Goal: Task Accomplishment & Management: Use online tool/utility

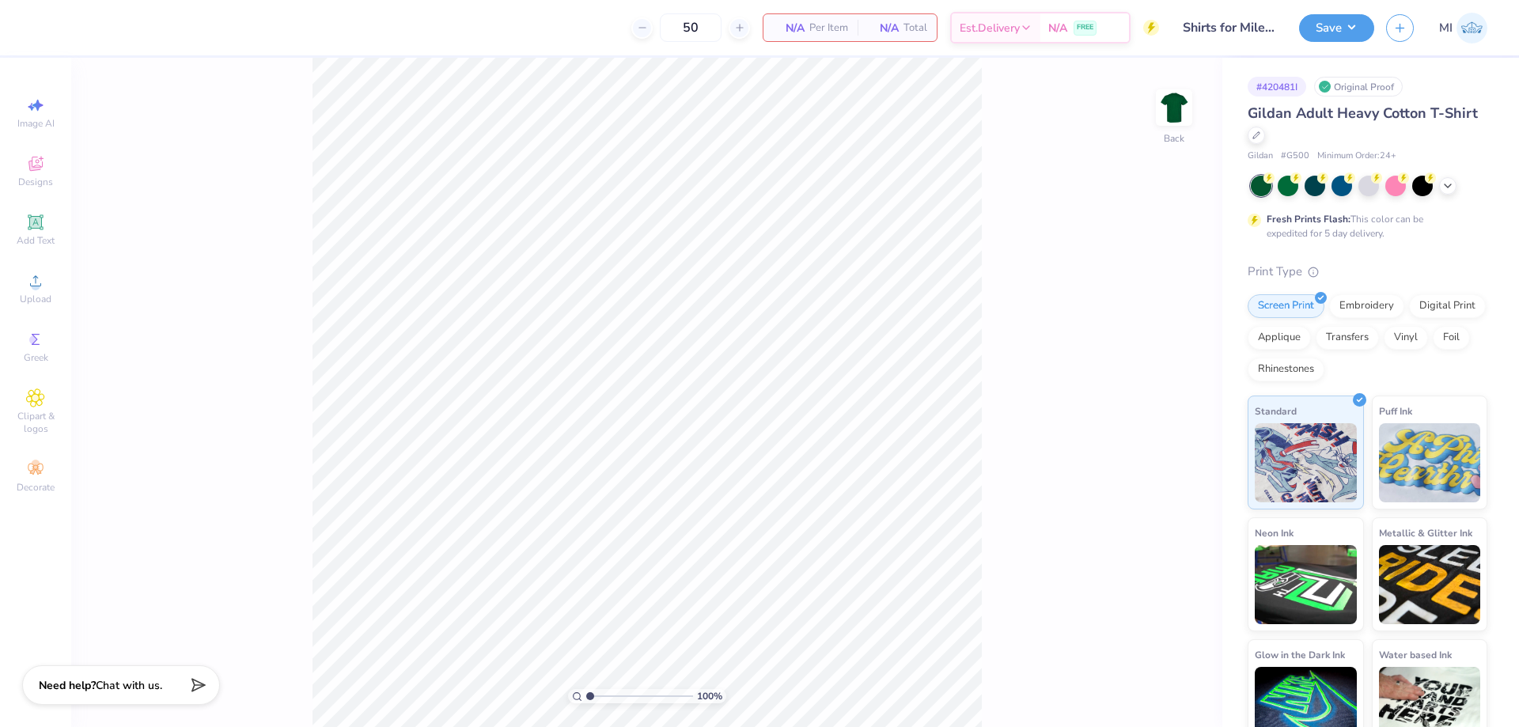
type input "Shirts for Miles for [PERSON_NAME]"
click at [1166, 104] on img at bounding box center [1173, 107] width 63 height 63
click at [34, 294] on span "Upload" at bounding box center [36, 299] width 32 height 13
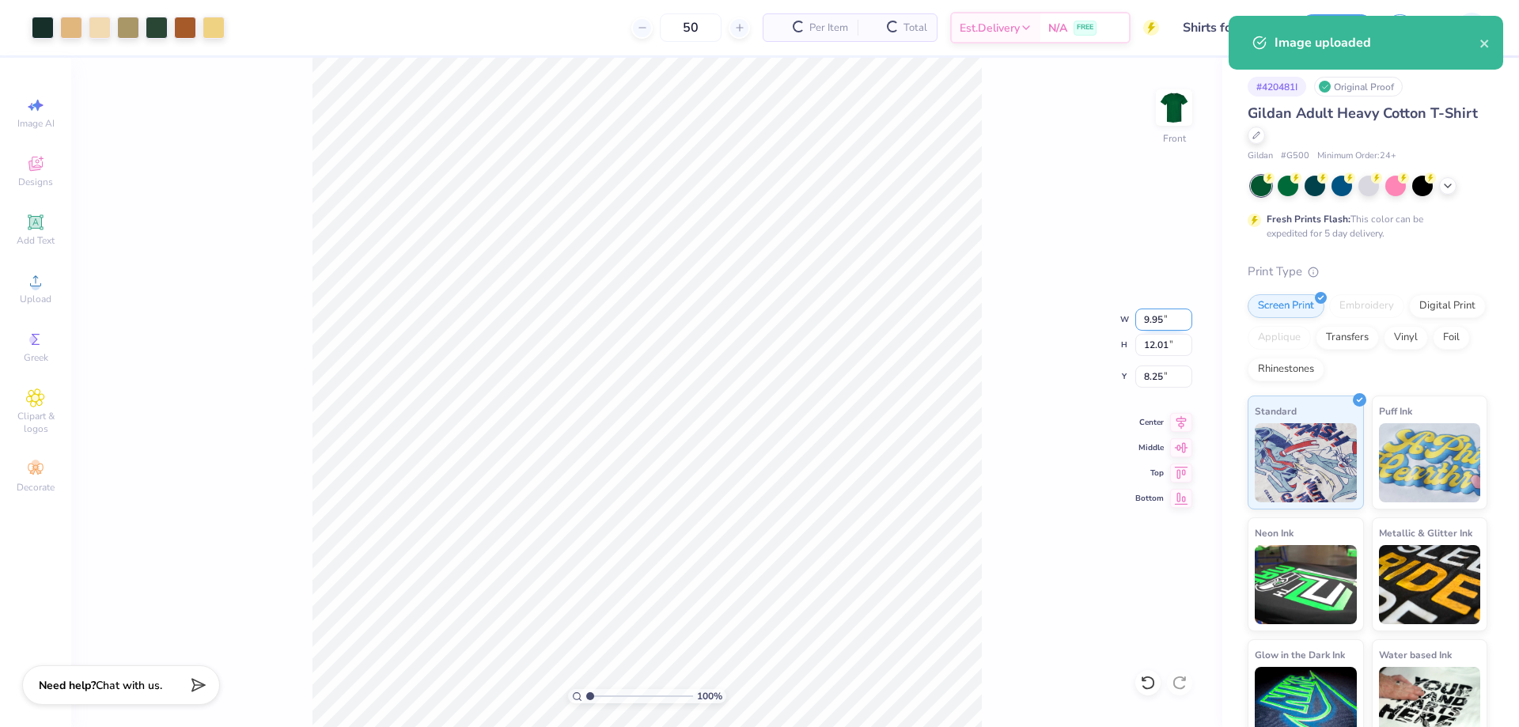
click at [1165, 320] on input "9.95" at bounding box center [1163, 320] width 57 height 22
click at [1166, 348] on input "12.01" at bounding box center [1163, 345] width 57 height 22
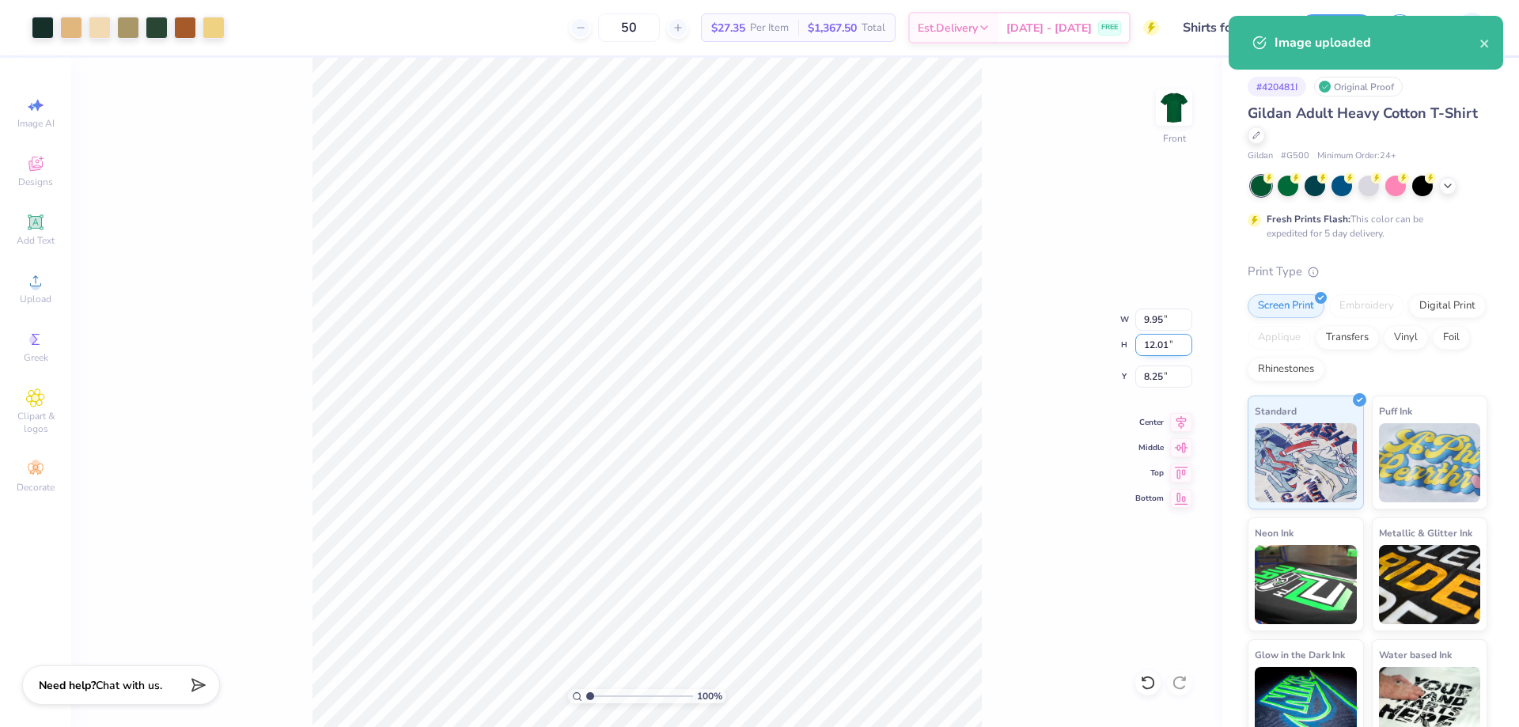
click at [1165, 348] on input "12.01" at bounding box center [1163, 345] width 57 height 22
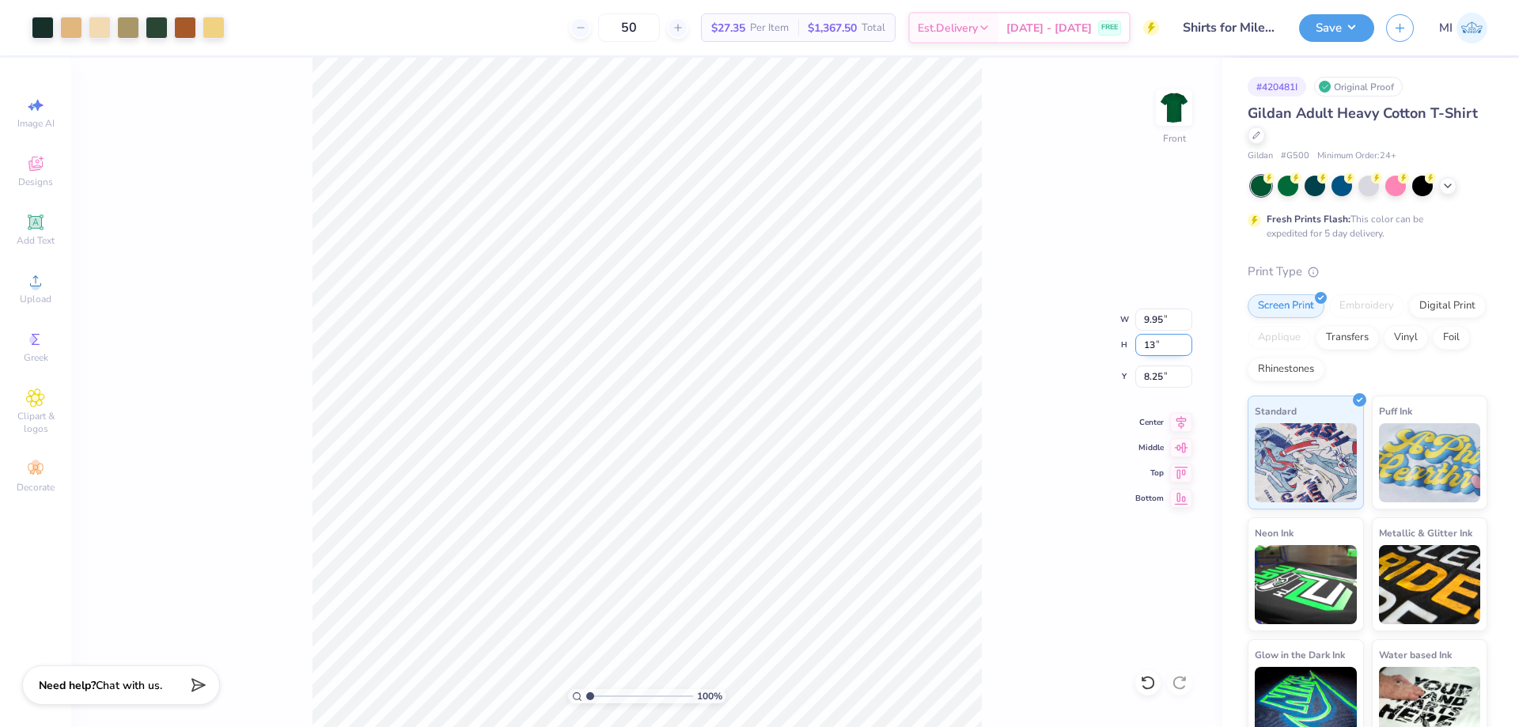
type input "13"
type input "10.78"
type input "13.00"
drag, startPoint x: 1169, startPoint y: 381, endPoint x: 1115, endPoint y: 384, distance: 53.9
click at [1135, 384] on input "7.75" at bounding box center [1163, 377] width 57 height 22
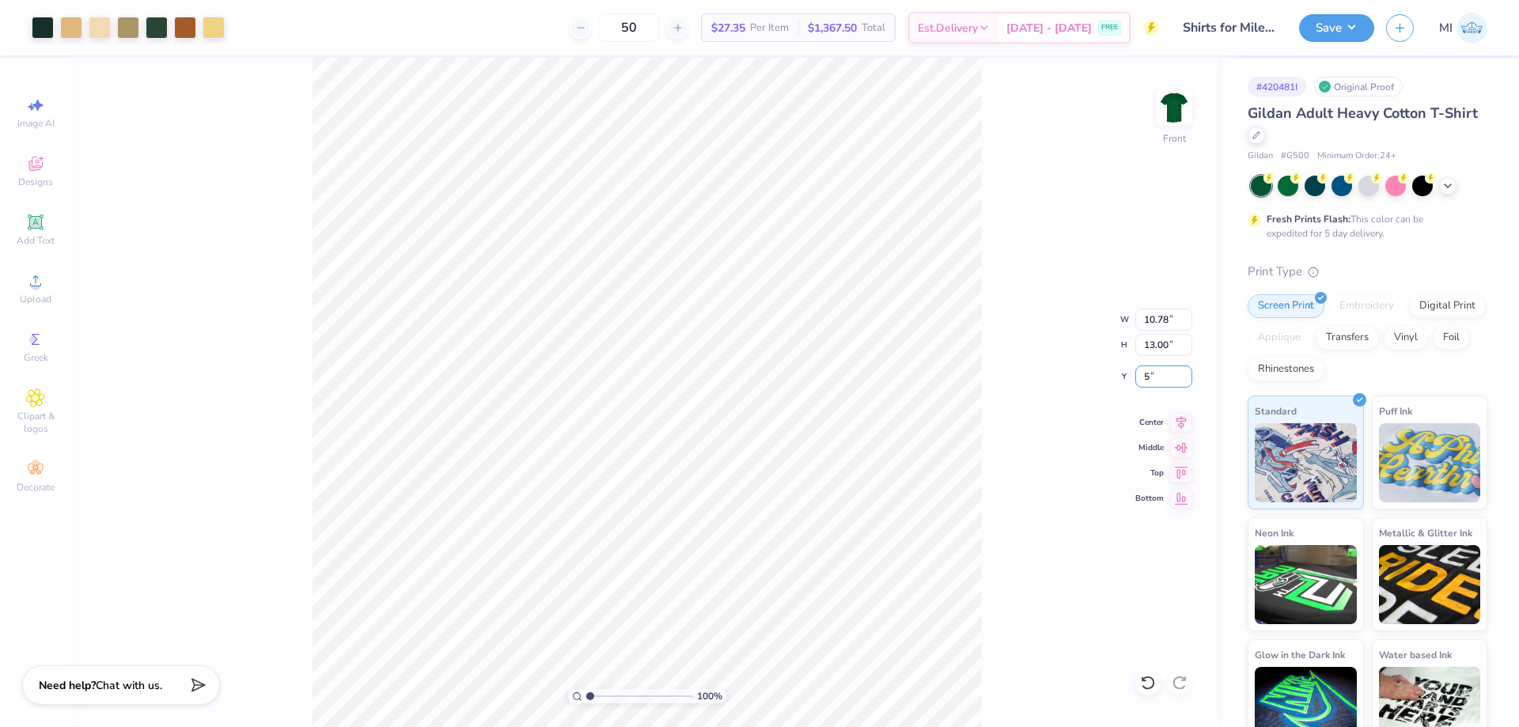
type input "5.00"
click at [39, 210] on div "Add Text" at bounding box center [35, 229] width 55 height 47
type input "5.91"
type input "1.71"
type input "13.39"
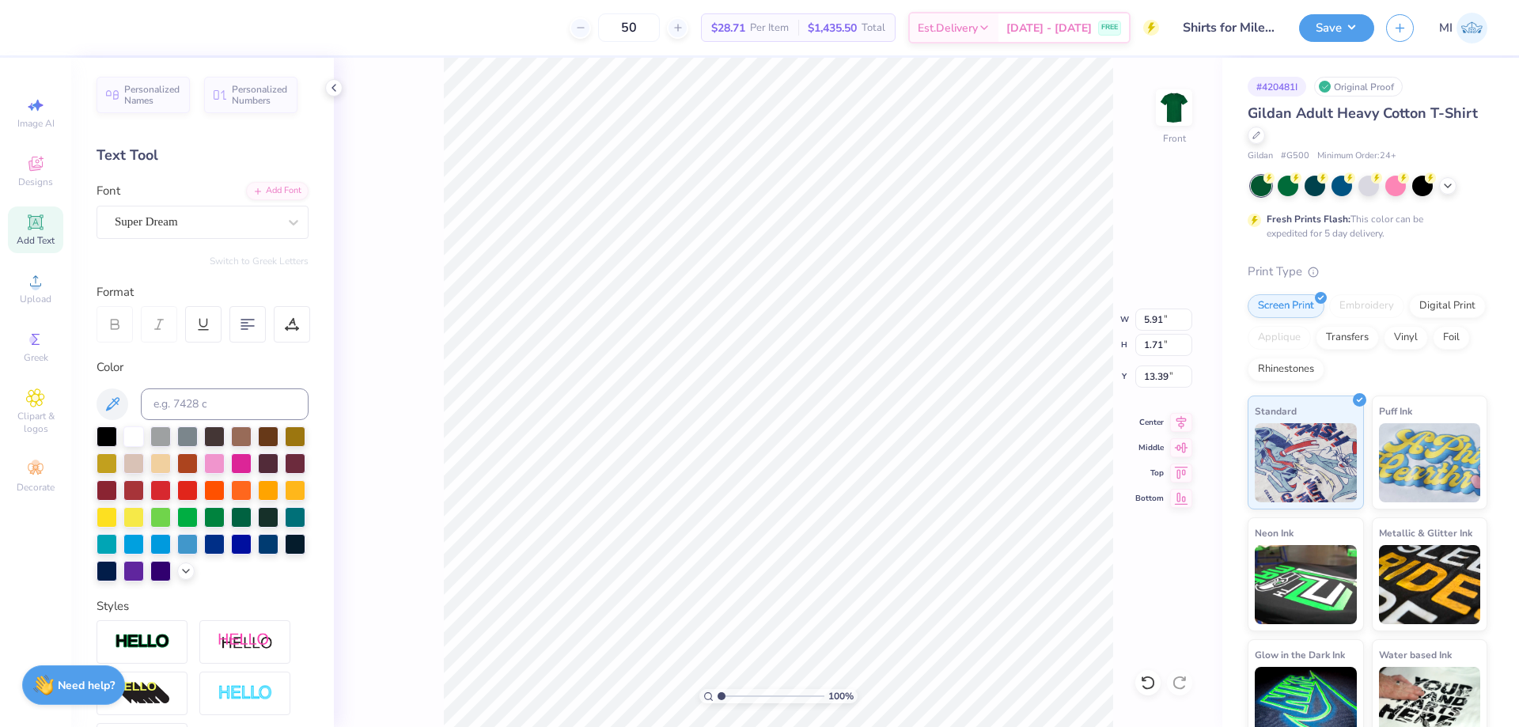
type input "10.78"
type input "13.00"
type input "6.33"
type input "5.91"
type input "1.71"
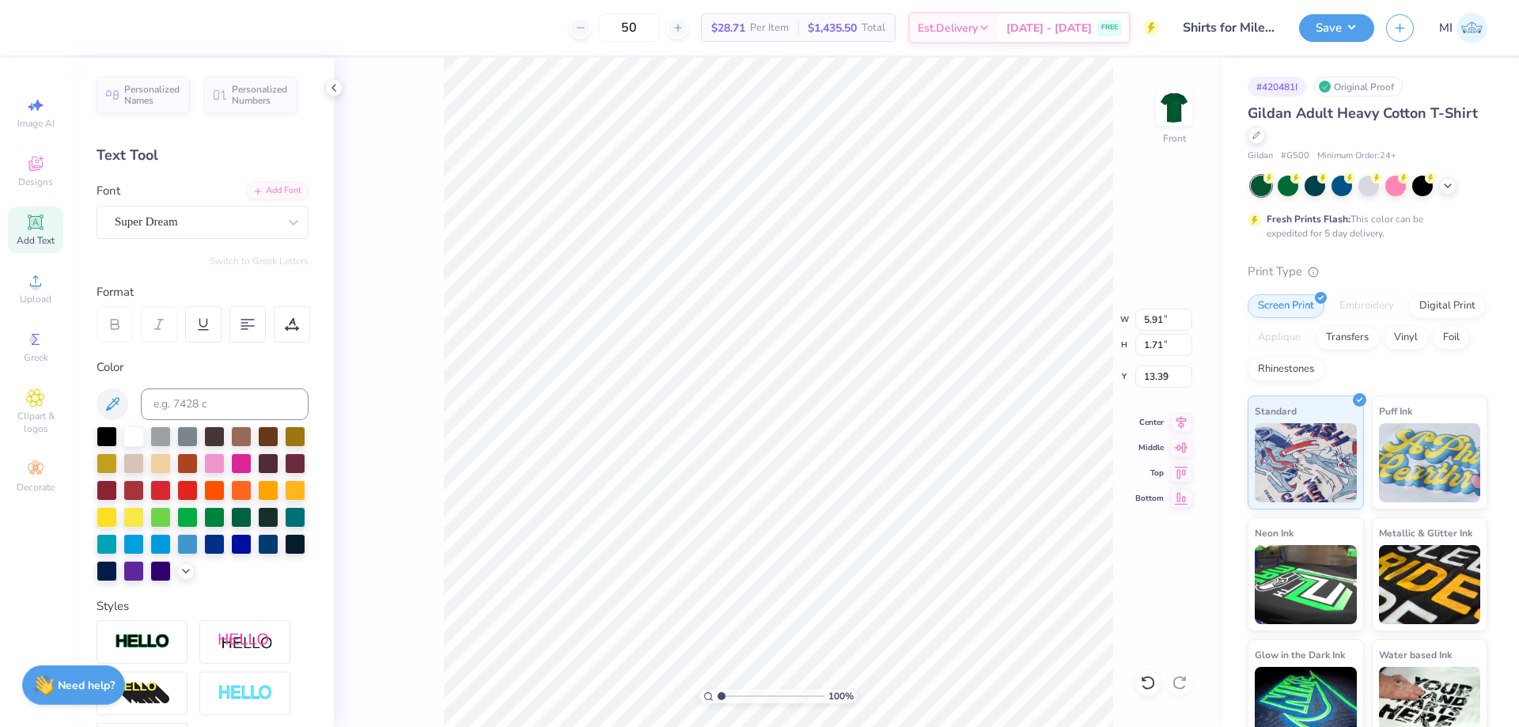
type input "4.39"
click at [290, 187] on div "Add Font" at bounding box center [277, 189] width 63 height 18
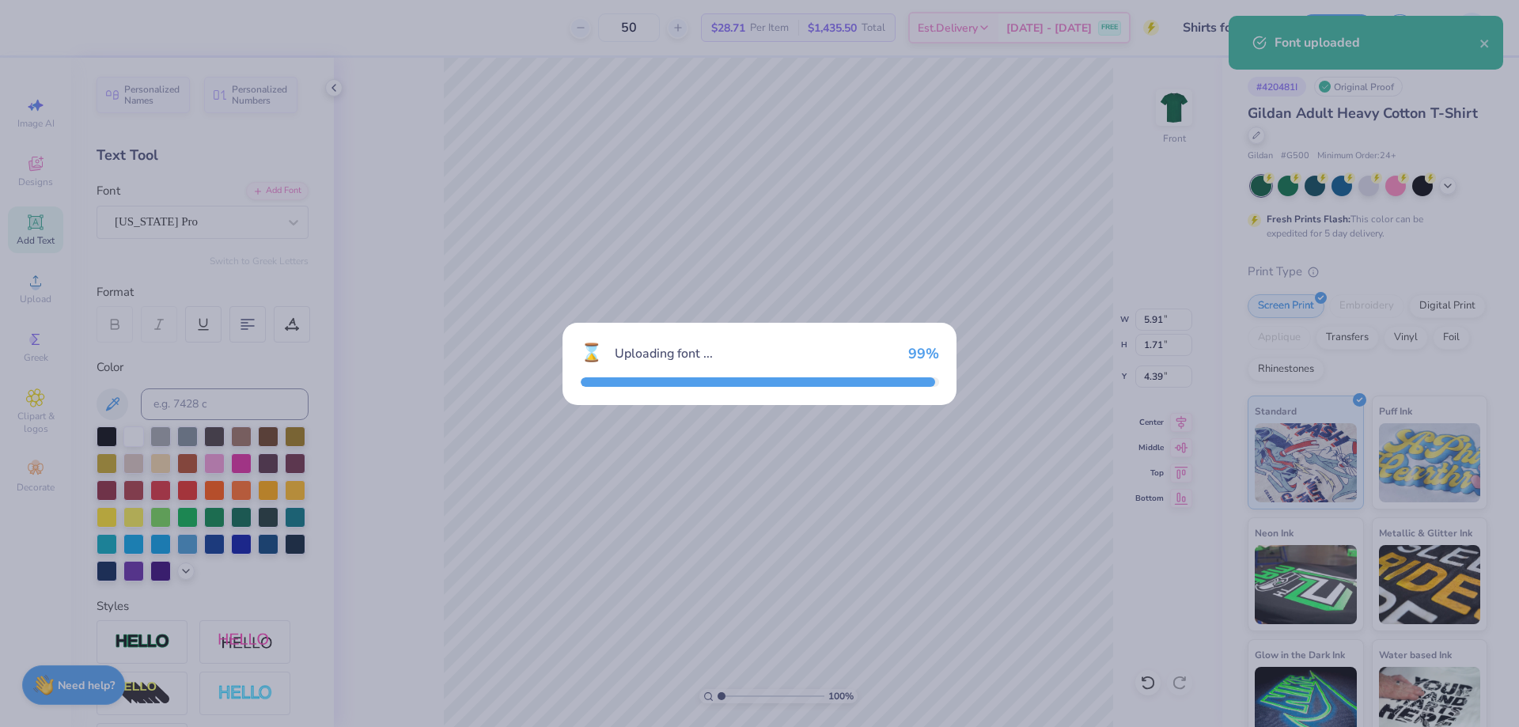
type input "6.31"
type input "1.69"
type input "4.40"
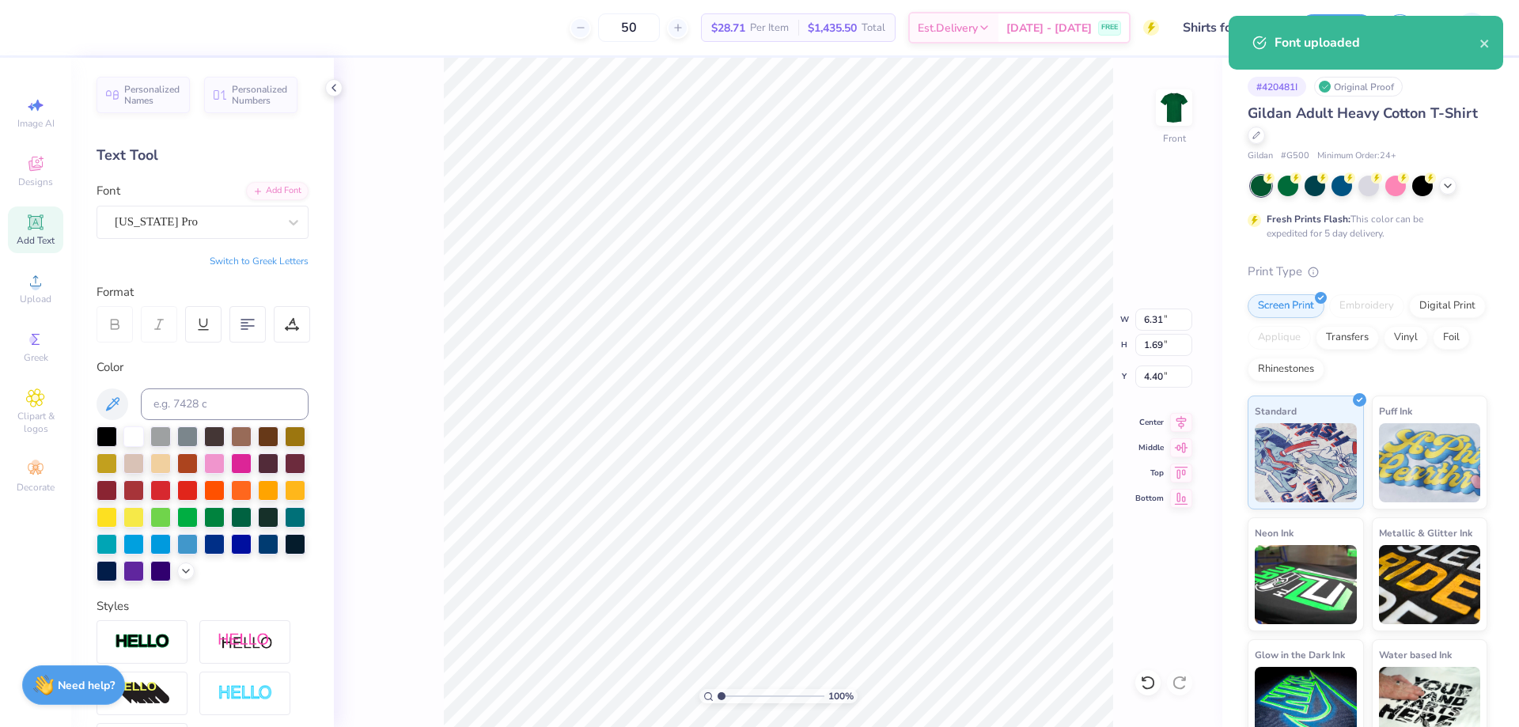
type textarea "2025"
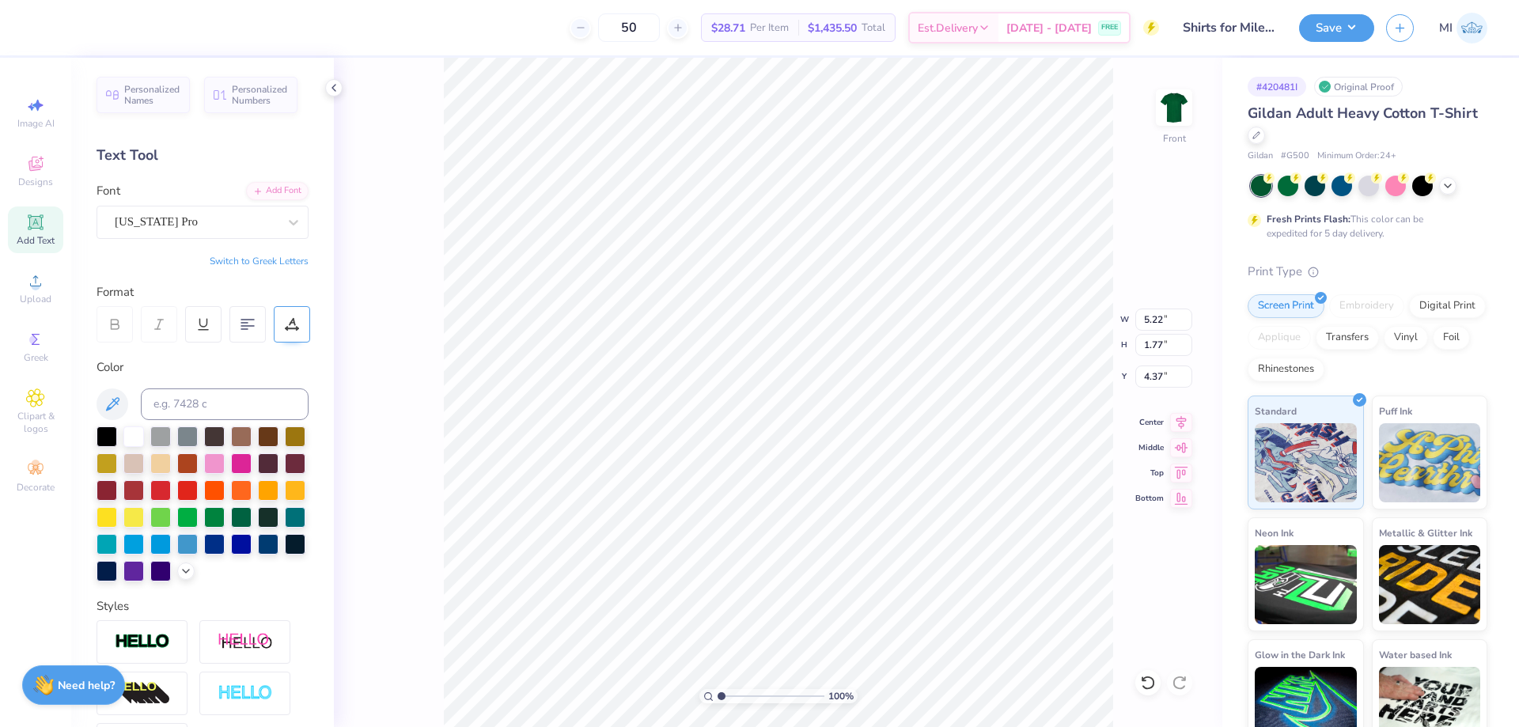
click at [285, 322] on icon at bounding box center [292, 324] width 14 height 14
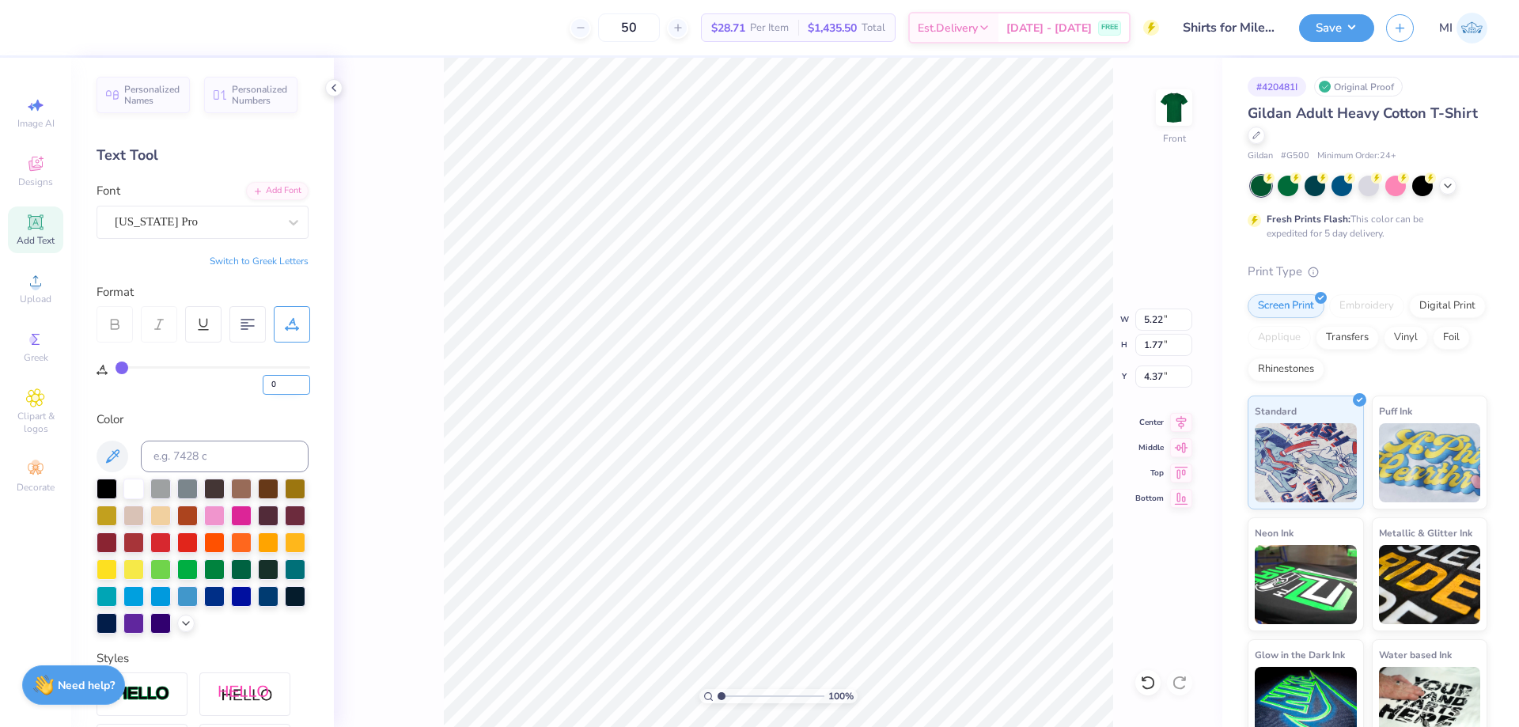
drag, startPoint x: 287, startPoint y: 388, endPoint x: 191, endPoint y: 390, distance: 95.8
click at [263, 390] on input "0" at bounding box center [286, 385] width 47 height 20
type input "5"
type input "50"
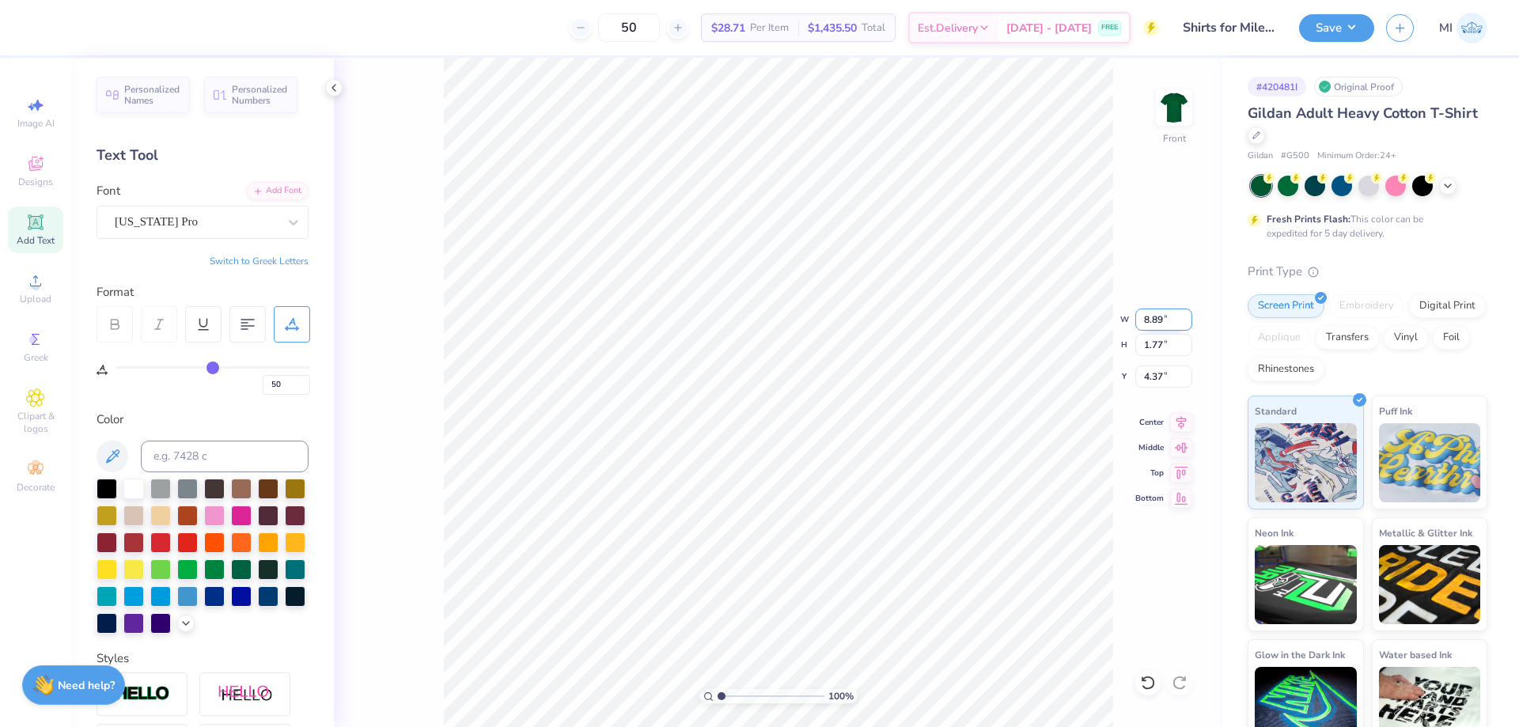
click at [1160, 316] on input "8.89" at bounding box center [1163, 320] width 57 height 22
click at [1159, 316] on input "8.89" at bounding box center [1163, 320] width 57 height 22
type input "3.00"
type input "0.60"
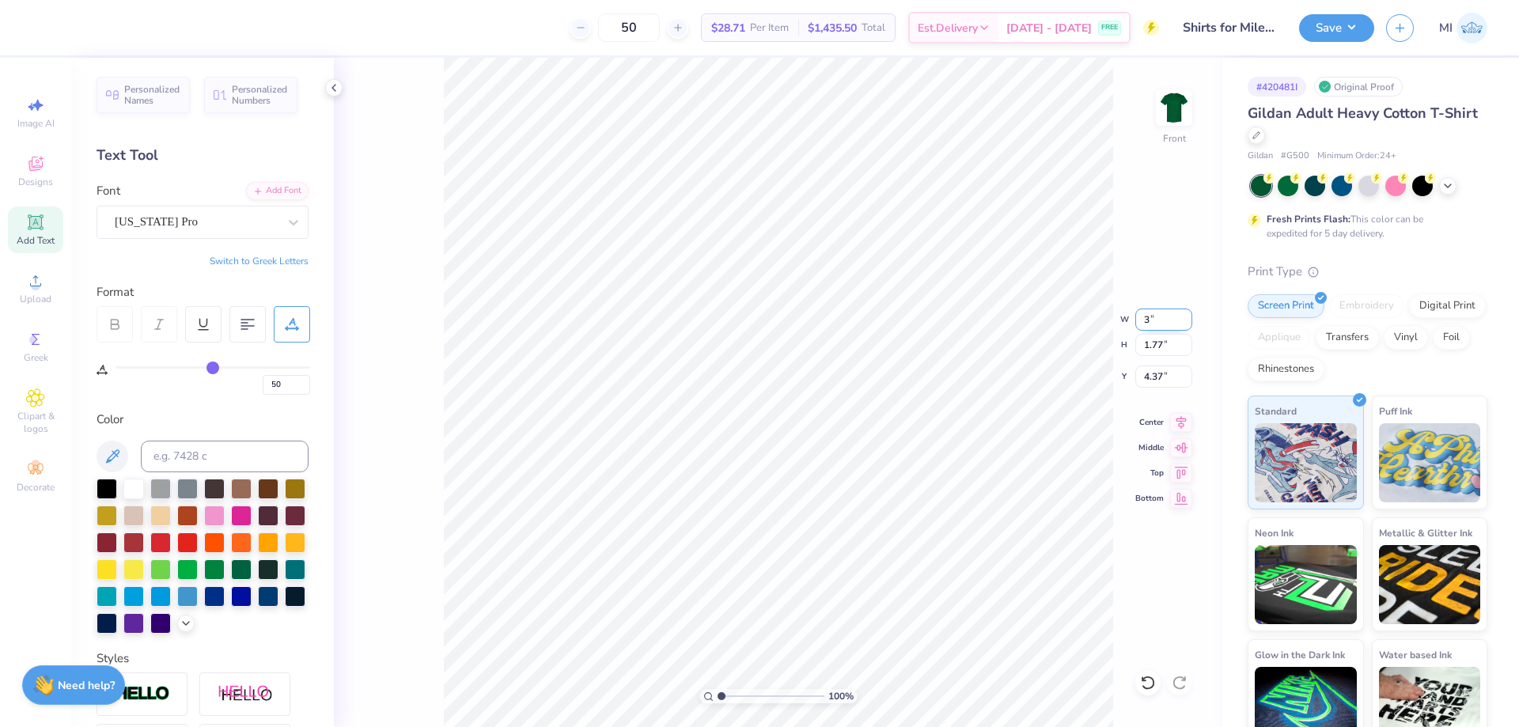
type input "4.95"
drag, startPoint x: 1165, startPoint y: 320, endPoint x: 1088, endPoint y: 322, distance: 77.6
click at [1135, 322] on input "3.00" at bounding box center [1163, 320] width 57 height 22
type input "2.00"
type input "0.40"
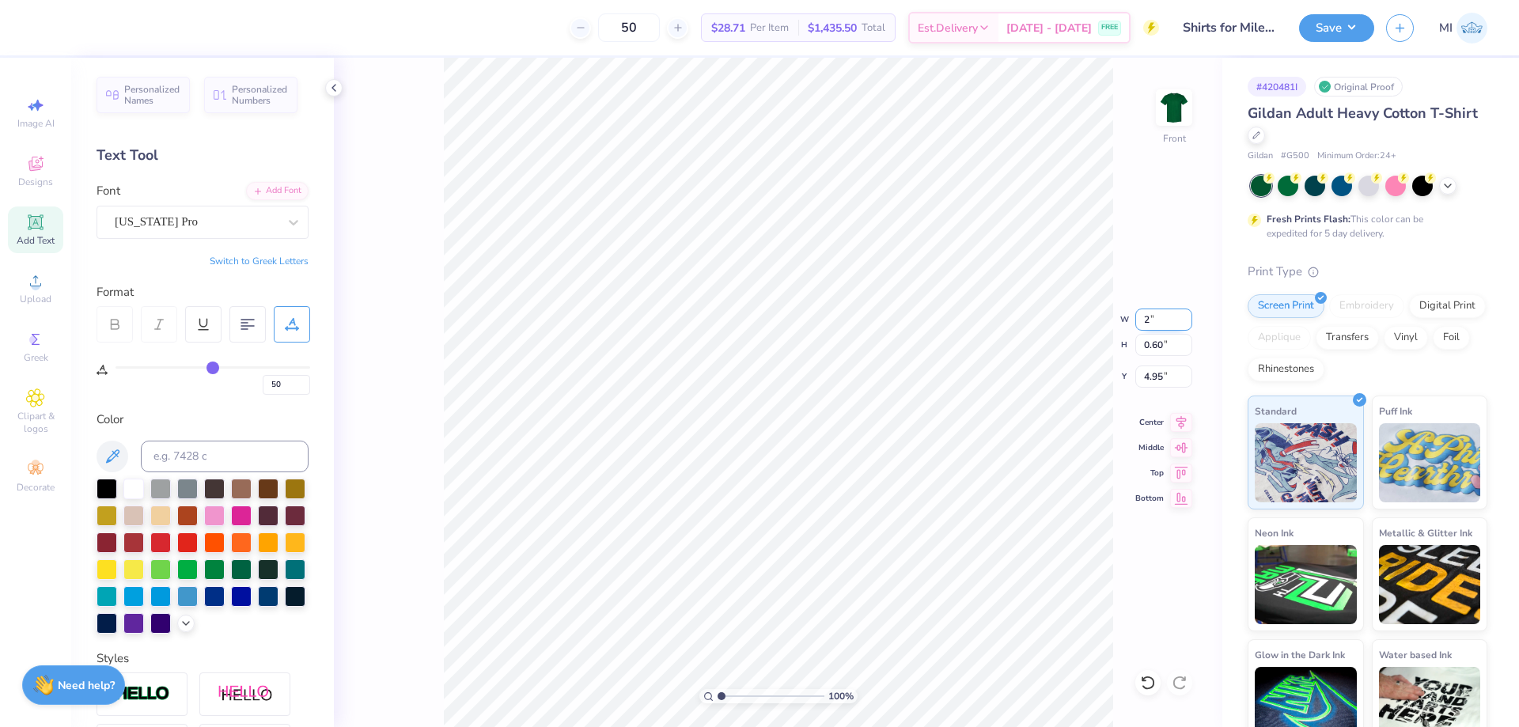
type input "5.05"
click at [734, 692] on input "range" at bounding box center [771, 696] width 107 height 14
type input "2.23"
type input "5.78"
type input "10.78"
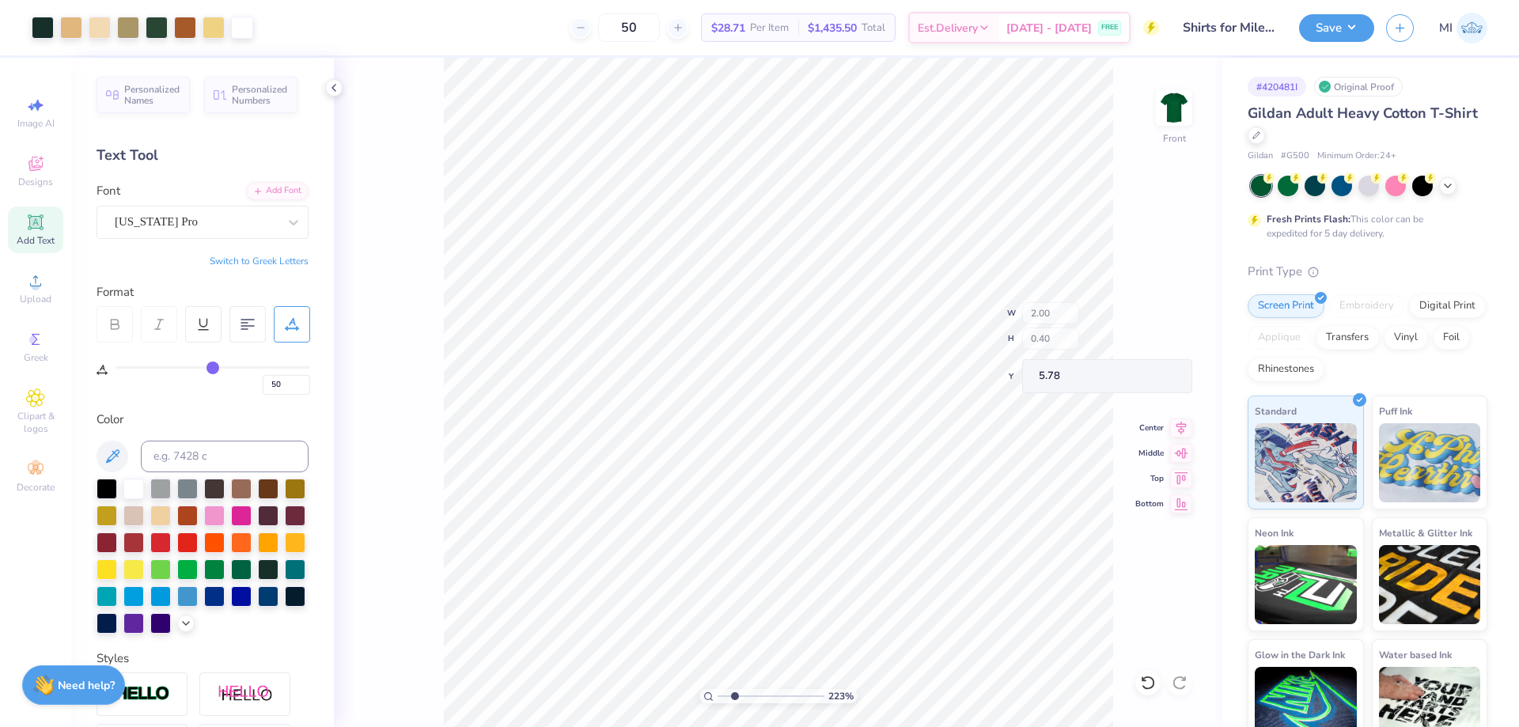
type input "13.00"
type input "6.33"
type input "2.00"
type input "0.40"
type input "5.78"
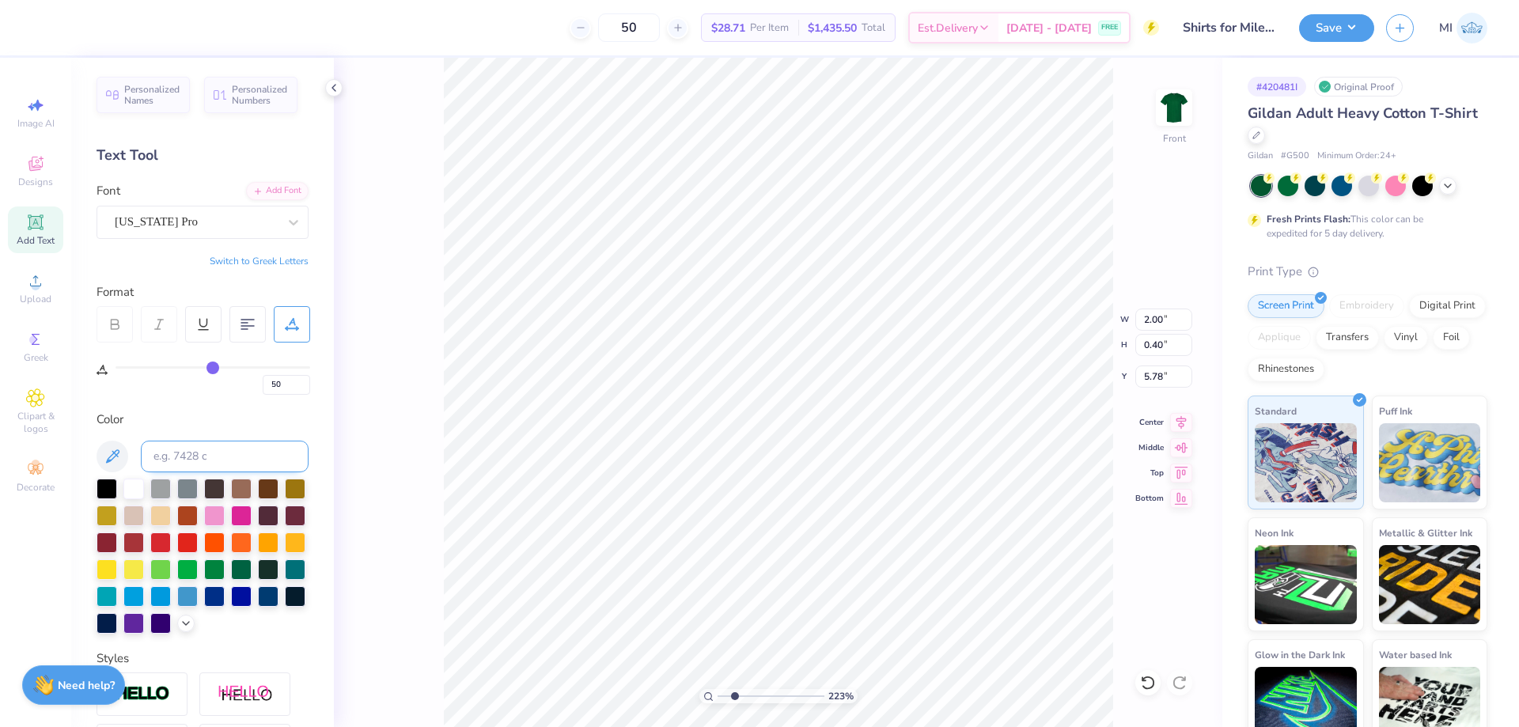
click at [200, 442] on div "Color" at bounding box center [203, 522] width 212 height 223
click at [210, 460] on input at bounding box center [225, 457] width 168 height 32
type input "5535"
type input "19.53"
click at [267, 183] on div "Add Font" at bounding box center [277, 189] width 63 height 18
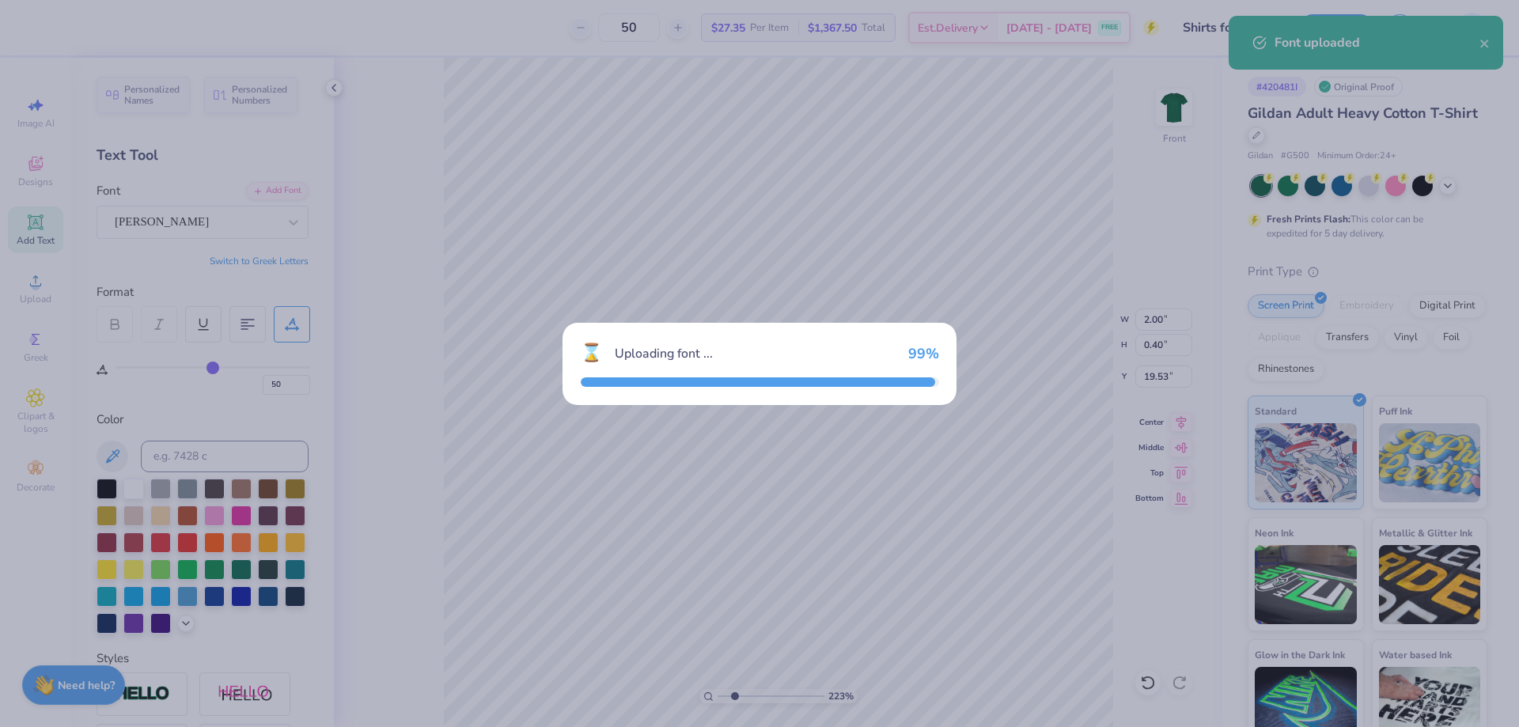
type input "1.99"
type input "0.29"
type input "19.58"
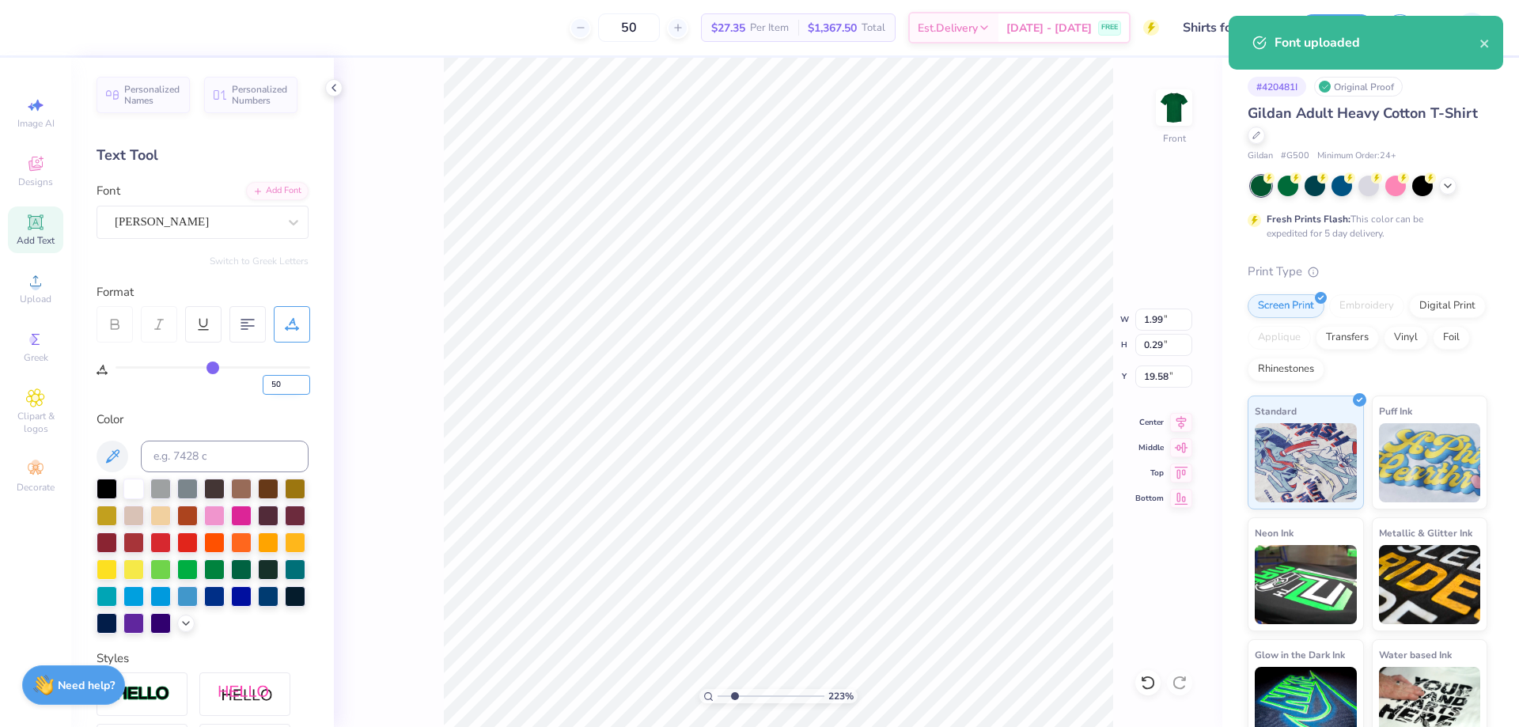
click at [263, 379] on input "50" at bounding box center [286, 385] width 47 height 20
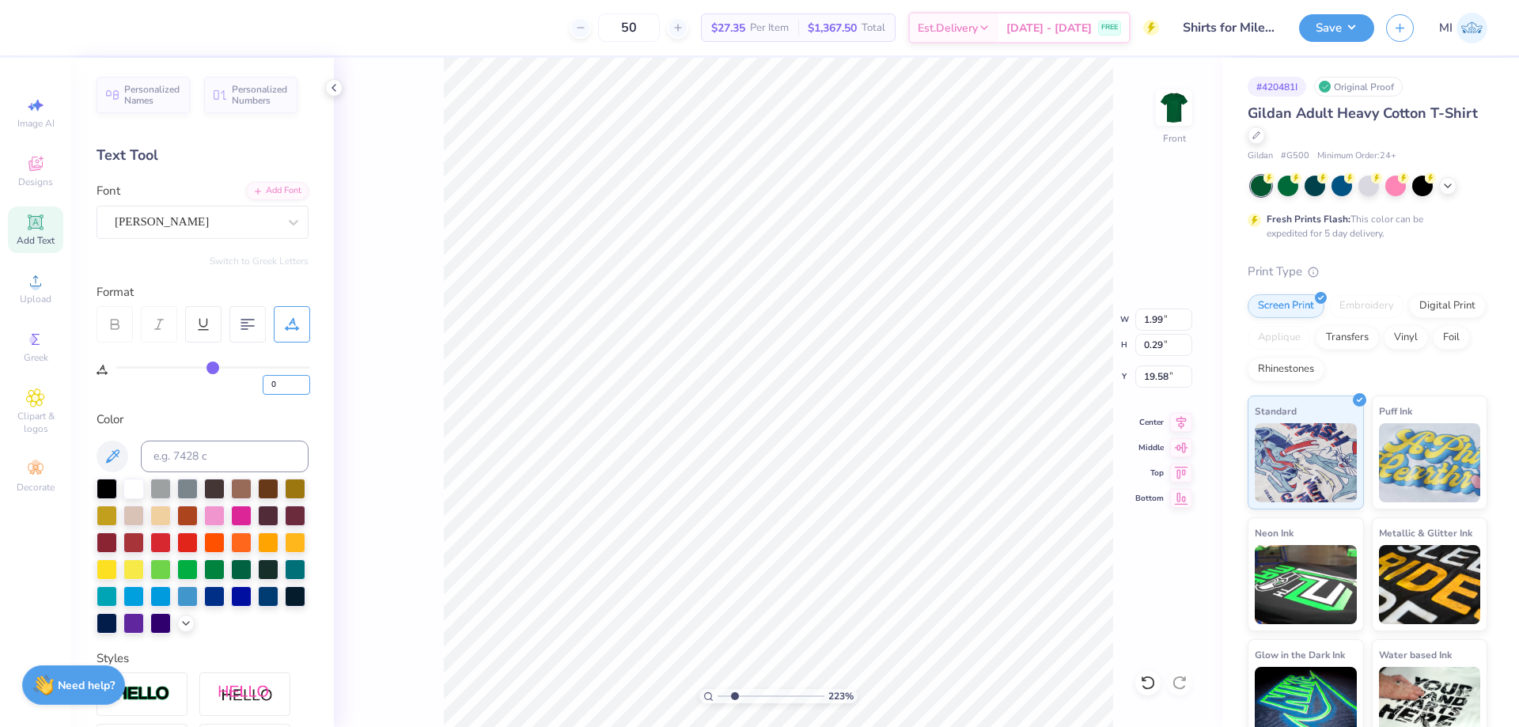
type input "0"
type textarea "Picklball Match"
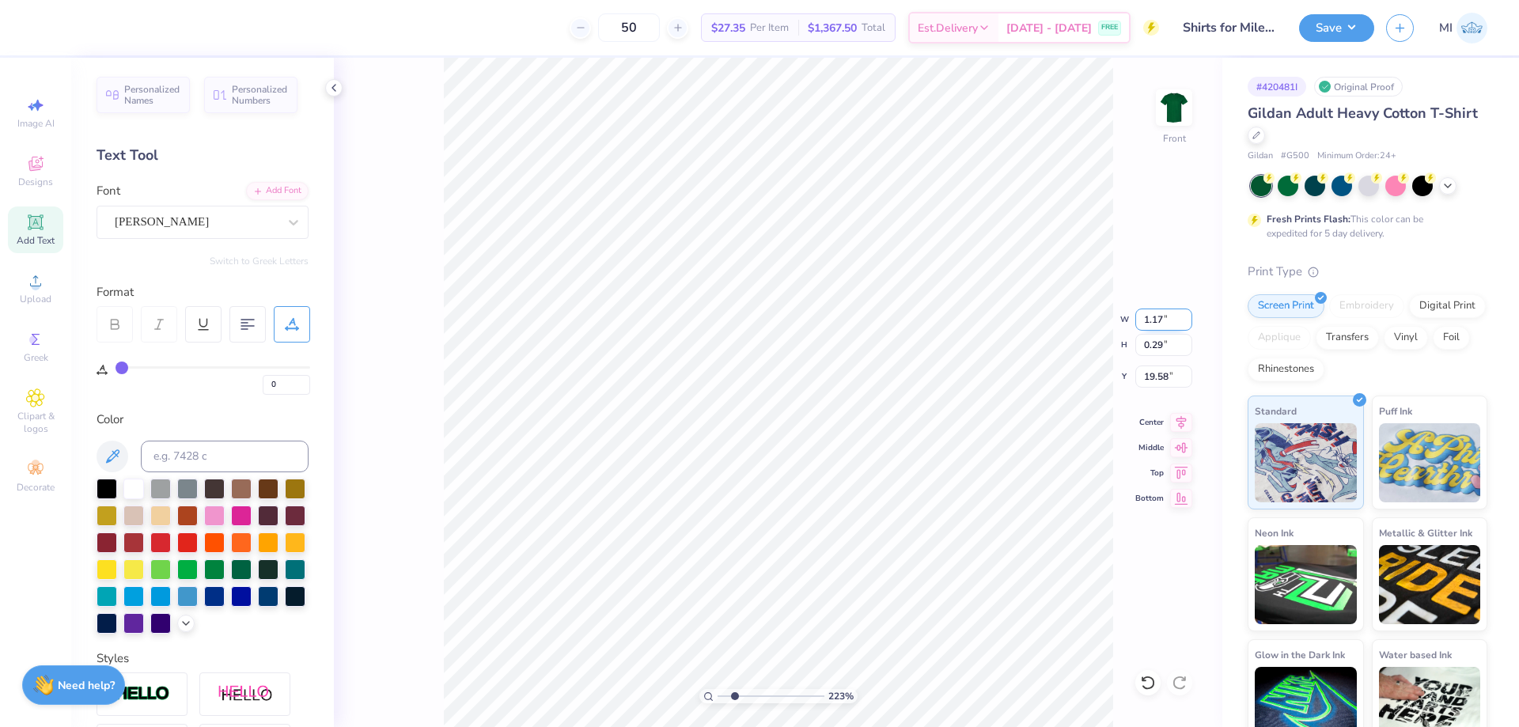
type input "3.31"
type input "0.40"
type input "19.52"
click at [1135, 318] on input "3.31" at bounding box center [1163, 320] width 57 height 22
type input "8.00"
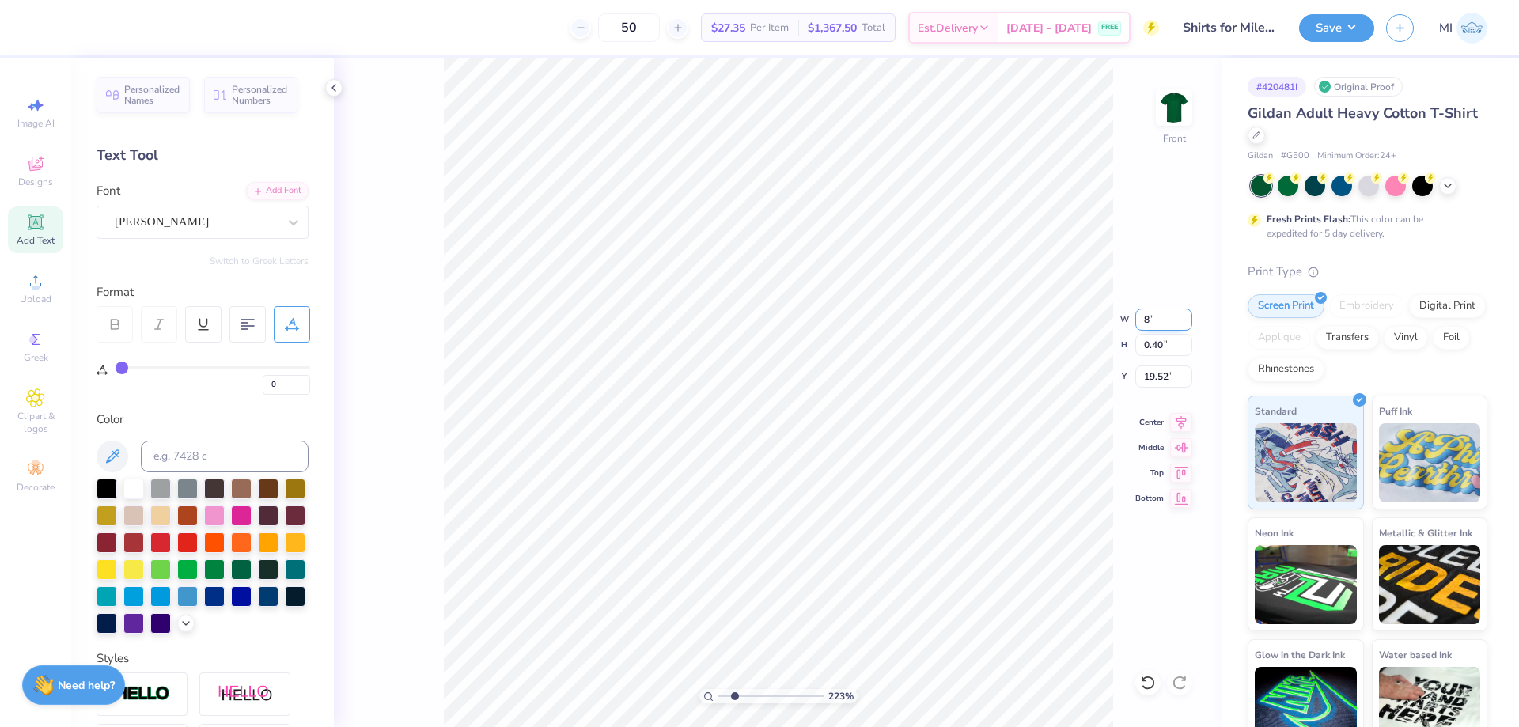
type input "0.97"
type input "19.33"
type input "9.39"
type input "1.14"
type input "19.23"
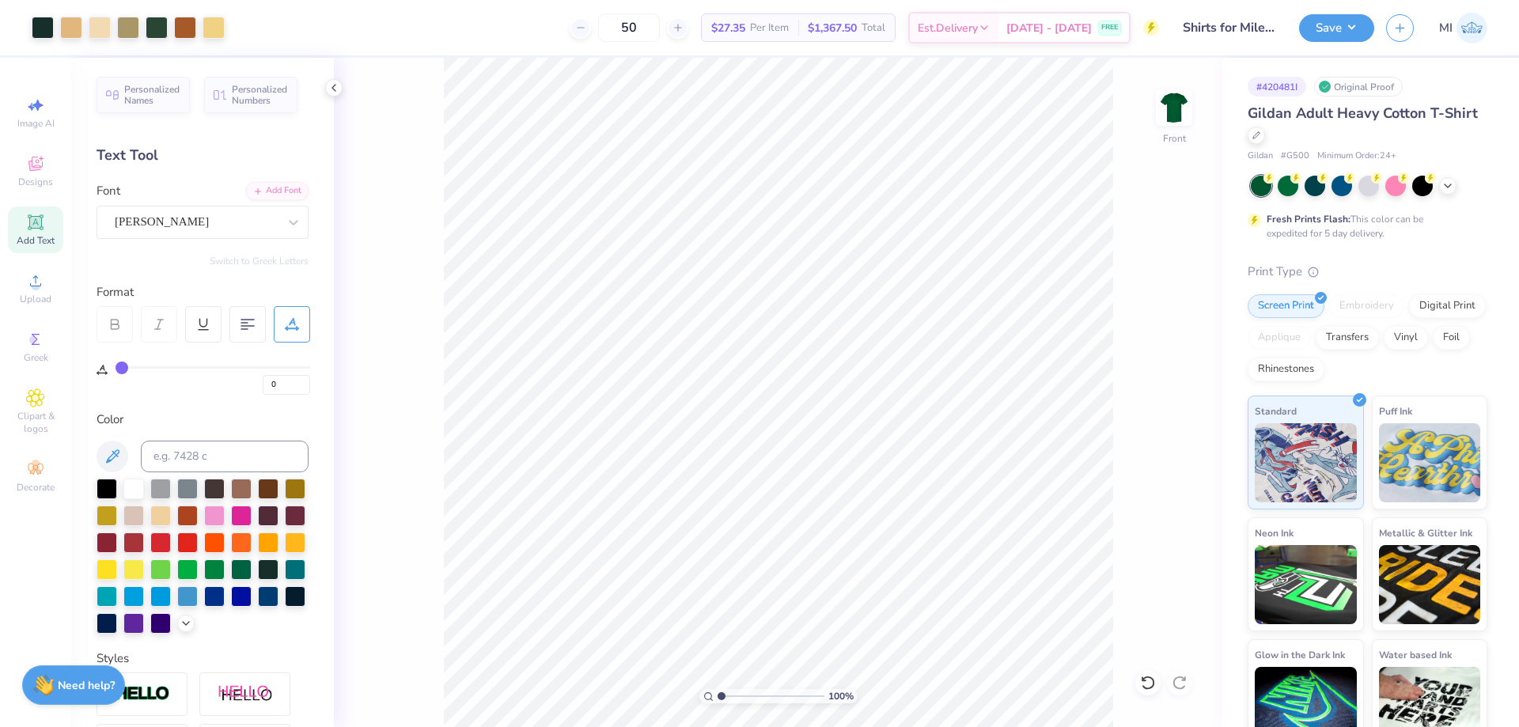
drag, startPoint x: 726, startPoint y: 698, endPoint x: 686, endPoint y: 701, distance: 40.5
type input "1"
click at [718, 701] on input "range" at bounding box center [771, 696] width 107 height 14
type input "10.77"
click at [1177, 321] on input "10.77" at bounding box center [1163, 320] width 57 height 22
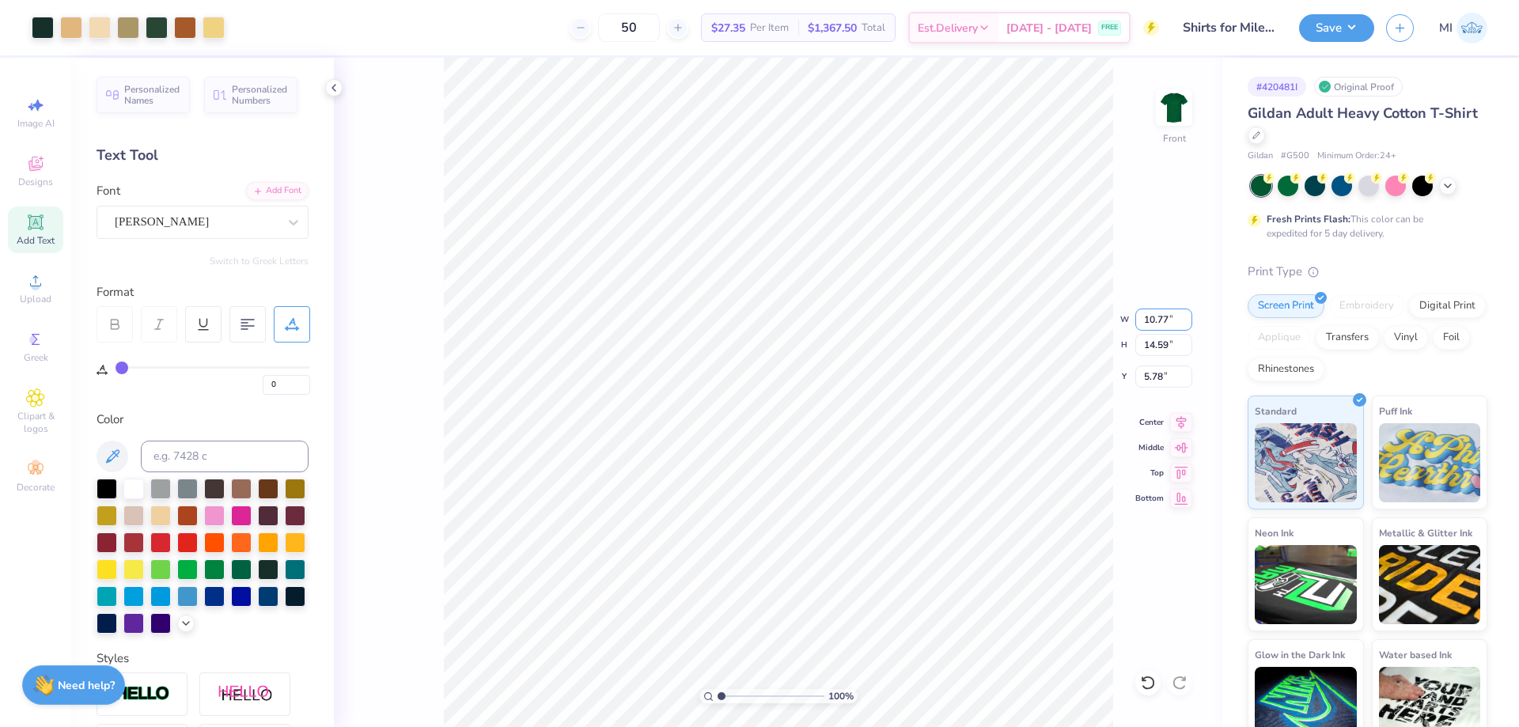
drag, startPoint x: 1171, startPoint y: 321, endPoint x: 1165, endPoint y: 331, distance: 11.0
click at [1169, 321] on input "10.77" at bounding box center [1163, 320] width 57 height 22
click at [1157, 343] on input "14.59" at bounding box center [1163, 345] width 57 height 22
type input "14.58"
type input "5.79"
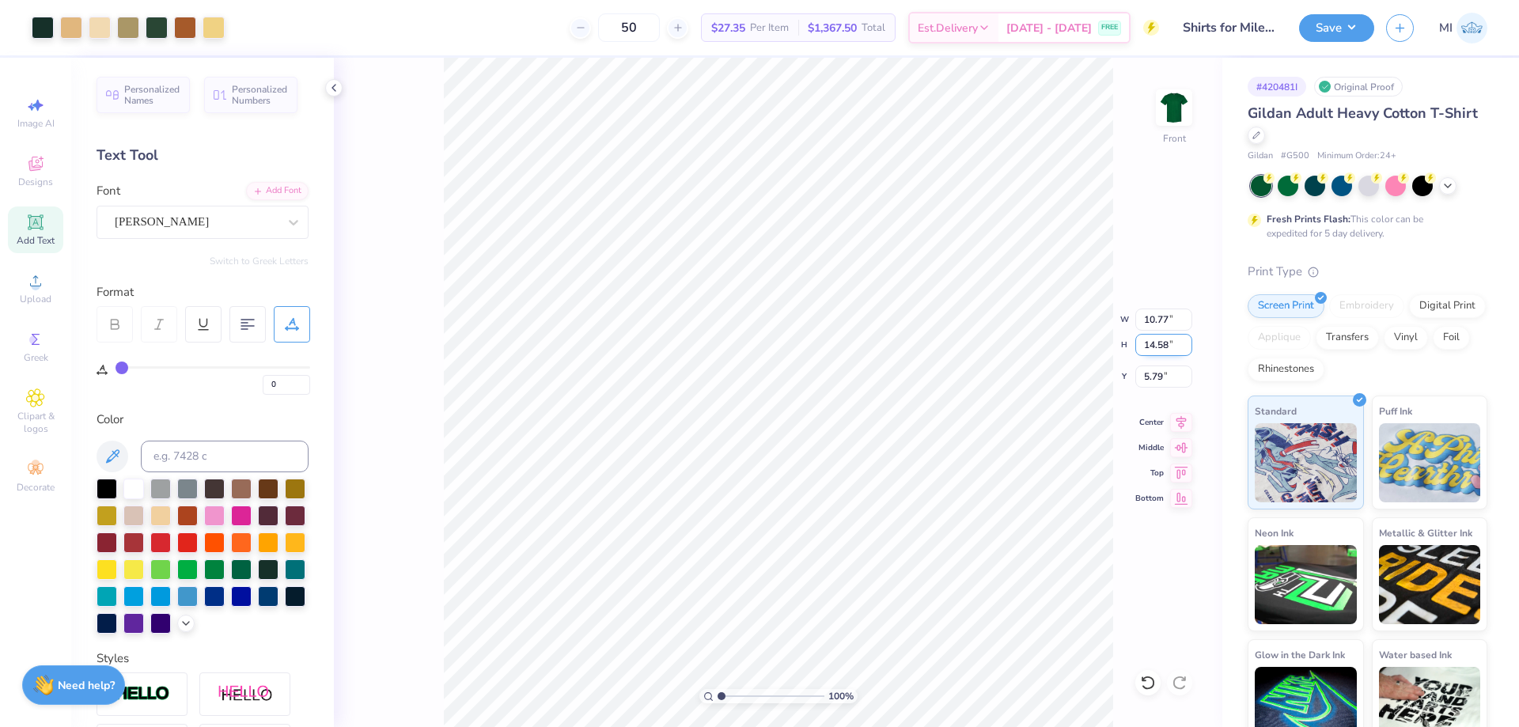
click at [1157, 343] on input "14.58" at bounding box center [1163, 345] width 57 height 22
type input "15"
type input "11.08"
type input "15.00"
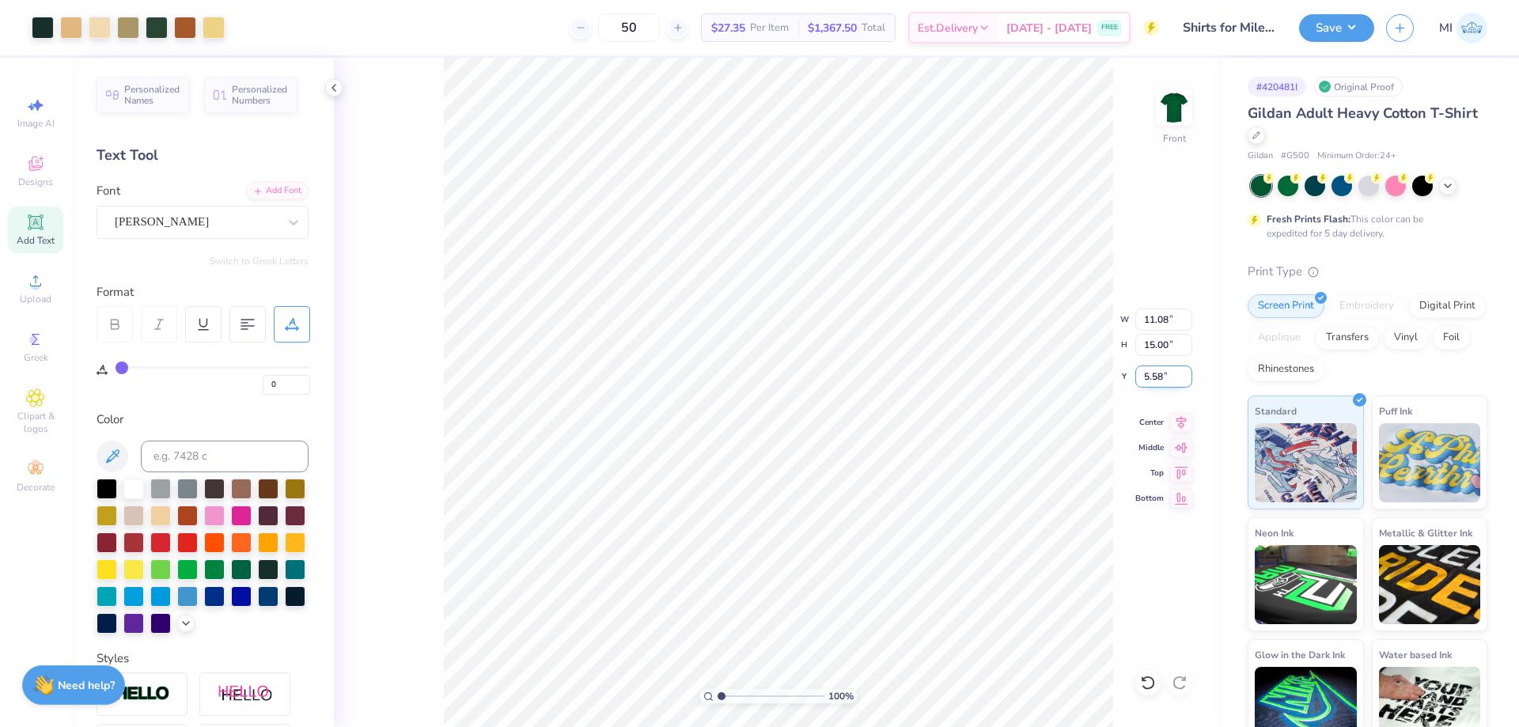
click at [1162, 373] on input "5.58" at bounding box center [1163, 377] width 57 height 22
type input "3.00"
drag, startPoint x: 730, startPoint y: 700, endPoint x: 738, endPoint y: 699, distance: 8.0
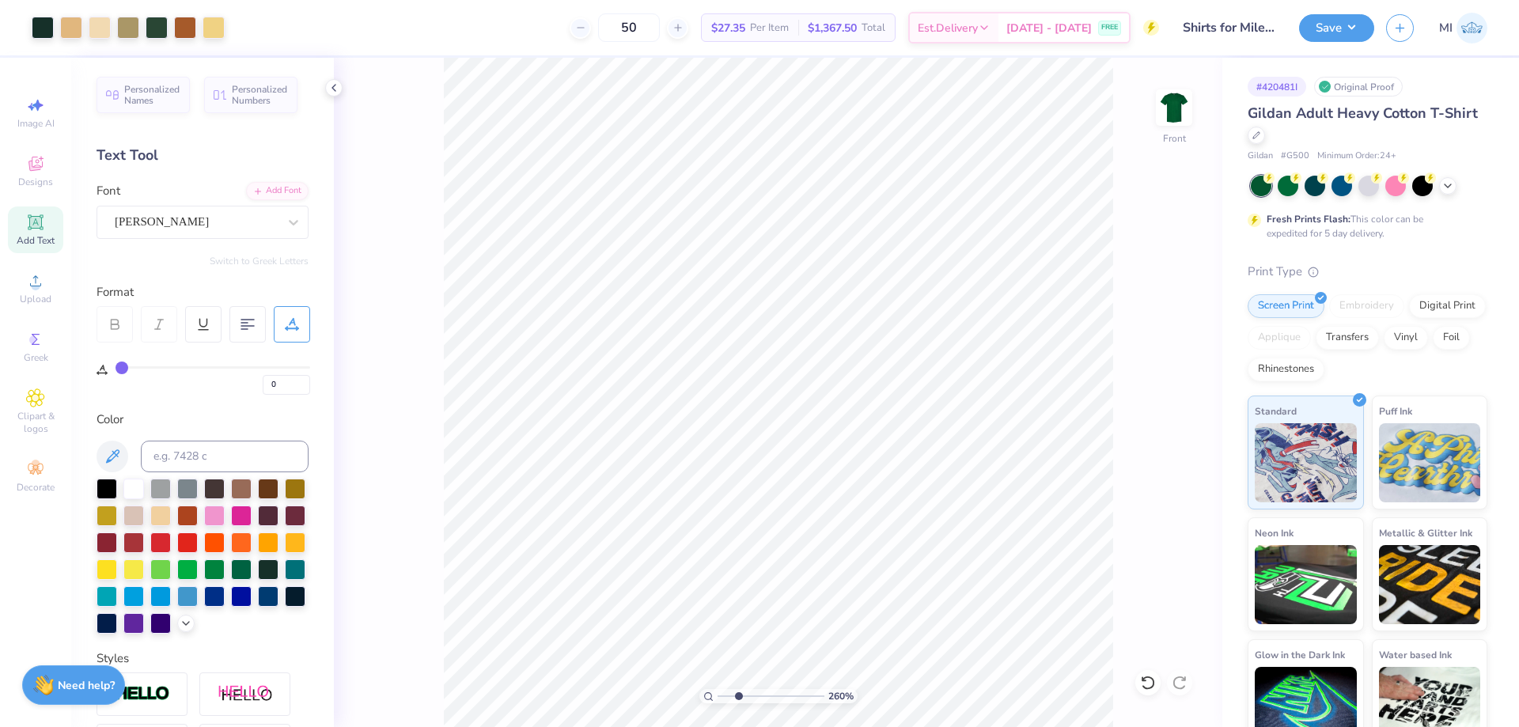
click at [738, 699] on input "range" at bounding box center [771, 696] width 107 height 14
drag, startPoint x: 737, startPoint y: 694, endPoint x: 627, endPoint y: 686, distance: 110.3
type input "1"
click at [718, 689] on input "range" at bounding box center [771, 696] width 107 height 14
drag, startPoint x: 1193, startPoint y: 112, endPoint x: 1176, endPoint y: 107, distance: 17.3
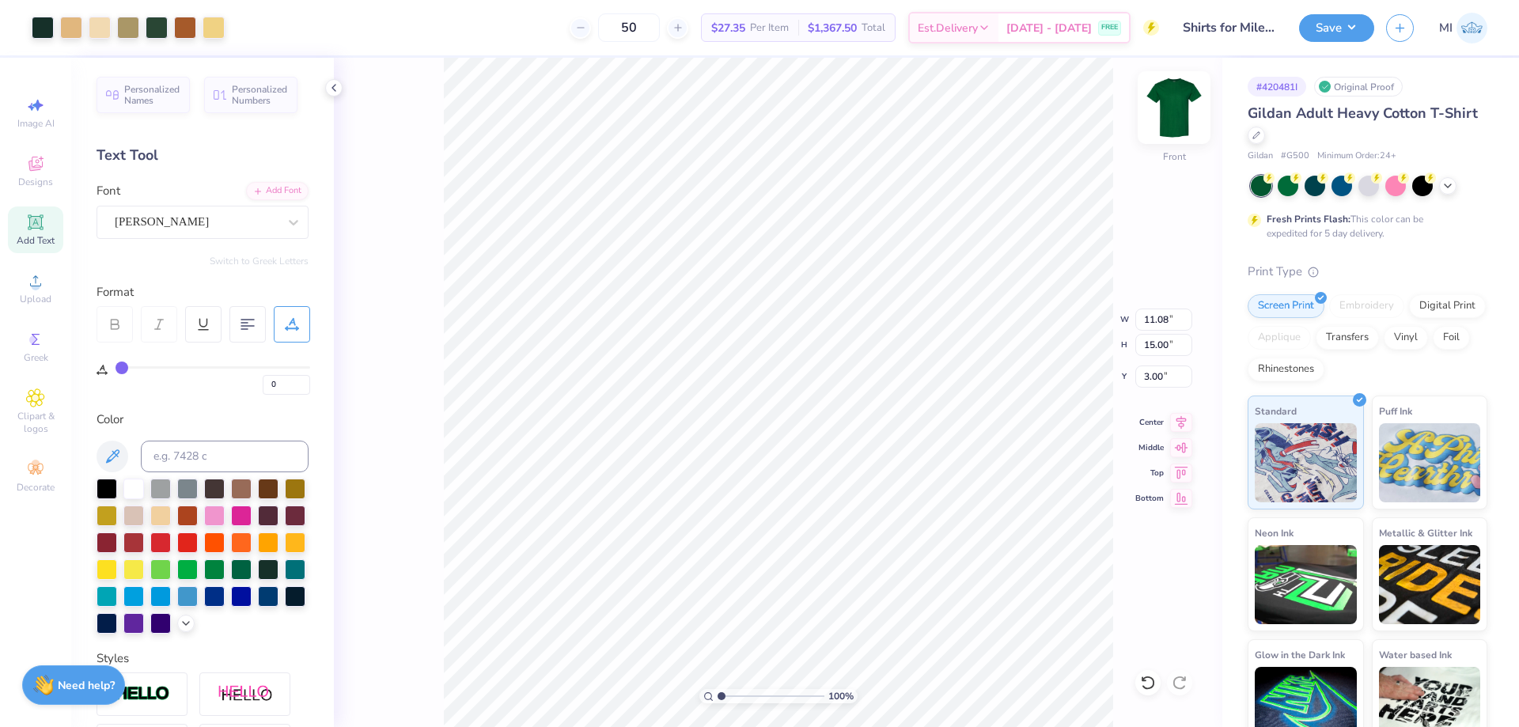
click at [1191, 112] on div "100 % Front W 11.08 11.08 " H 15.00 15.00 " Y 3.00 3.00 " Center Middle Top Bot…" at bounding box center [778, 392] width 888 height 669
click at [1178, 106] on img at bounding box center [1173, 107] width 63 height 63
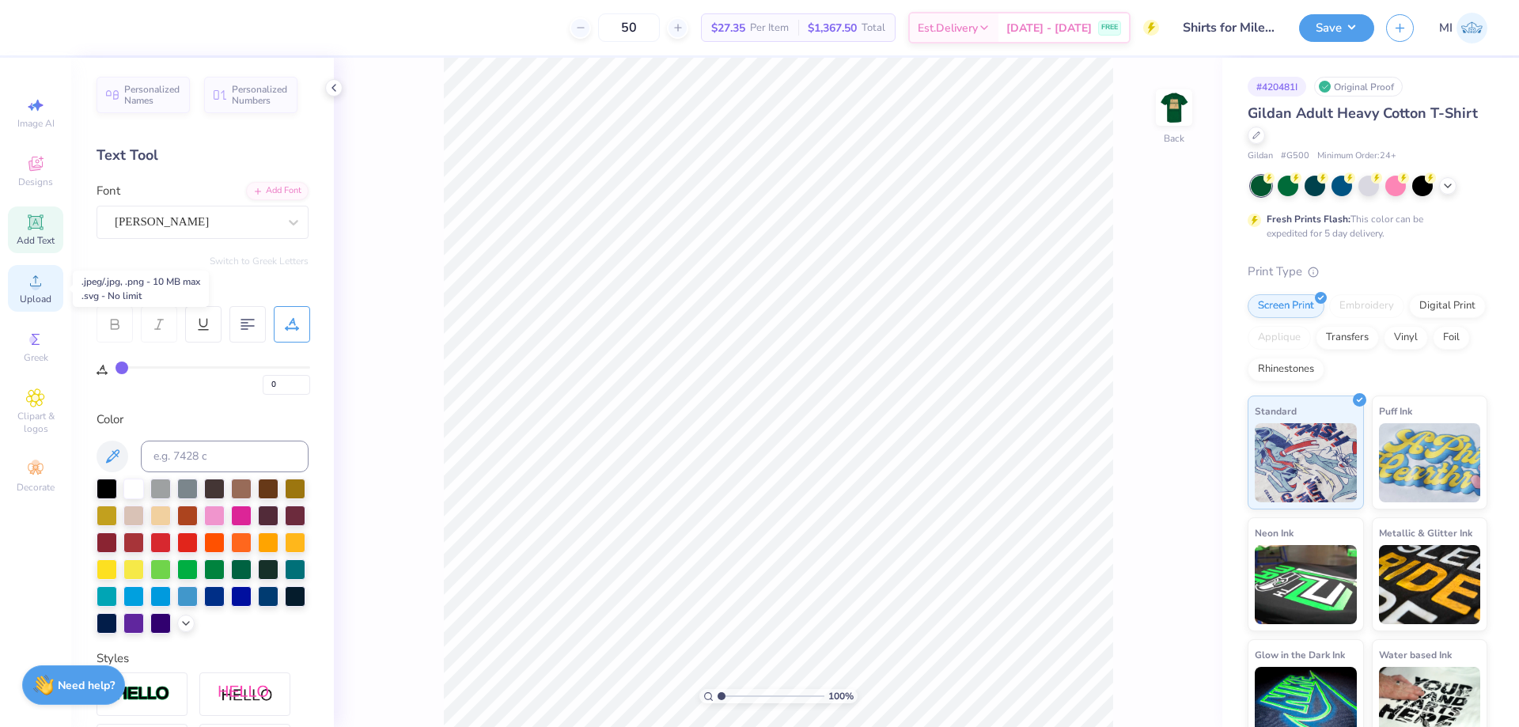
click at [31, 291] on div "Upload" at bounding box center [35, 288] width 55 height 47
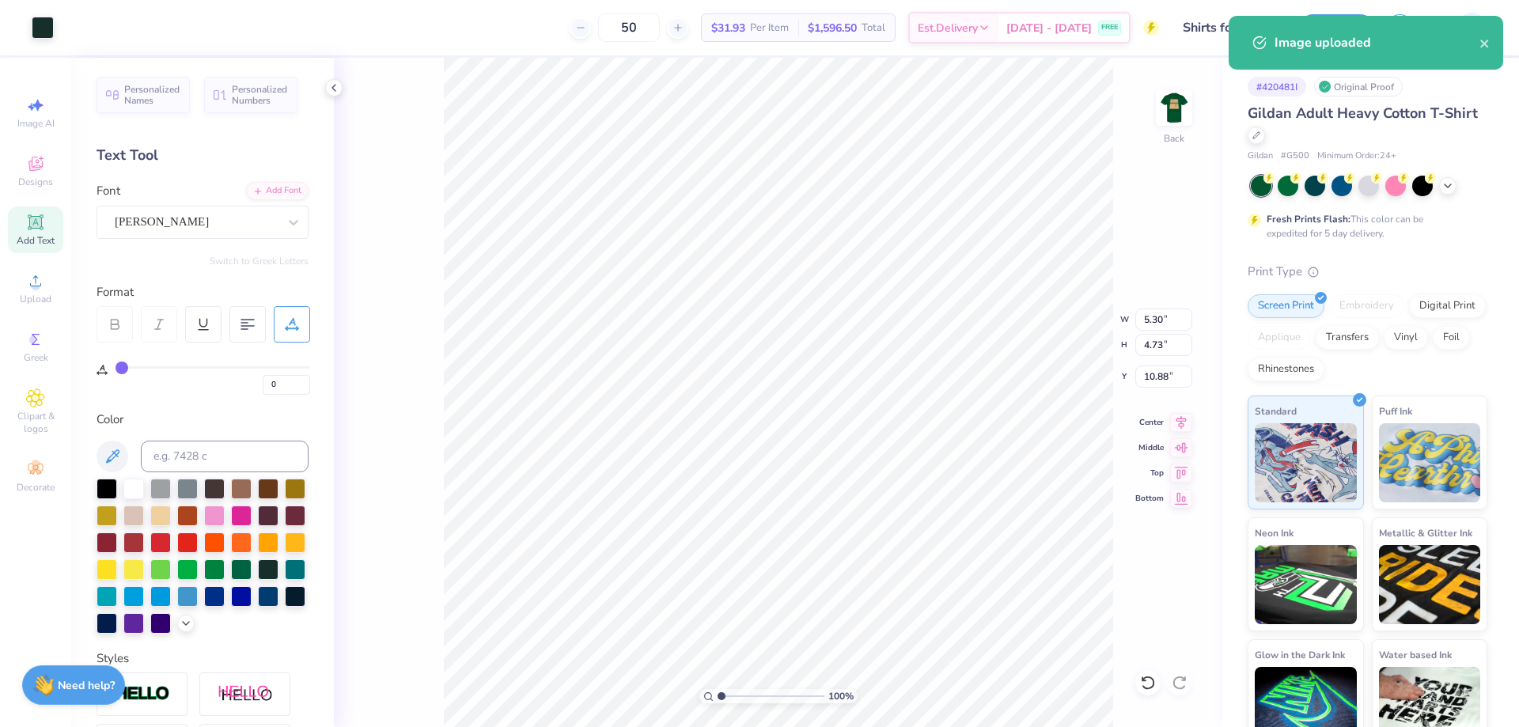
click at [48, 225] on div "Add Text" at bounding box center [35, 229] width 55 height 47
type input "6.00"
type input "1.74"
type input "12.38"
click at [179, 222] on div "[PERSON_NAME]" at bounding box center [196, 222] width 166 height 25
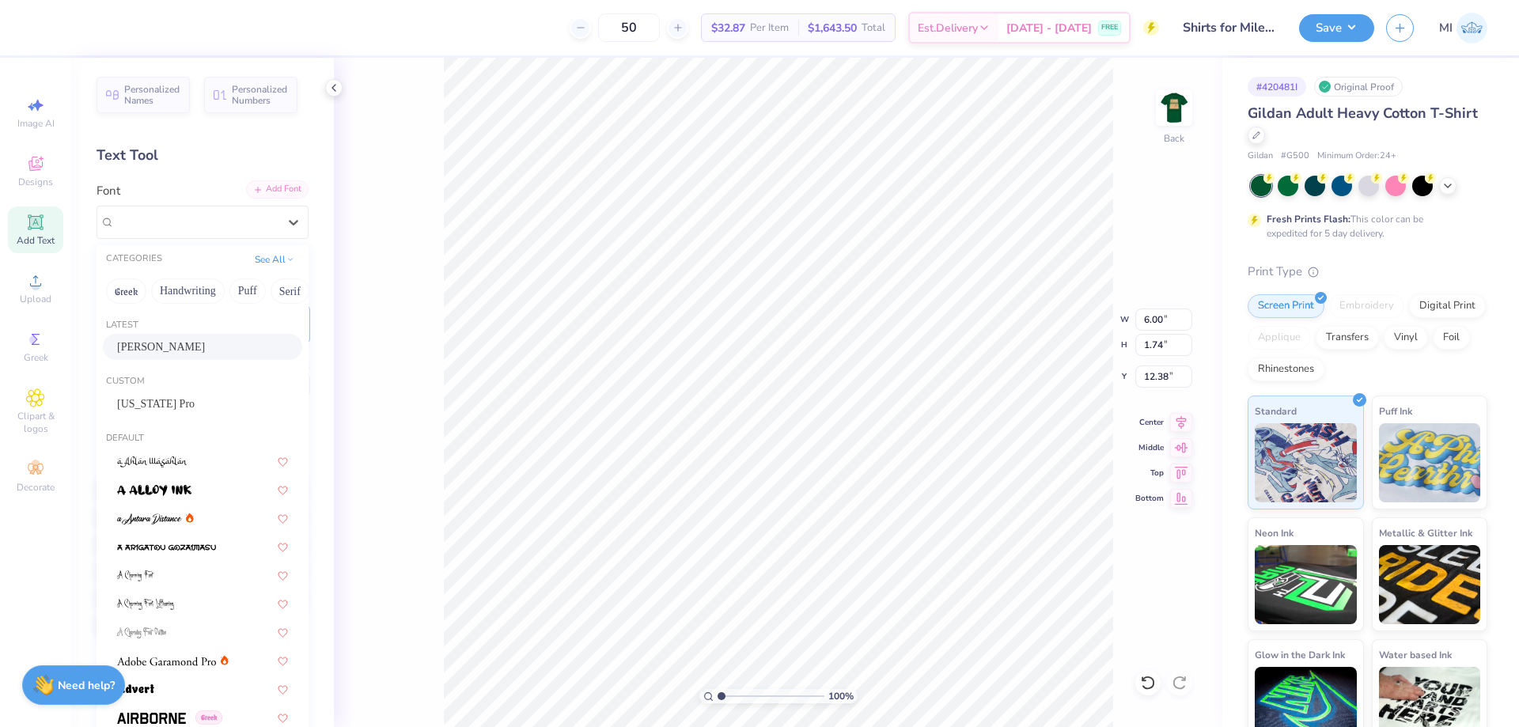
click at [287, 196] on div "Add Font" at bounding box center [277, 189] width 63 height 18
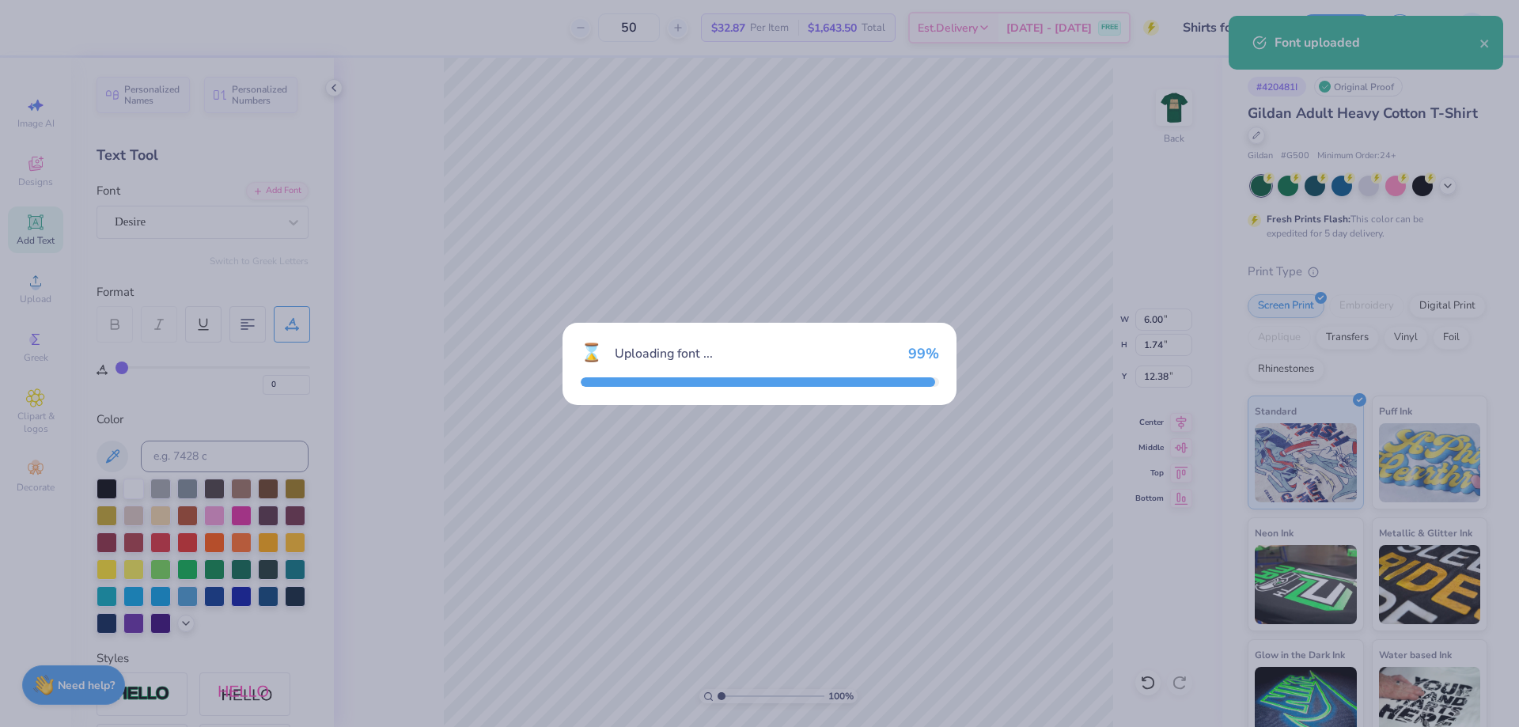
type input "3.77"
type input "1.68"
type input "12.41"
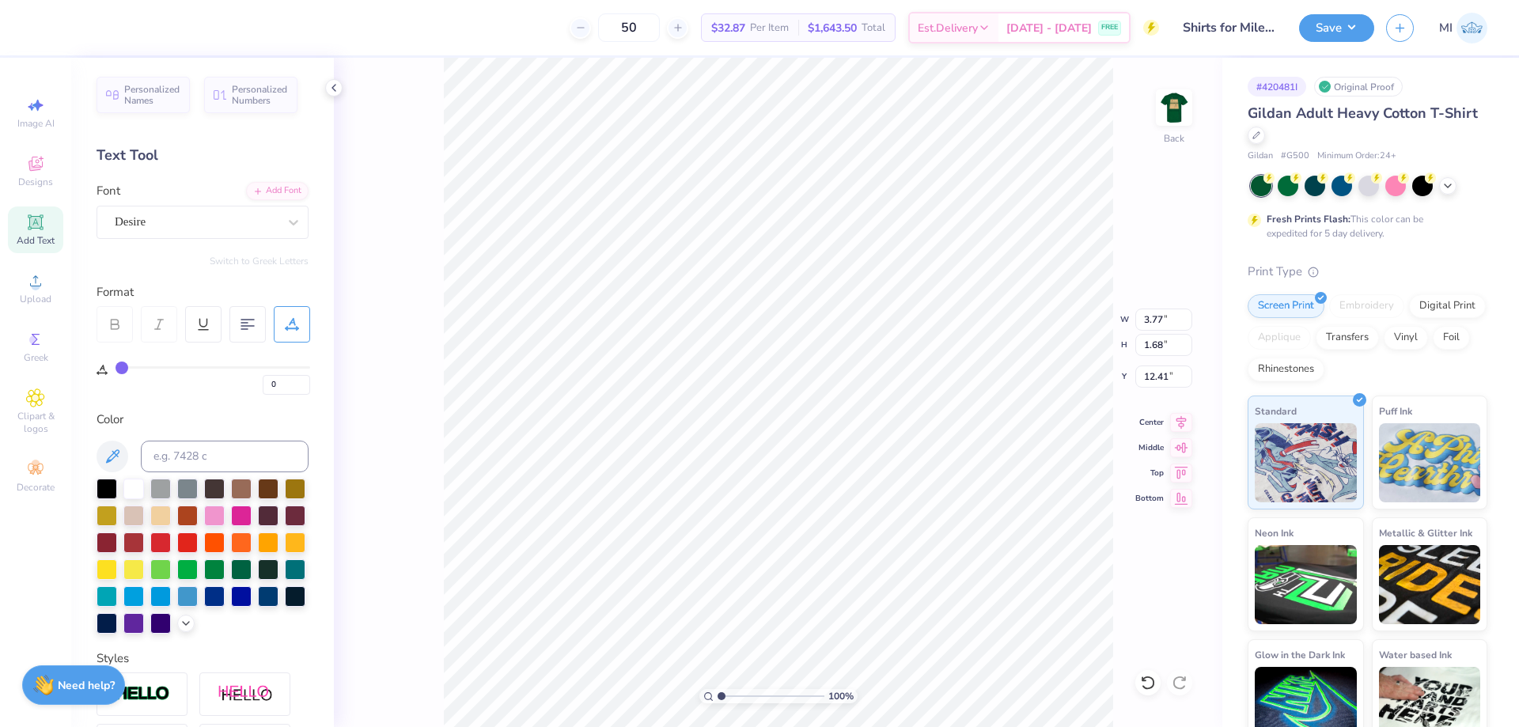
scroll to position [0, 2]
type textarea "PI BETA PHI"
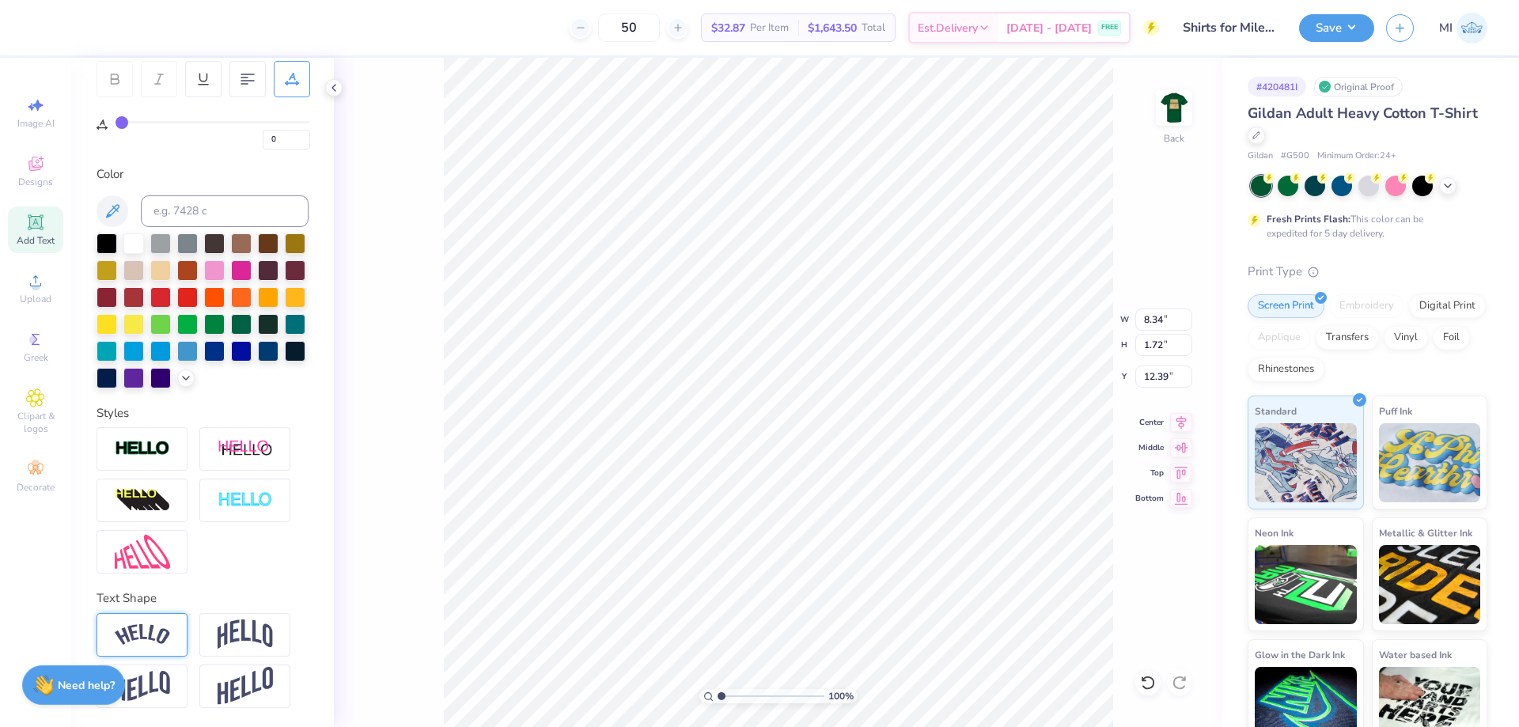
click at [150, 632] on img at bounding box center [142, 634] width 55 height 21
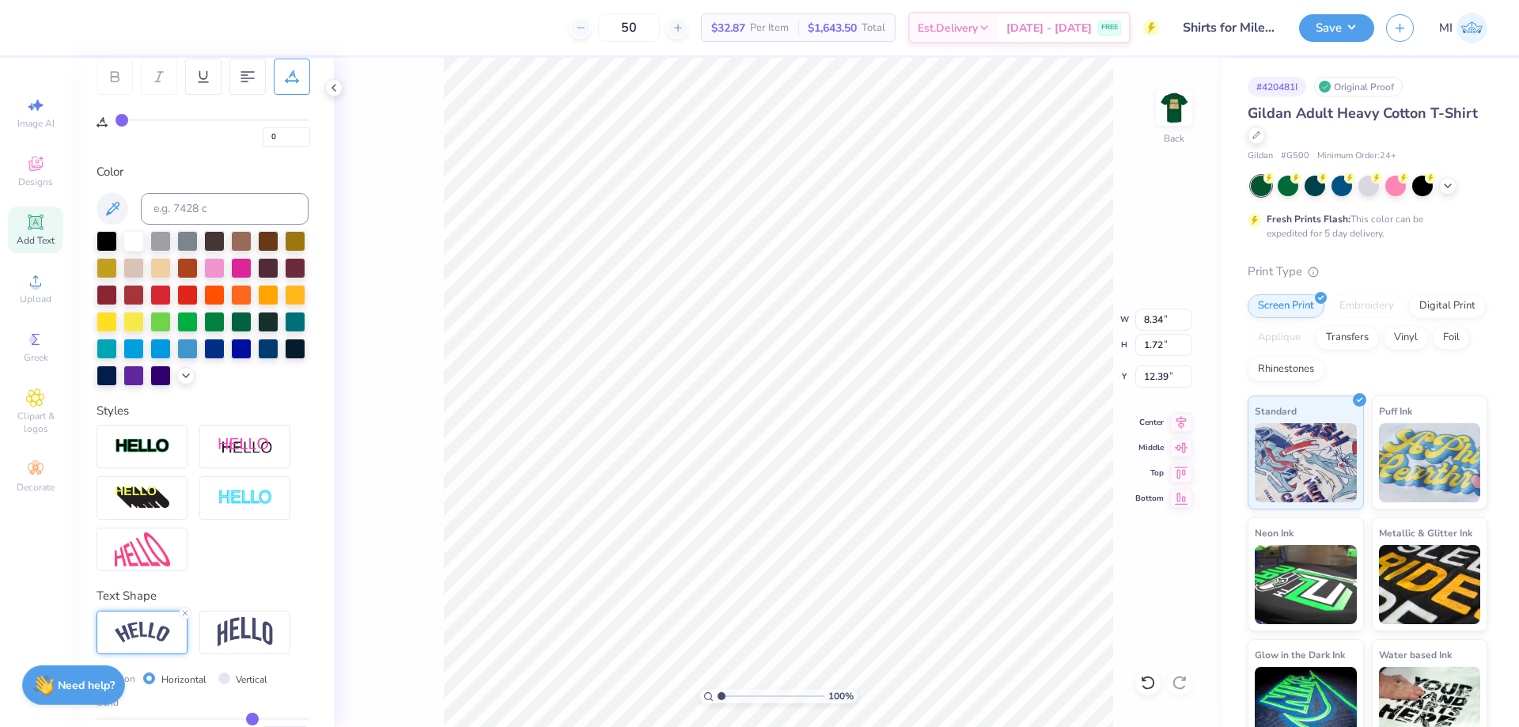
type input "10.71"
type input "2.90"
type input "11.80"
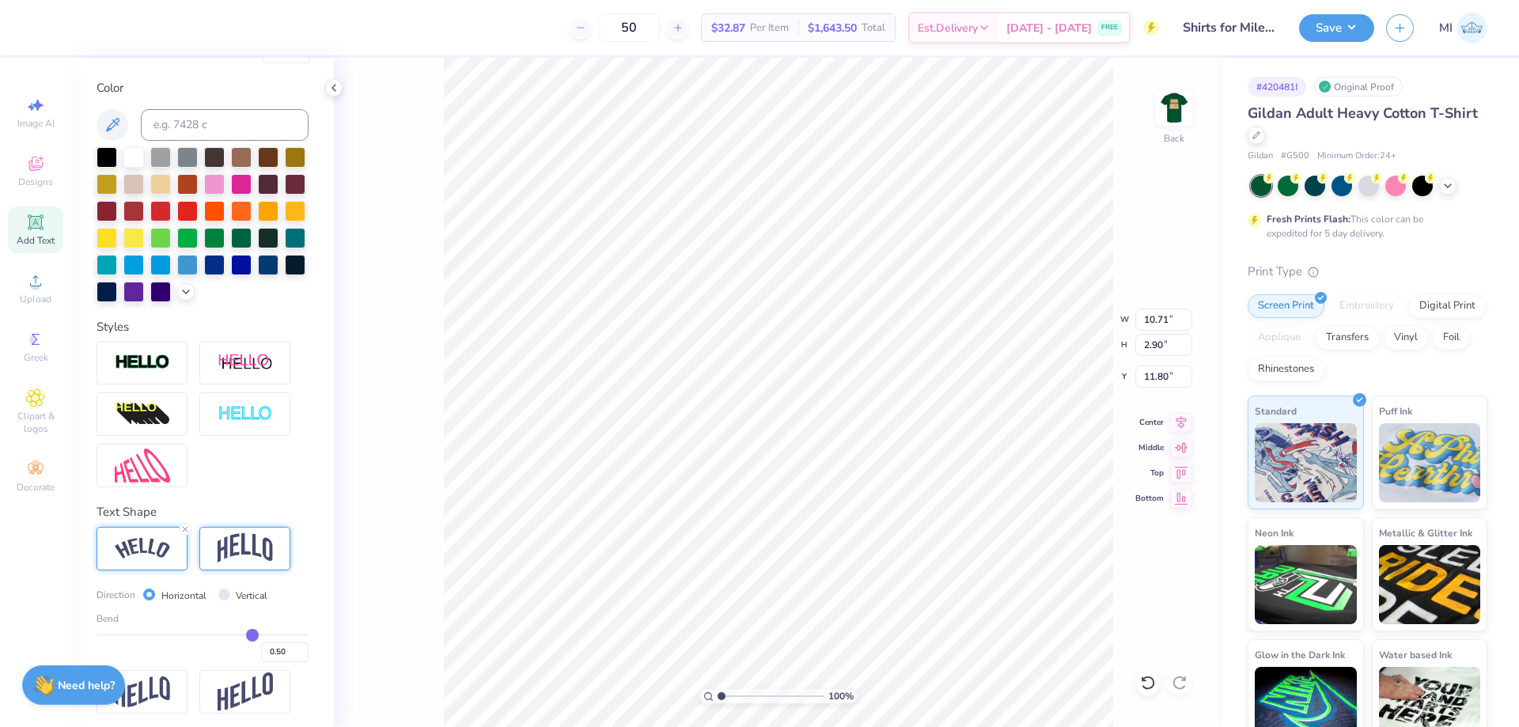
scroll to position [339, 0]
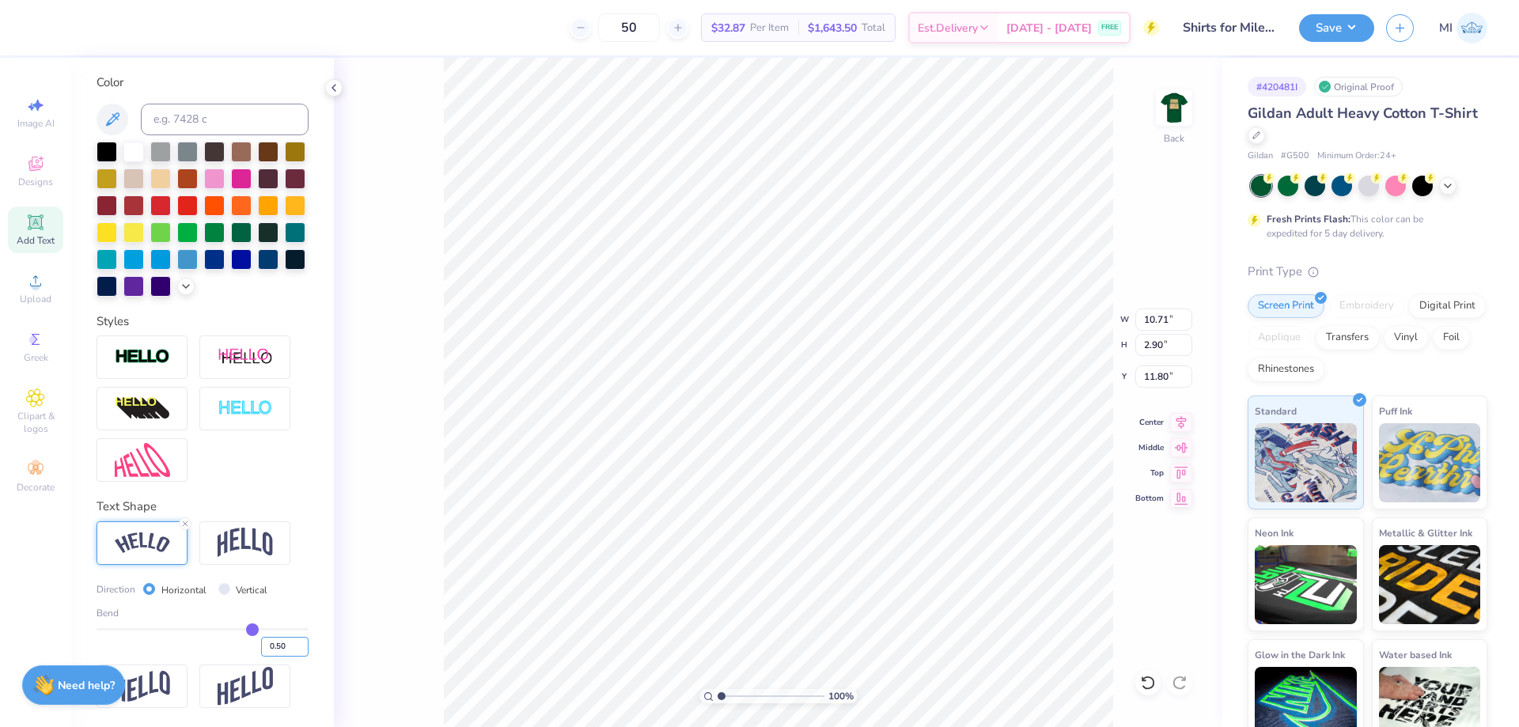
drag, startPoint x: 286, startPoint y: 646, endPoint x: 276, endPoint y: 646, distance: 10.3
click at [276, 646] on input "0.50" at bounding box center [284, 647] width 47 height 20
type input "0.75"
type input "11.44"
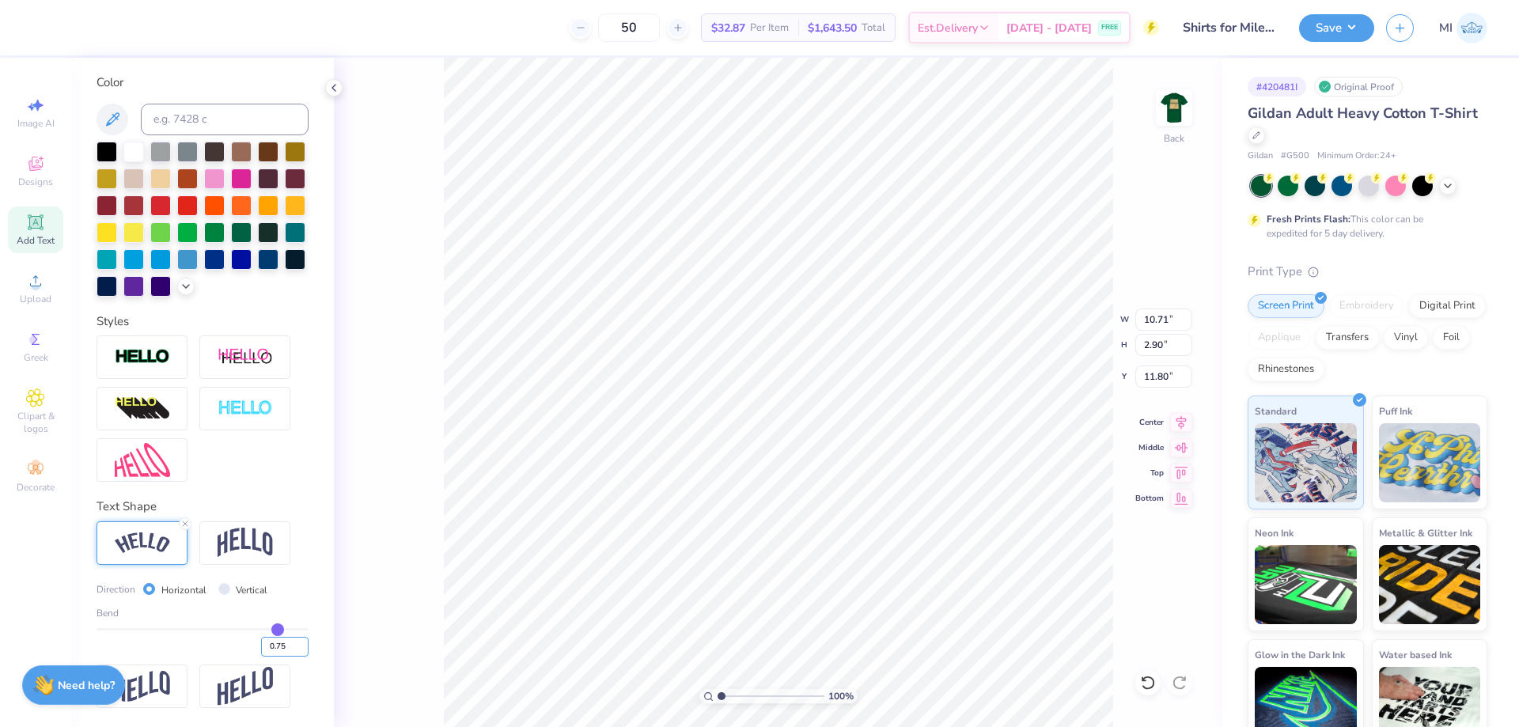
type input "4.25"
type input "7.88"
click at [278, 645] on input "0.75" at bounding box center [284, 647] width 47 height 20
type input "0.60"
type input "0.6"
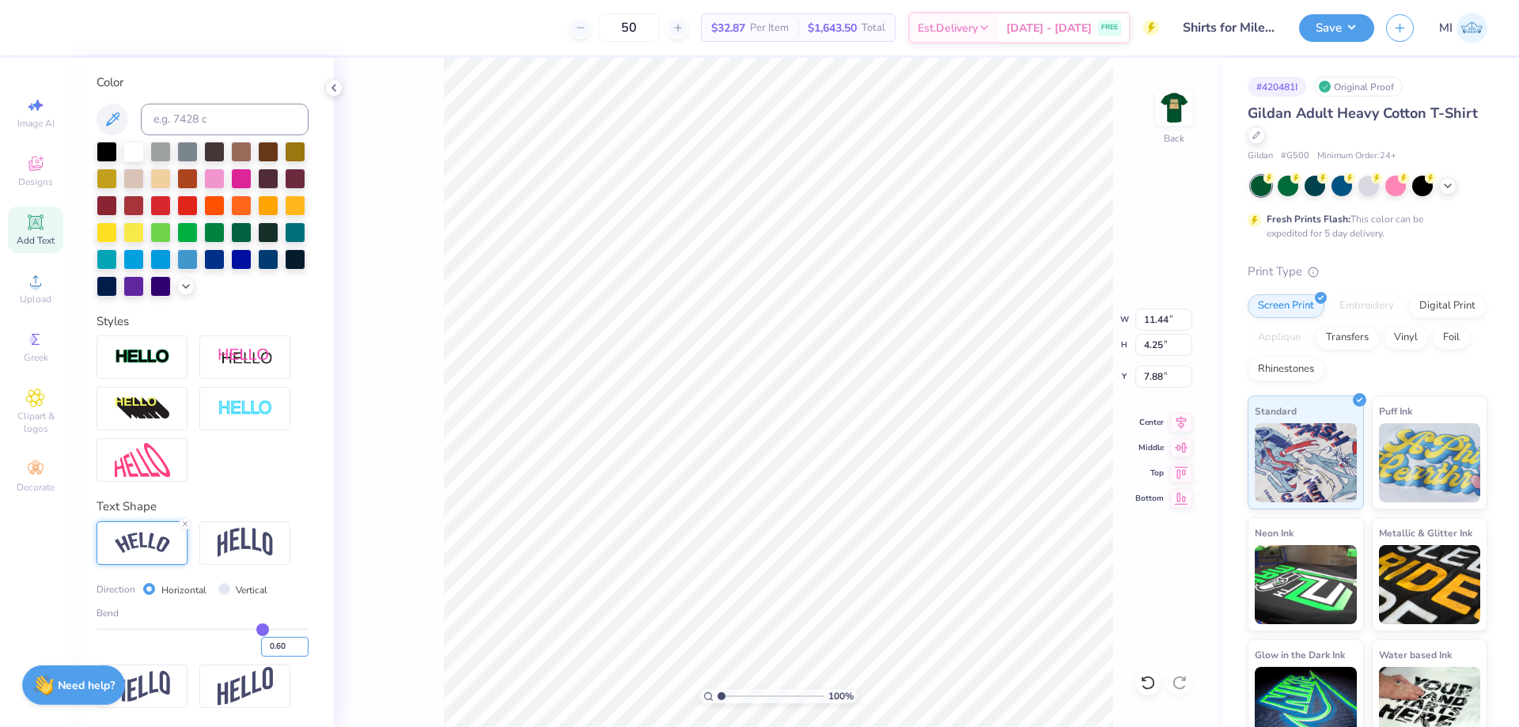
type input "11.05"
type input "3.40"
type input "8.31"
drag, startPoint x: 290, startPoint y: 650, endPoint x: 279, endPoint y: 653, distance: 11.3
click at [279, 653] on input "0.60" at bounding box center [284, 647] width 47 height 20
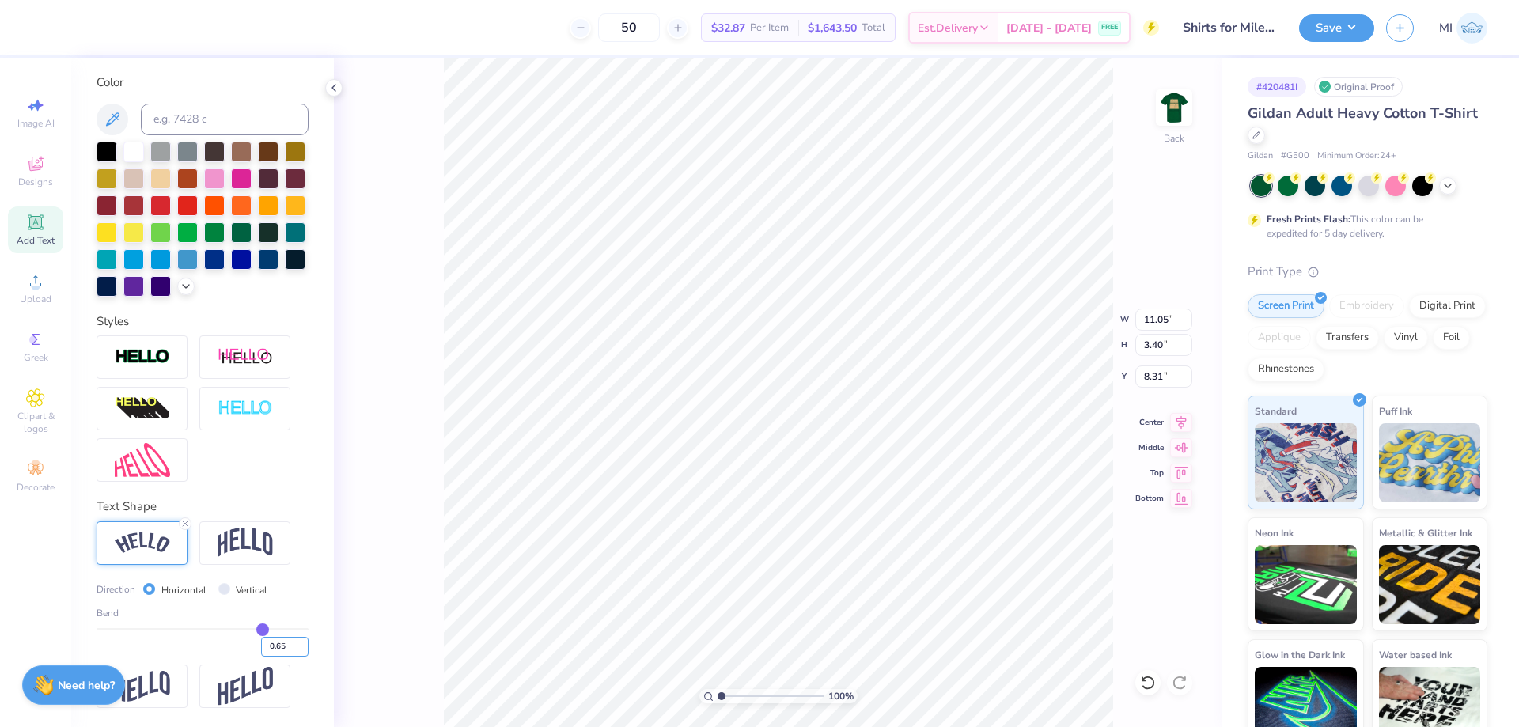
type input "0.65"
type input "11.20"
type input "3.67"
type input "8.17"
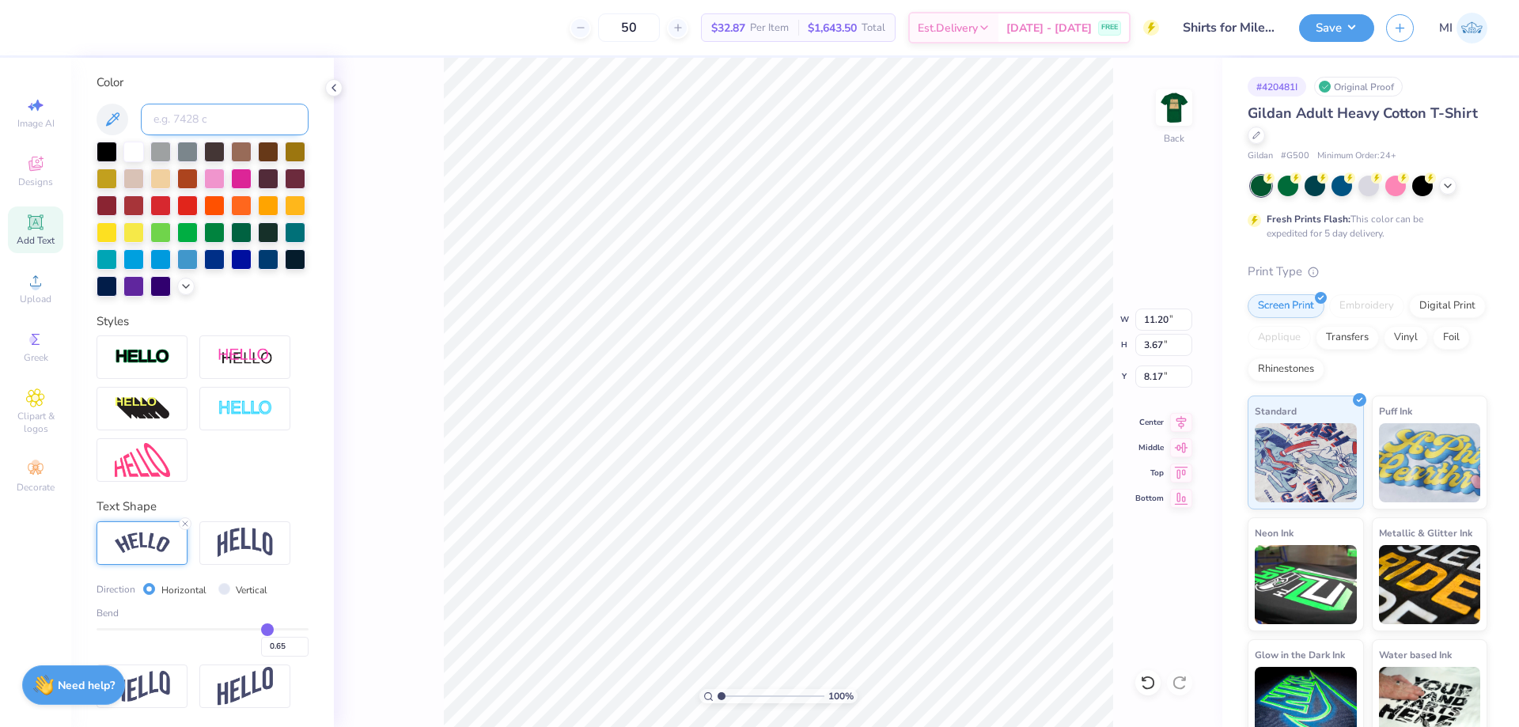
click at [237, 105] on input at bounding box center [225, 120] width 168 height 32
drag, startPoint x: 236, startPoint y: 108, endPoint x: 83, endPoint y: 108, distance: 152.7
click at [141, 108] on input "65" at bounding box center [225, 120] width 168 height 32
type input "5535"
drag, startPoint x: 35, startPoint y: 283, endPoint x: 38, endPoint y: 234, distance: 49.2
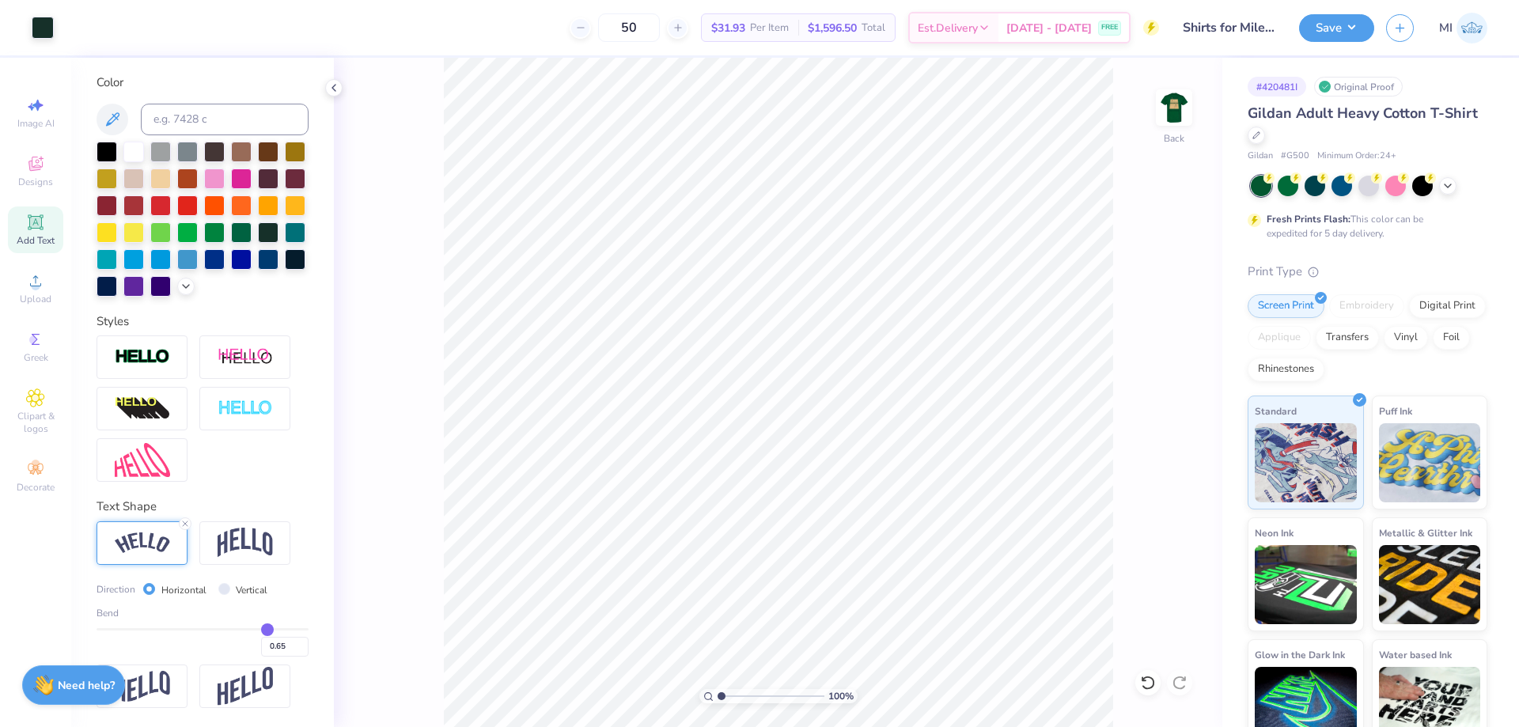
click at [40, 274] on icon at bounding box center [35, 280] width 19 height 19
click at [38, 225] on icon at bounding box center [35, 221] width 15 height 15
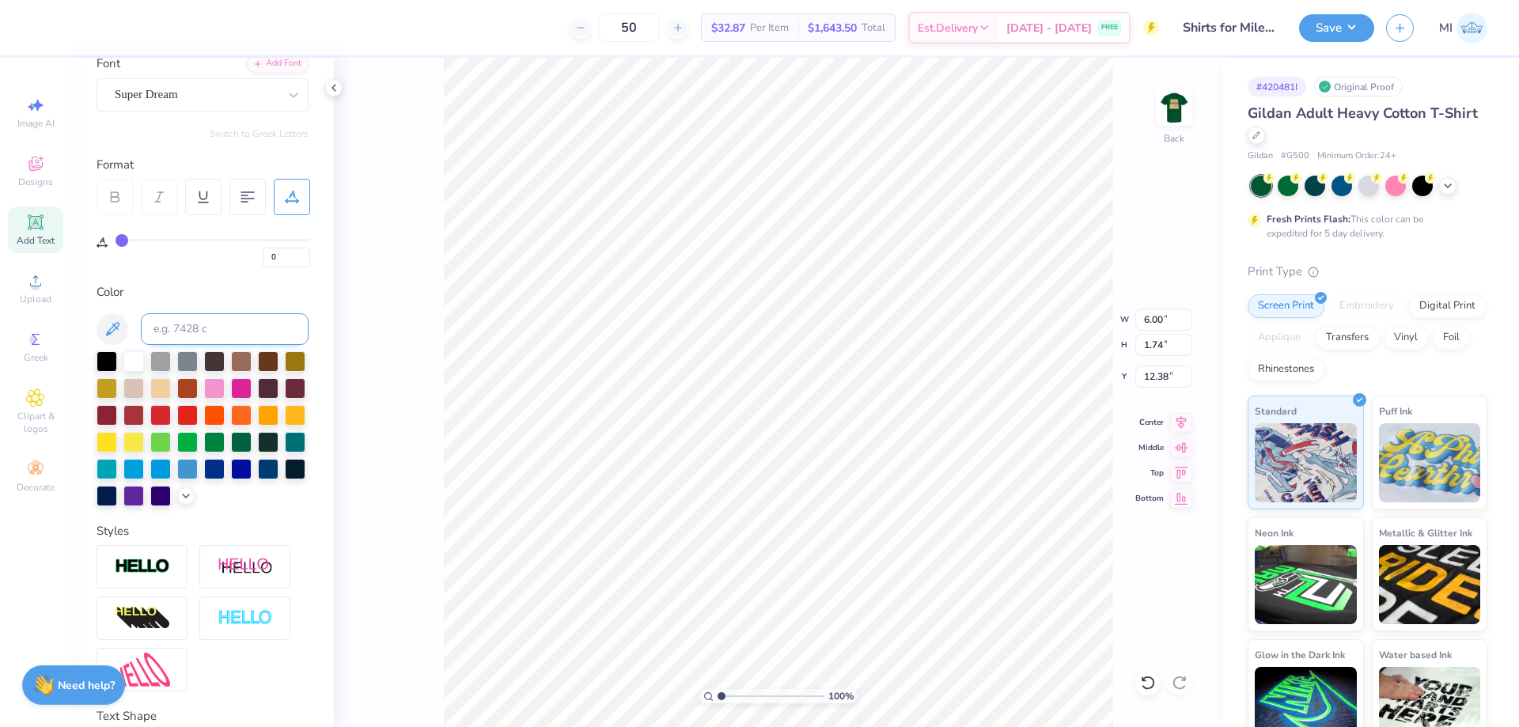
scroll to position [0, 0]
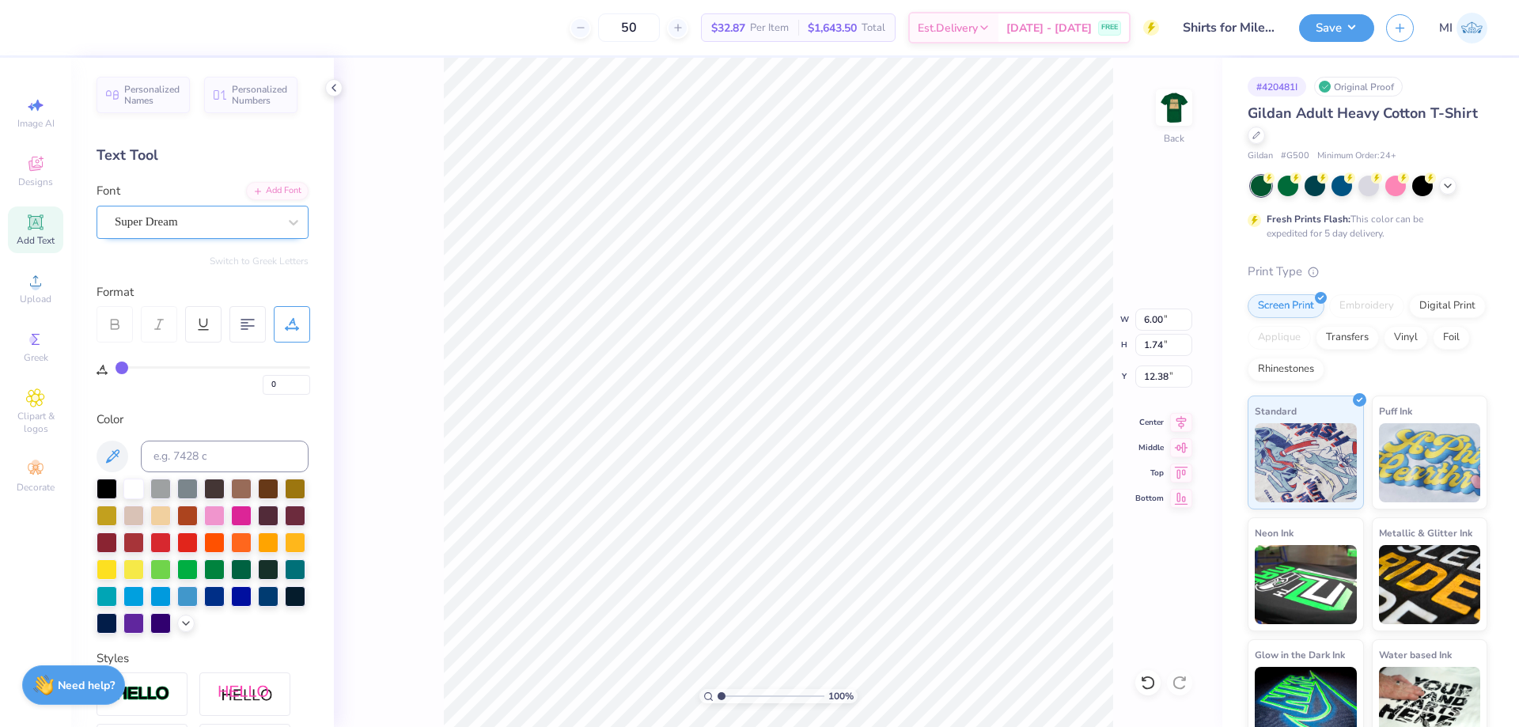
click at [258, 225] on div "Super Dream" at bounding box center [196, 222] width 166 height 25
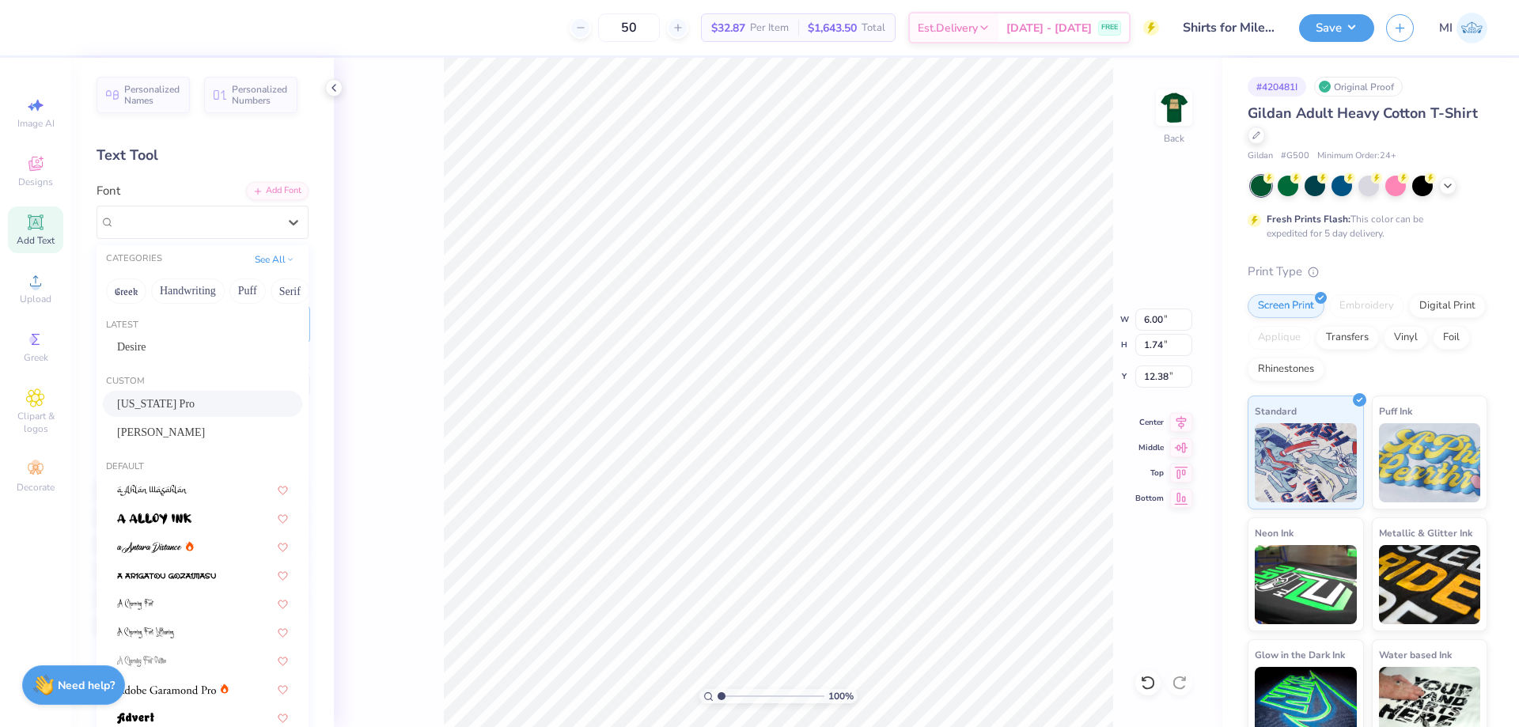
click at [177, 402] on div "[US_STATE] Pro" at bounding box center [202, 404] width 171 height 17
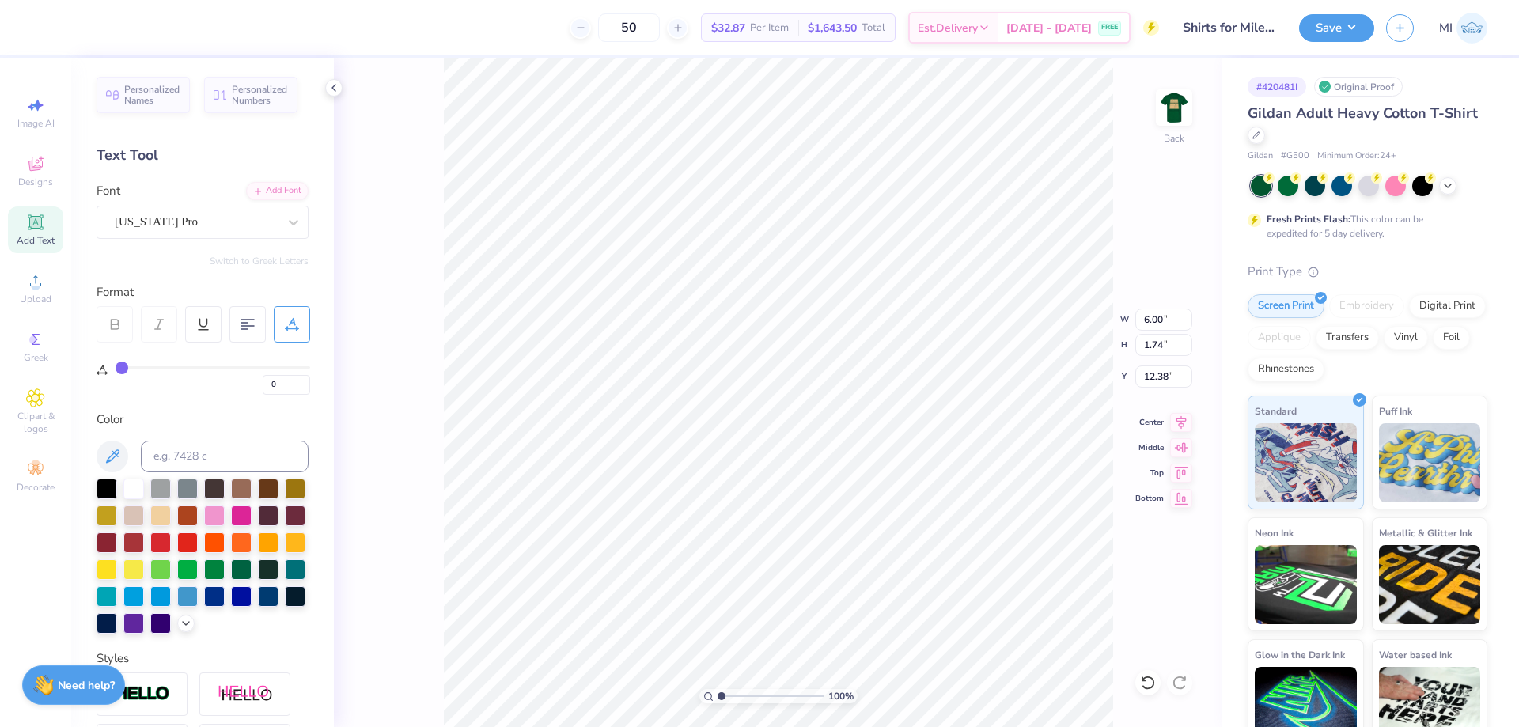
type input "6.42"
type input "1.72"
type input "12.39"
type textarea "20"
type input "13.25"
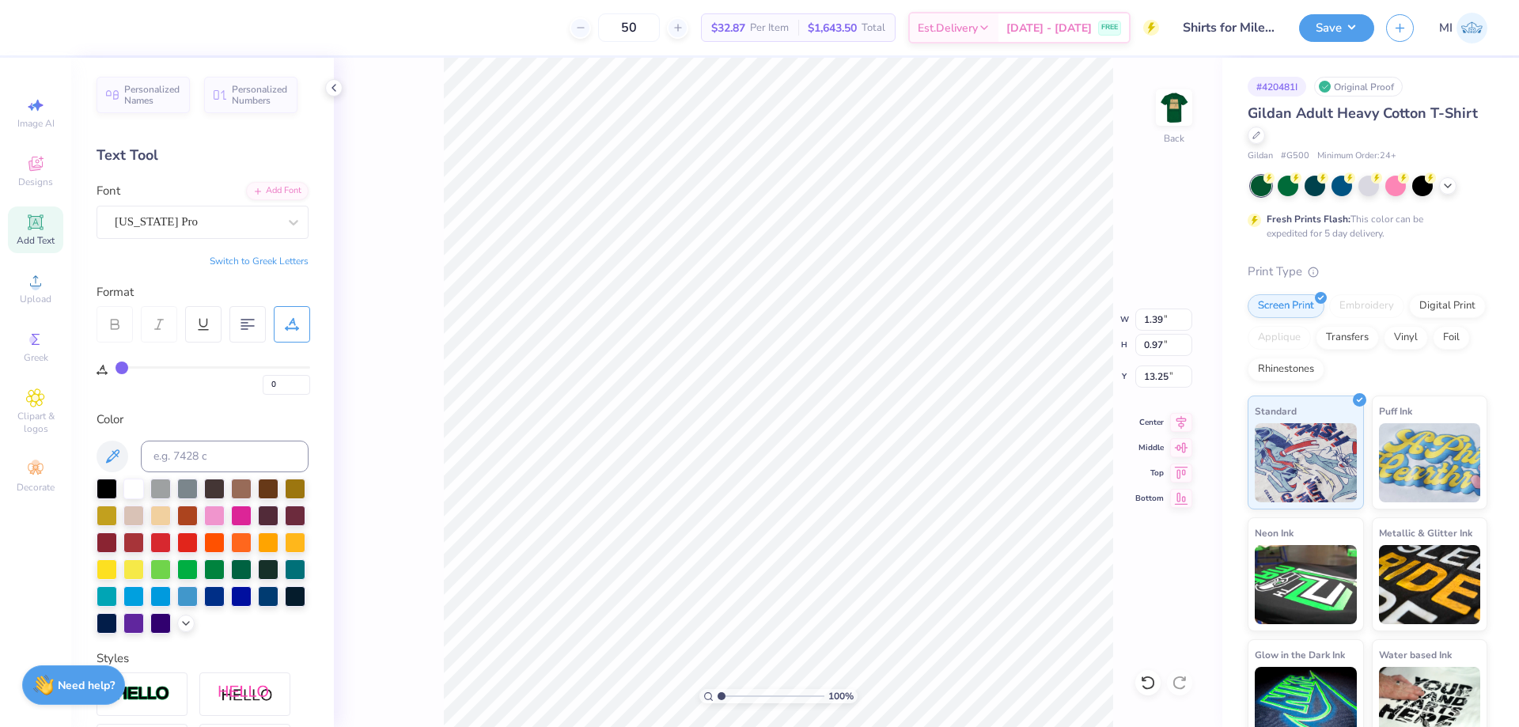
type input "1.39"
type input "0.97"
type input "12.77"
type textarea "25"
click at [736, 697] on input "range" at bounding box center [771, 696] width 107 height 14
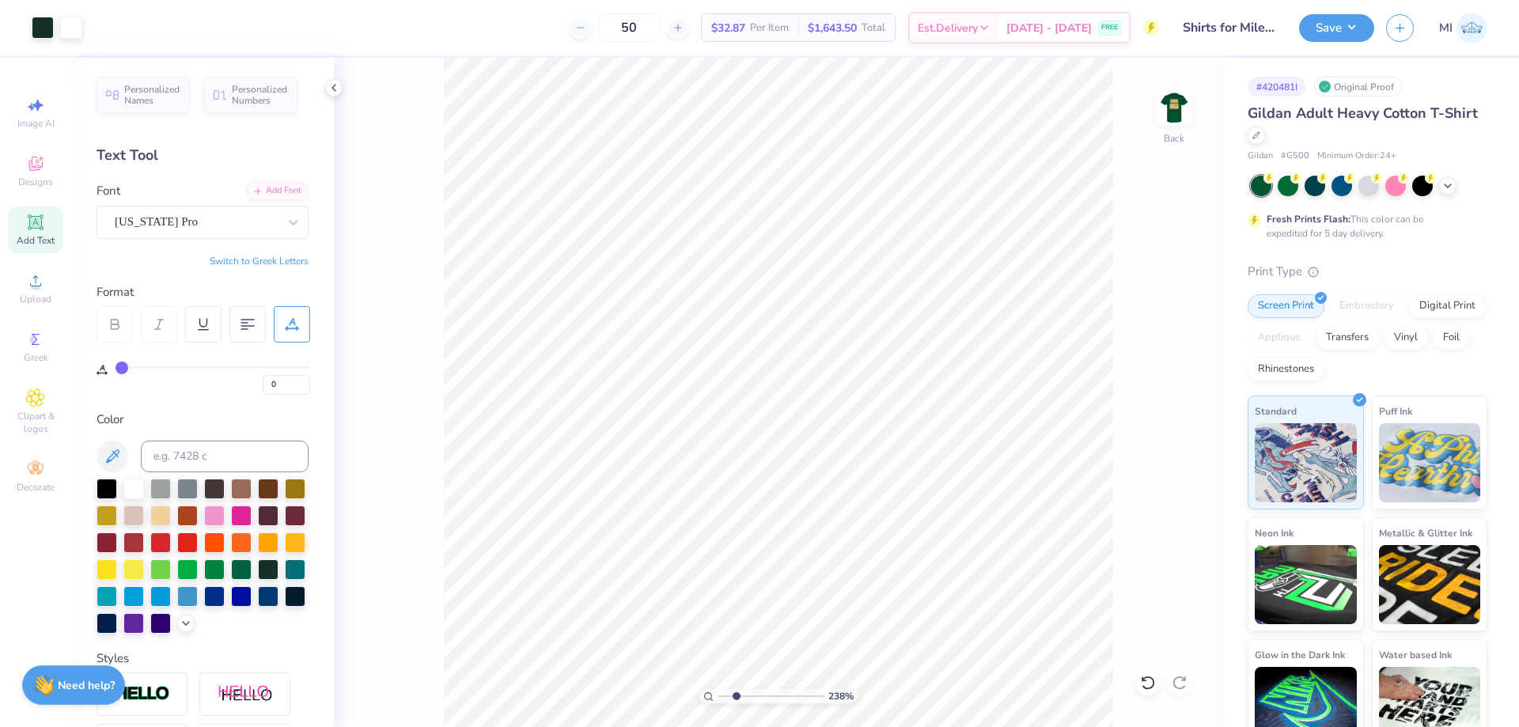
type input "2.38"
type input "11.20"
type input "3.67"
type input "8.72"
drag, startPoint x: 1165, startPoint y: 320, endPoint x: 1082, endPoint y: 317, distance: 83.1
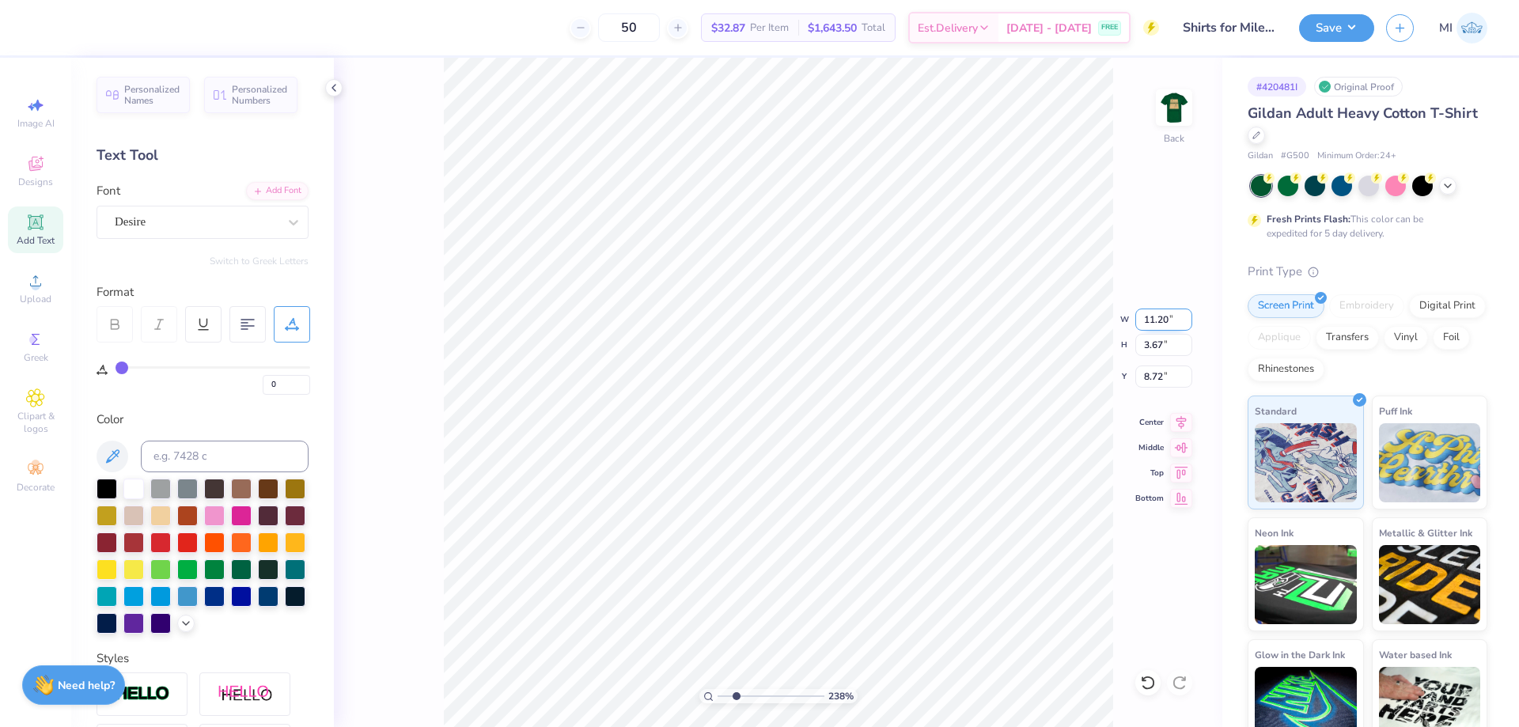
click at [1135, 317] on input "11.20" at bounding box center [1163, 320] width 57 height 22
type input "7.00"
type input "2.29"
type input "9.41"
drag, startPoint x: 1170, startPoint y: 318, endPoint x: 1080, endPoint y: 321, distance: 90.2
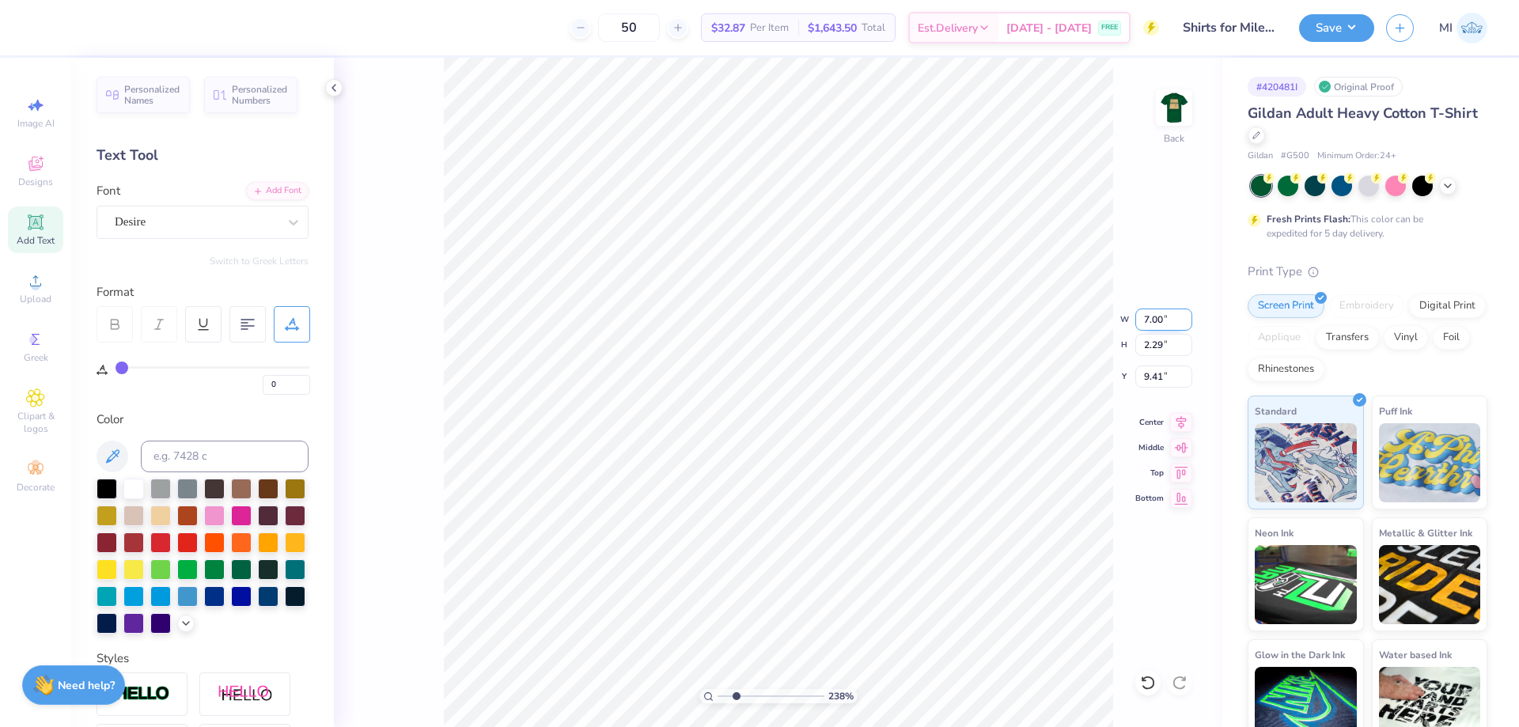
click at [1135, 321] on input "7.00" at bounding box center [1163, 320] width 57 height 22
type input "8.00"
type input "2.62"
type input "9.25"
drag, startPoint x: 1168, startPoint y: 316, endPoint x: 1150, endPoint y: 318, distance: 17.5
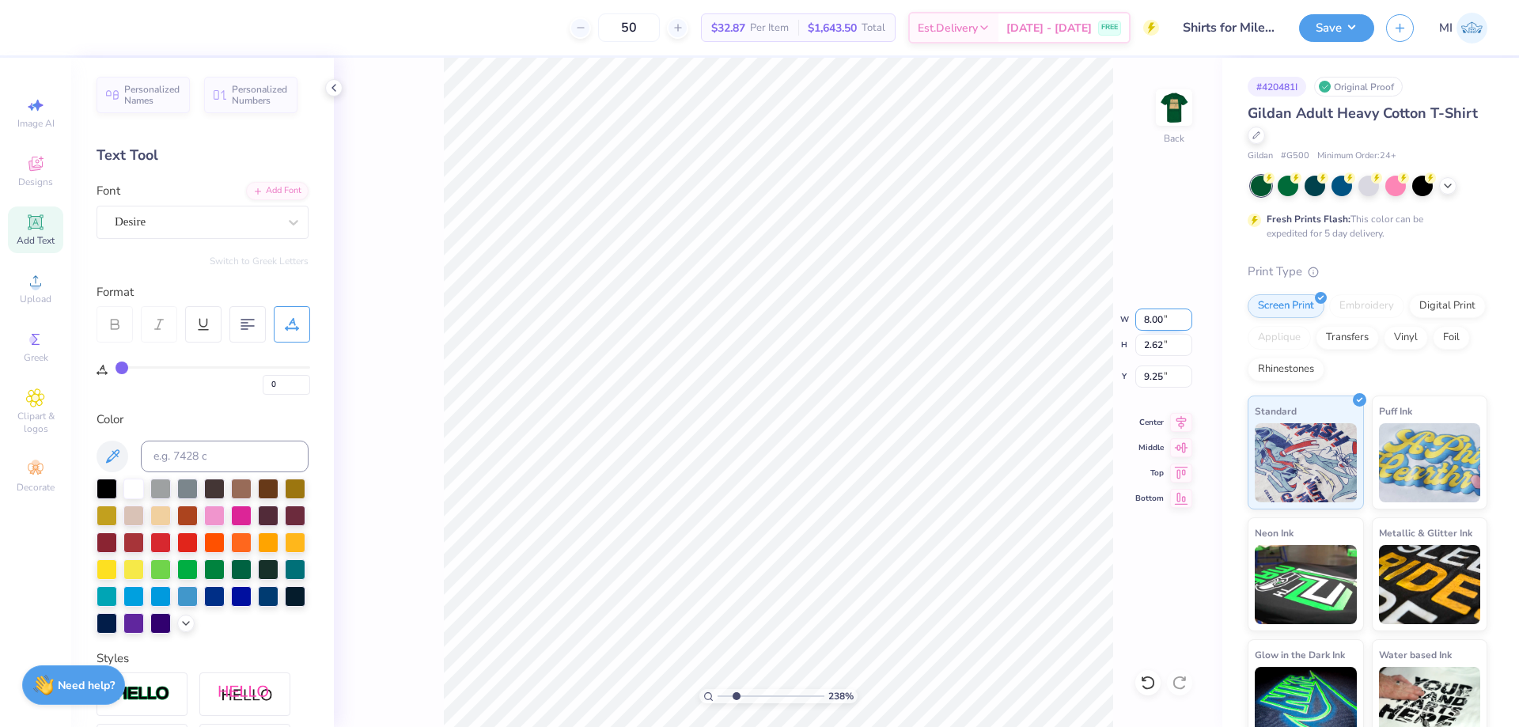
click at [1150, 318] on input "8.00" at bounding box center [1163, 320] width 57 height 22
type input "8.50"
type input "2.79"
type input "9.17"
type input "1.39"
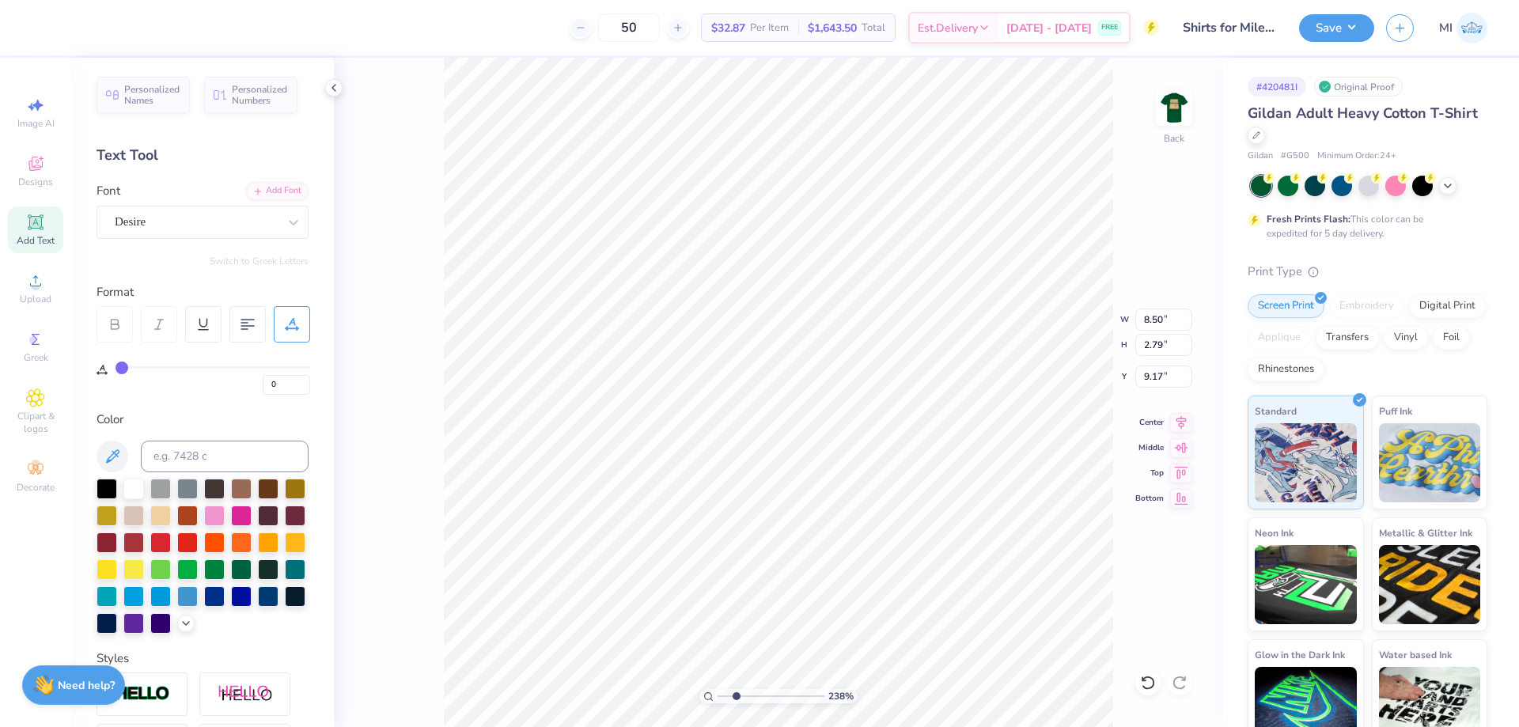
type input "0.97"
type input "12.77"
type input "12.62"
type input "1.35"
type input "12.62"
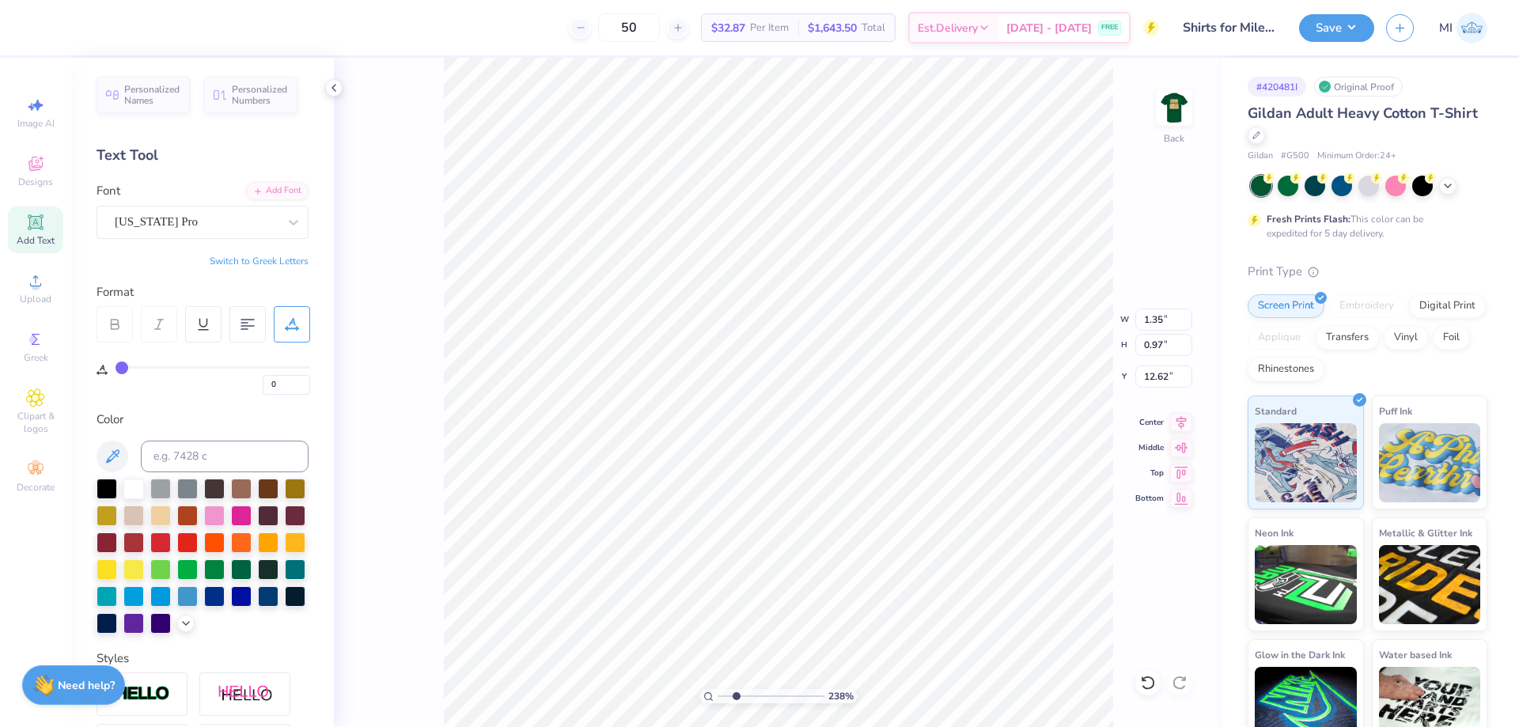
type input "1.39"
drag, startPoint x: 1176, startPoint y: 348, endPoint x: 1152, endPoint y: 351, distance: 23.9
click at [1152, 351] on input "0.97" at bounding box center [1163, 345] width 57 height 22
type input "0.8"
type input "1.15"
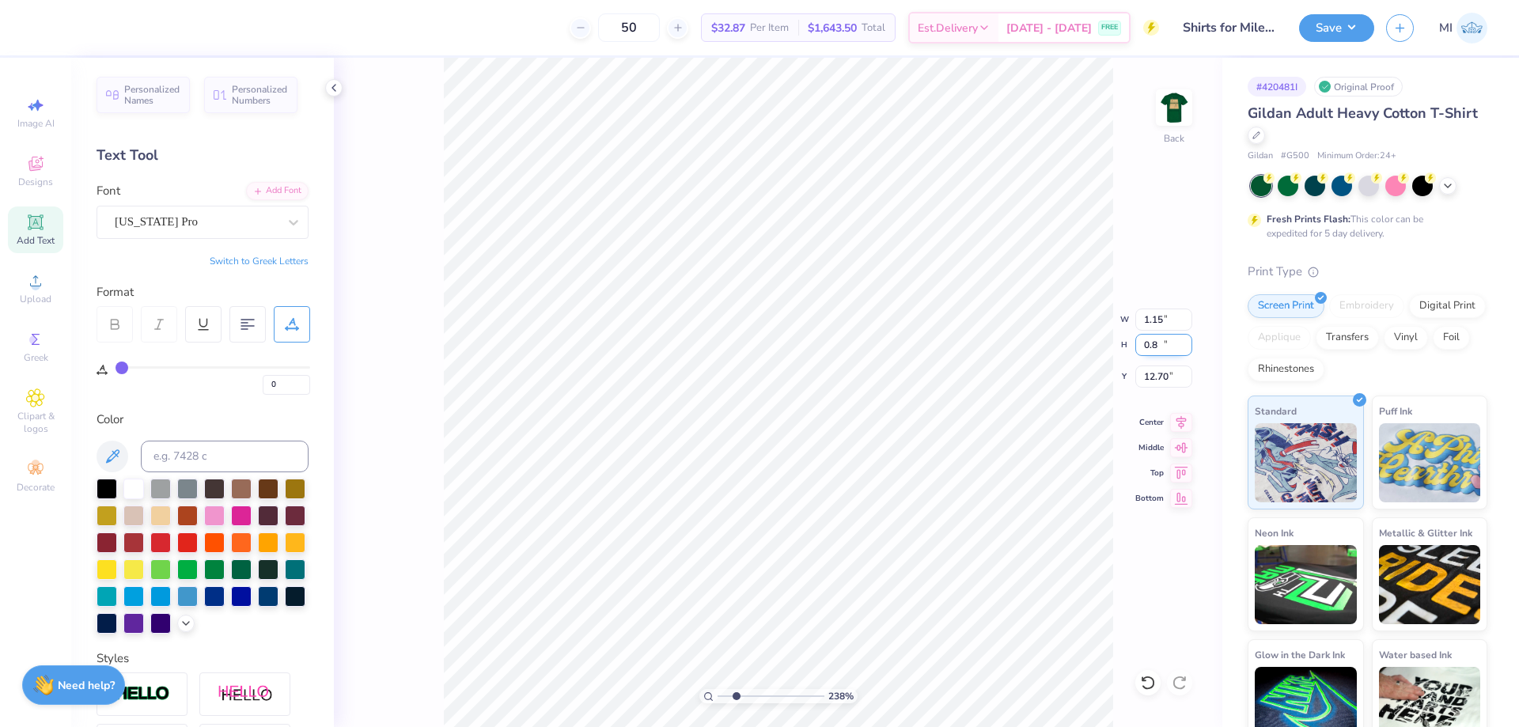
type input "0.80"
type input "12.62"
type input "1.35"
type input "0.97"
drag, startPoint x: 1164, startPoint y: 344, endPoint x: 1152, endPoint y: 347, distance: 12.1
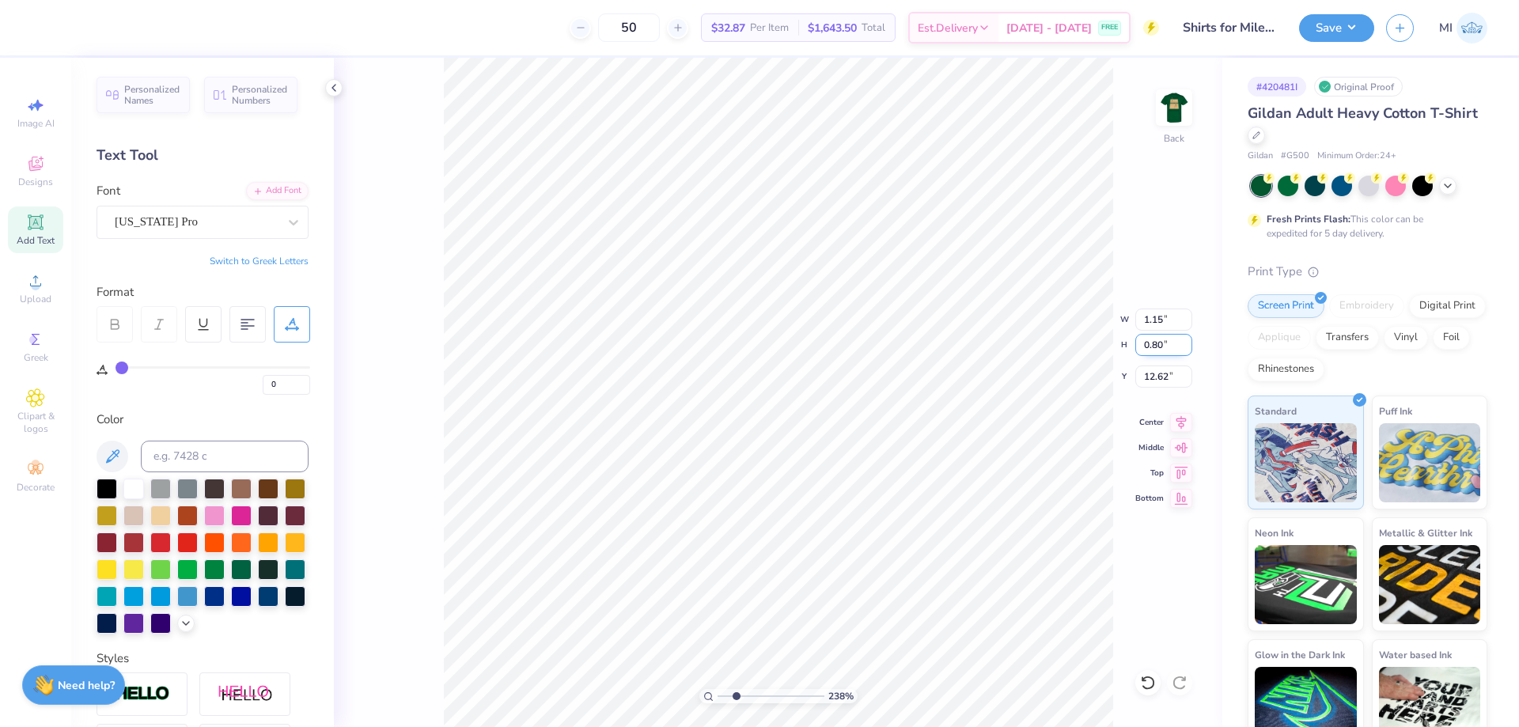
click at [1152, 347] on input "0.80" at bounding box center [1163, 345] width 57 height 22
type input "0.9"
type input "1.30"
type input "0.90"
type input "12.57"
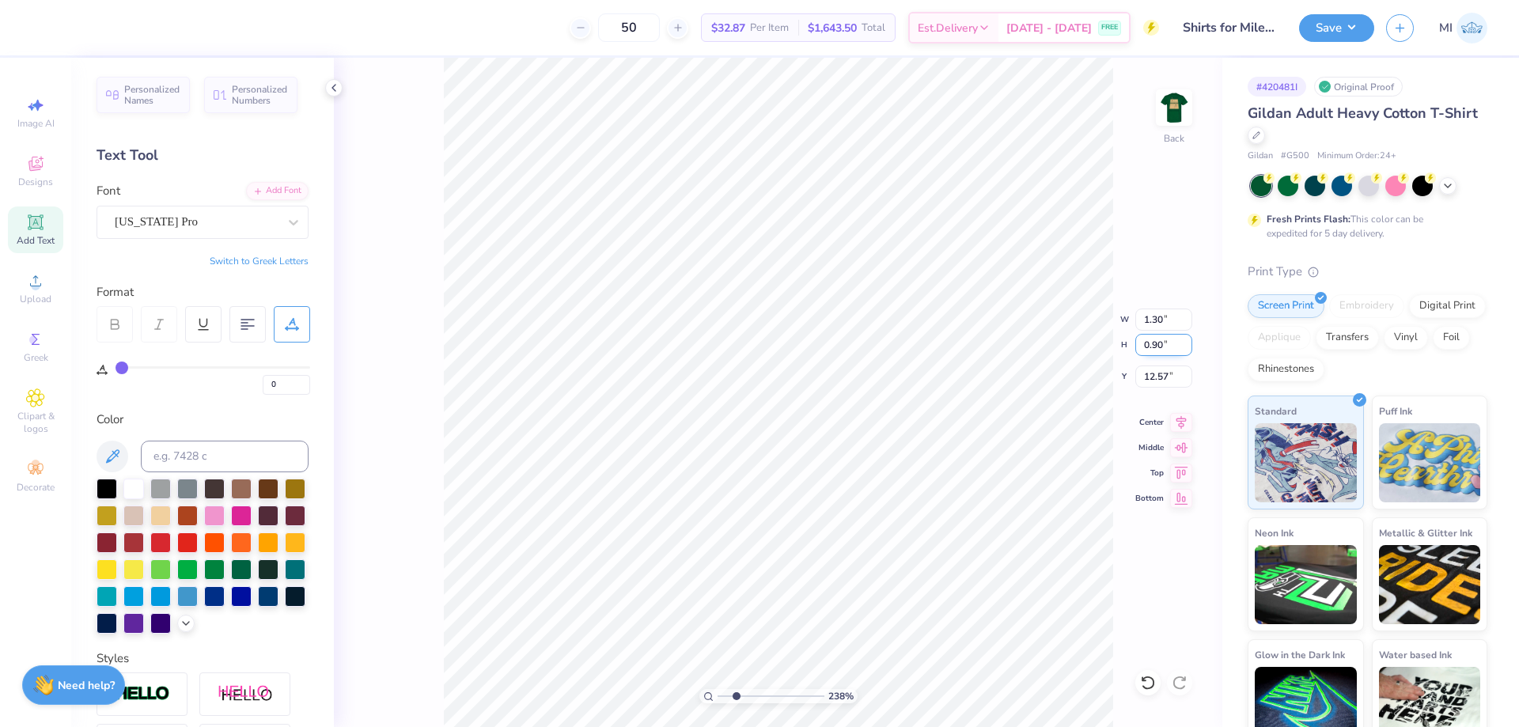
paste input "number"
type input "12.57"
type input "0.90"
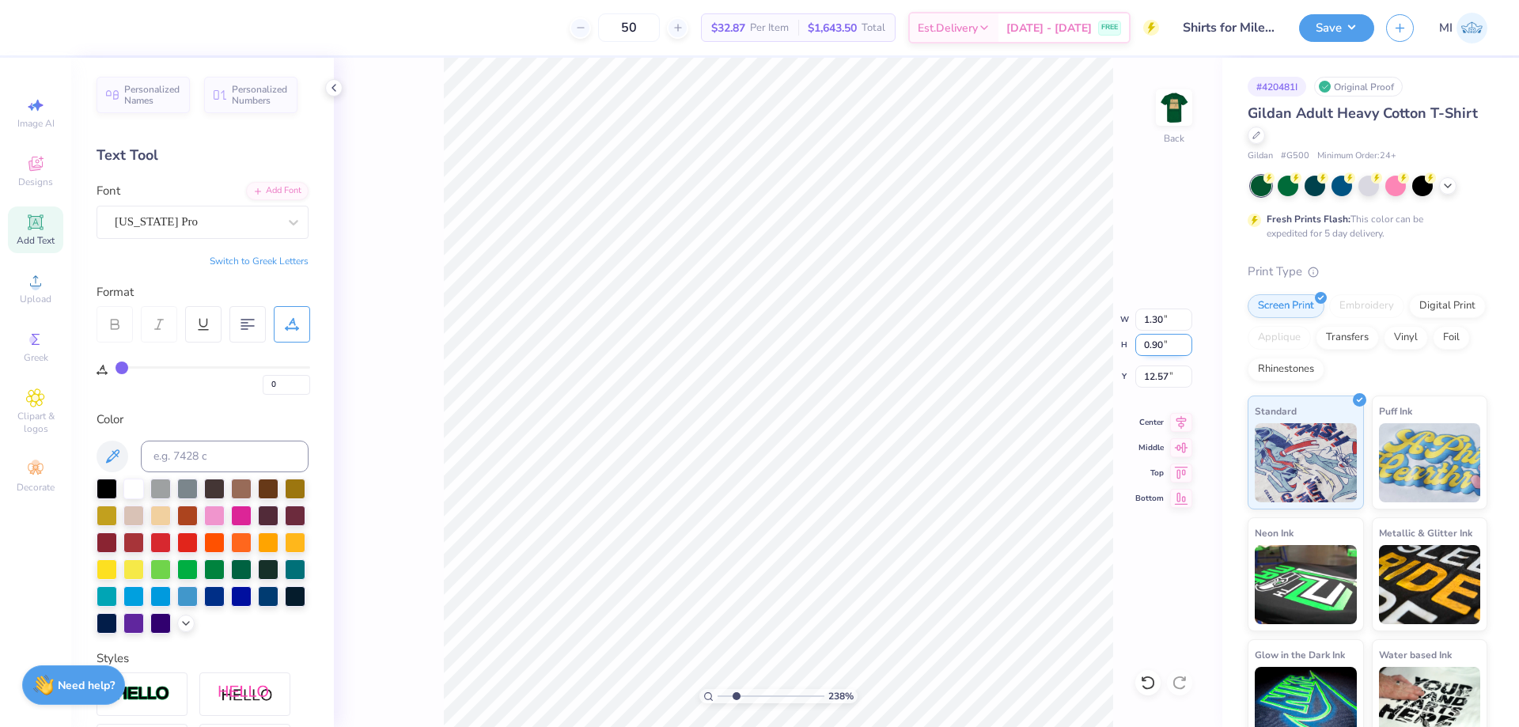
type textarea "25"
click at [70, 23] on div at bounding box center [71, 26] width 22 height 22
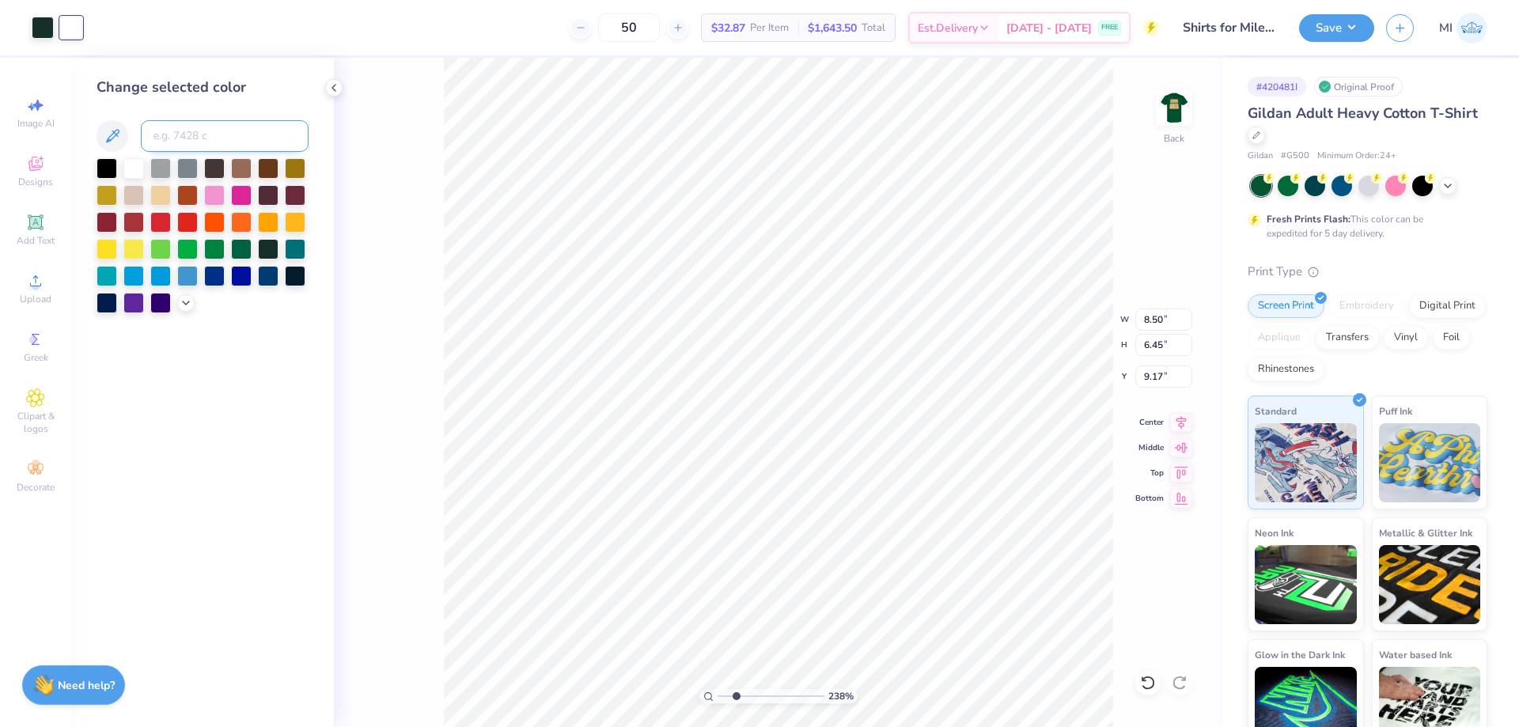
click at [242, 143] on input at bounding box center [225, 136] width 168 height 32
drag, startPoint x: 231, startPoint y: 128, endPoint x: 47, endPoint y: 122, distance: 184.5
click at [141, 122] on input "6635 C" at bounding box center [225, 136] width 168 height 32
type input "5535"
drag, startPoint x: 739, startPoint y: 695, endPoint x: 592, endPoint y: 674, distance: 148.6
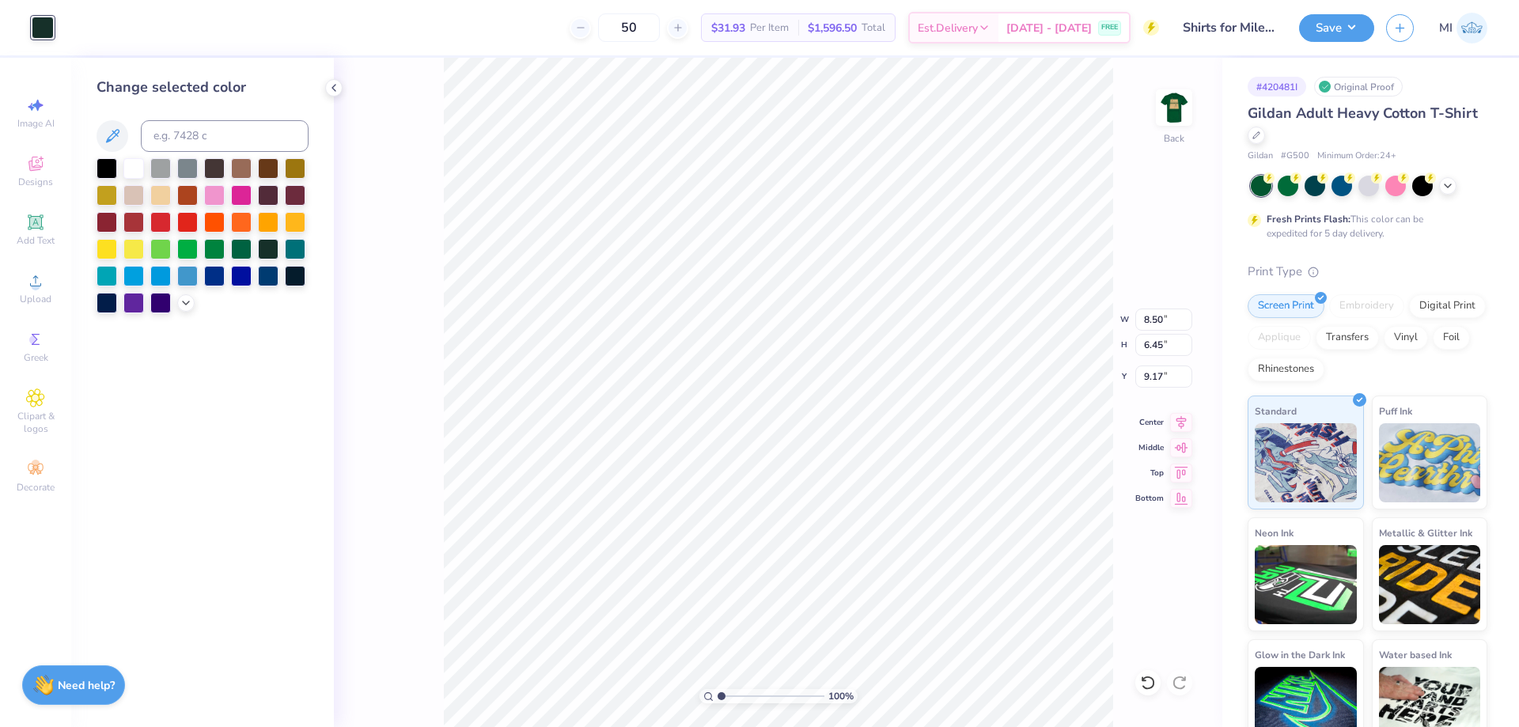
type input "1"
click at [718, 689] on input "range" at bounding box center [771, 696] width 107 height 14
drag, startPoint x: 1169, startPoint y: 318, endPoint x: 1066, endPoint y: 319, distance: 103.6
click at [1135, 319] on input "8.50" at bounding box center [1163, 320] width 57 height 22
type input "3.50"
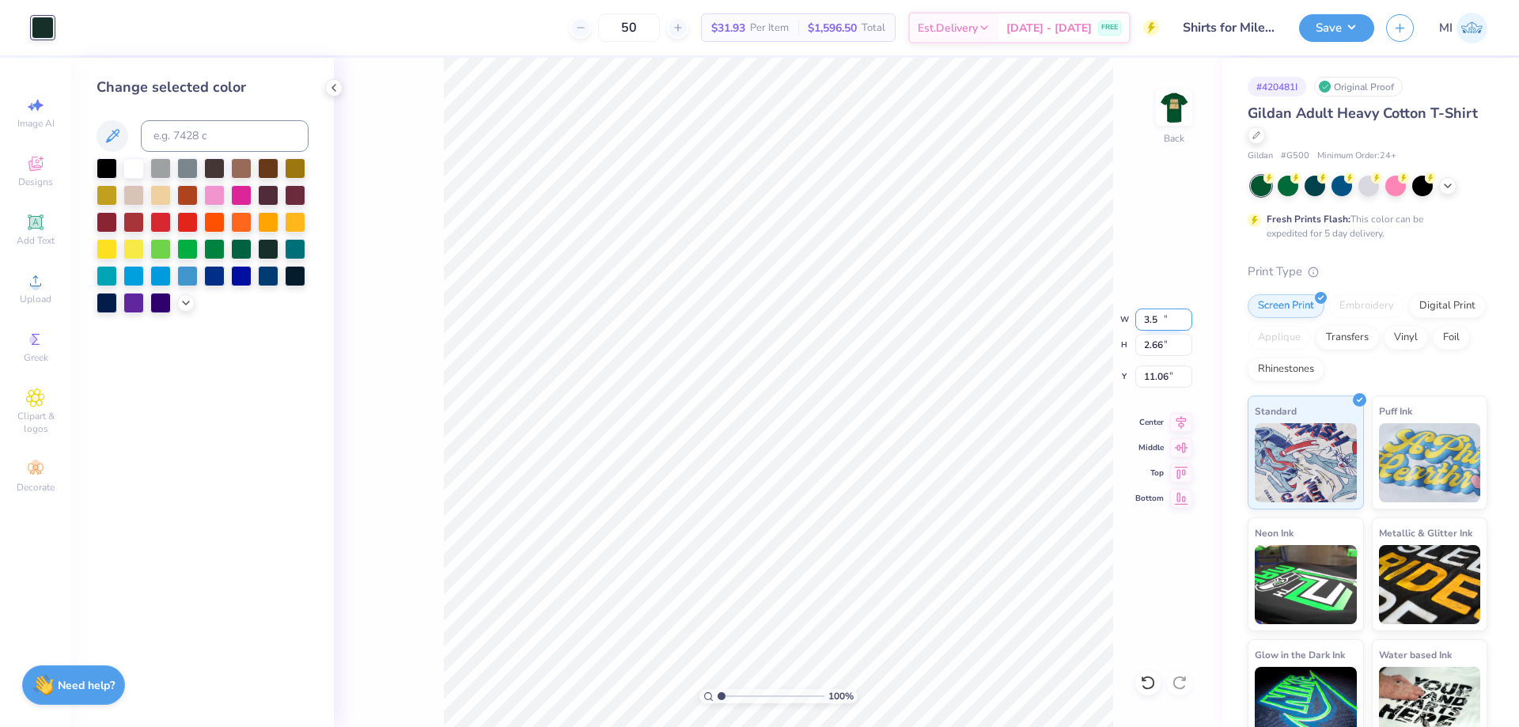
type input "2.66"
type input "3.00"
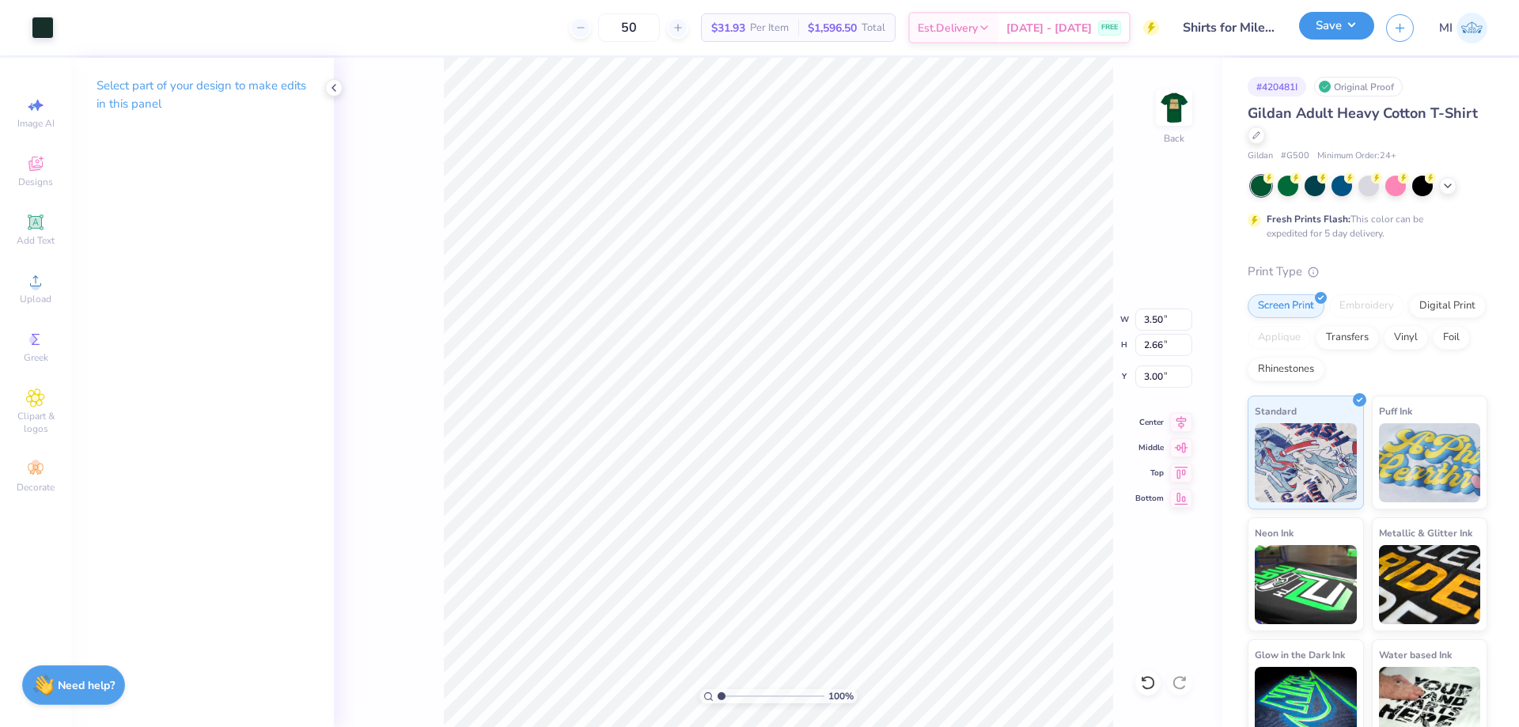
click at [1335, 39] on button "Save" at bounding box center [1336, 26] width 75 height 28
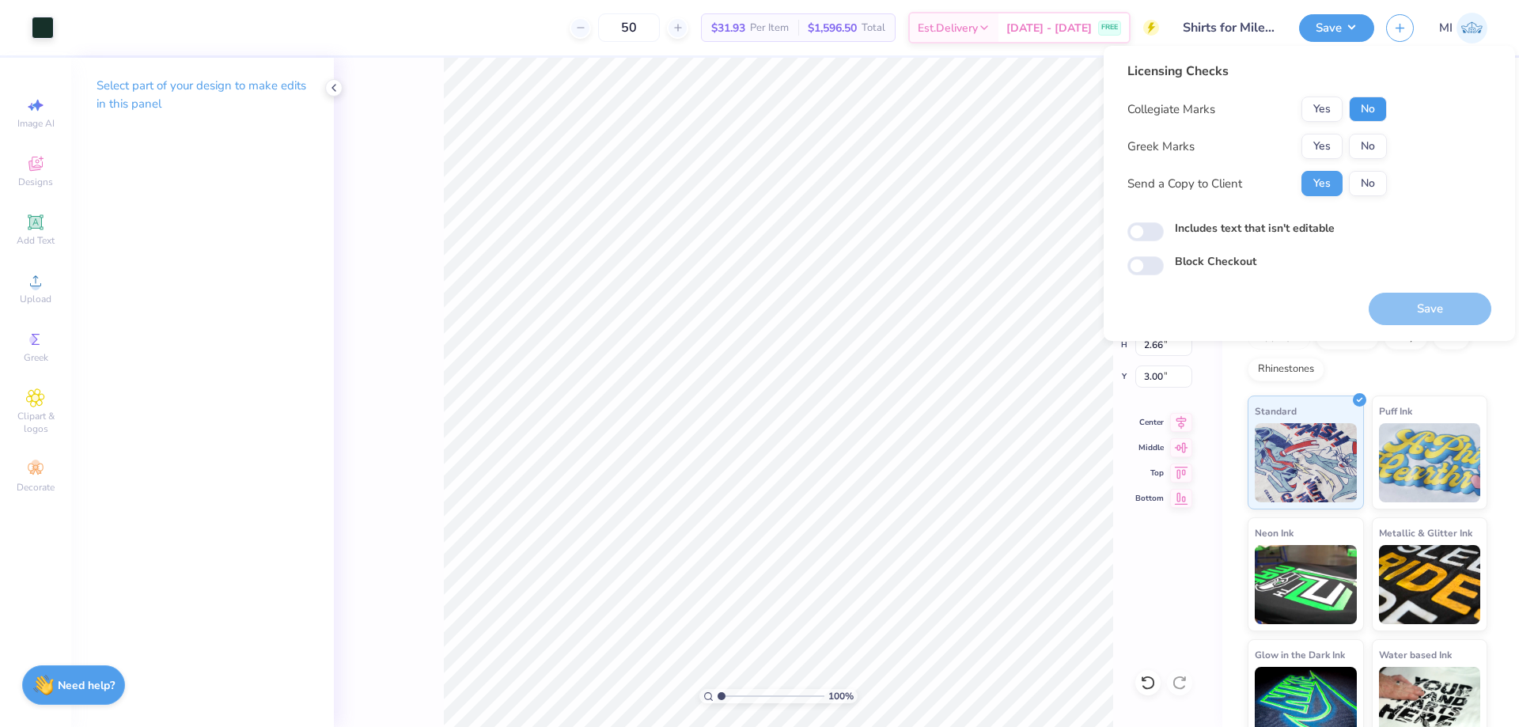
click at [1364, 104] on button "No" at bounding box center [1368, 109] width 38 height 25
click at [1315, 146] on button "Yes" at bounding box center [1321, 146] width 41 height 25
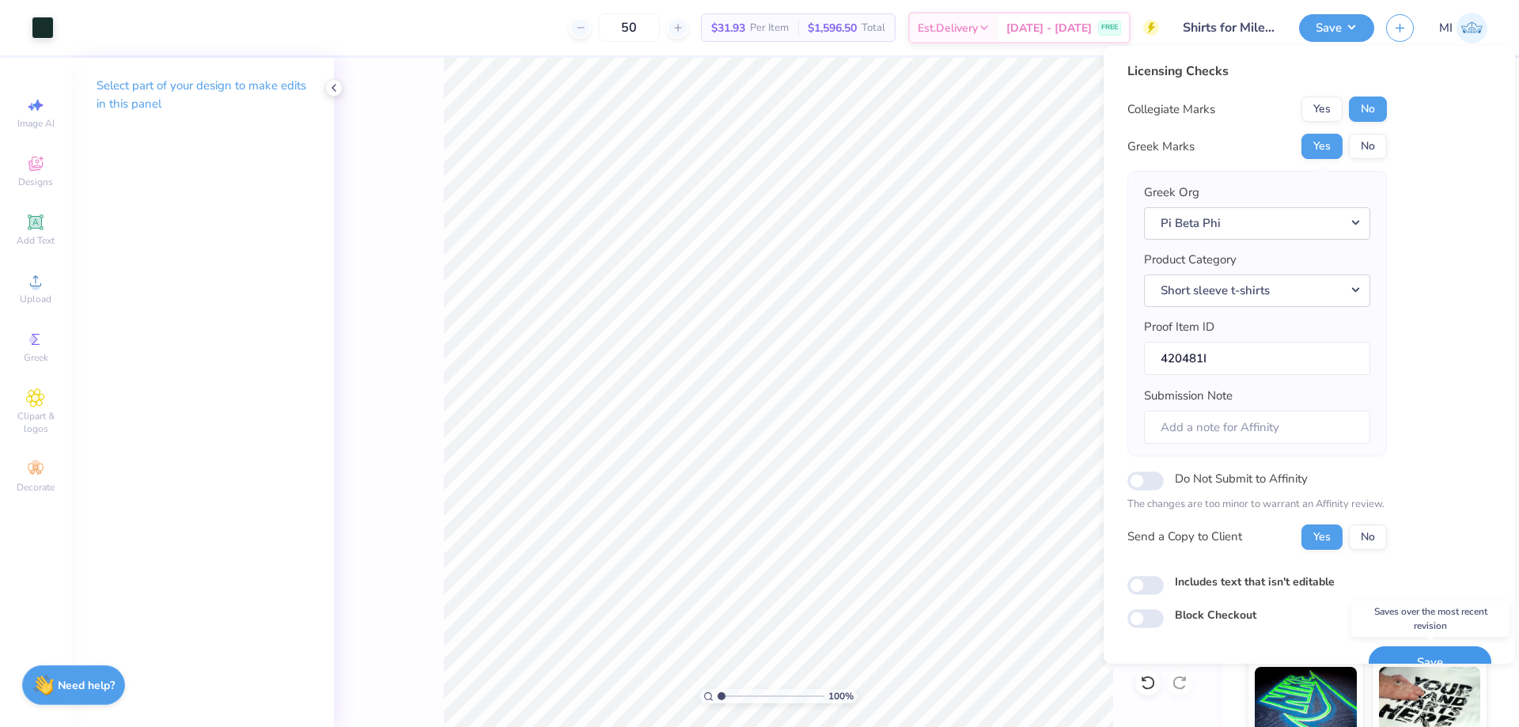
click at [1402, 651] on button "Save" at bounding box center [1430, 662] width 123 height 32
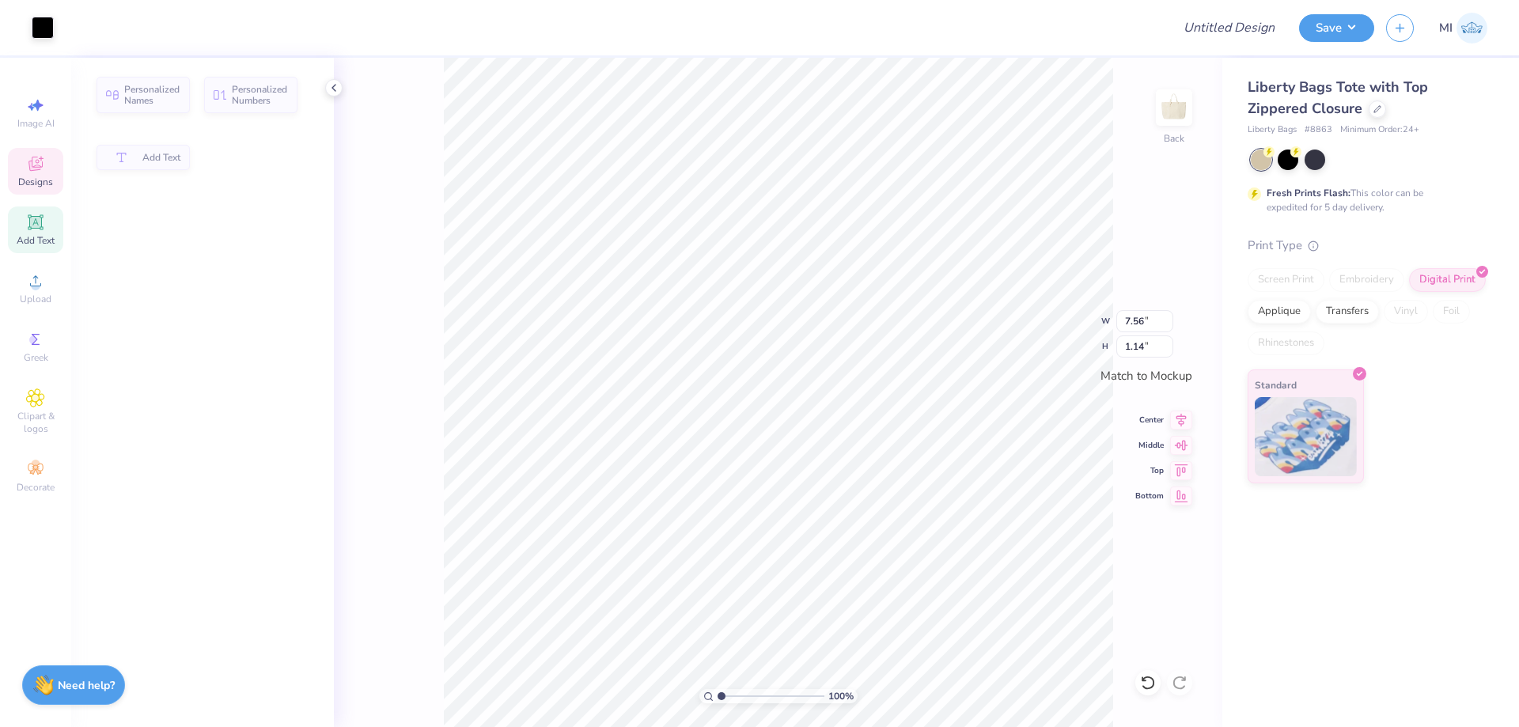
type input "7.56"
type input "1.14"
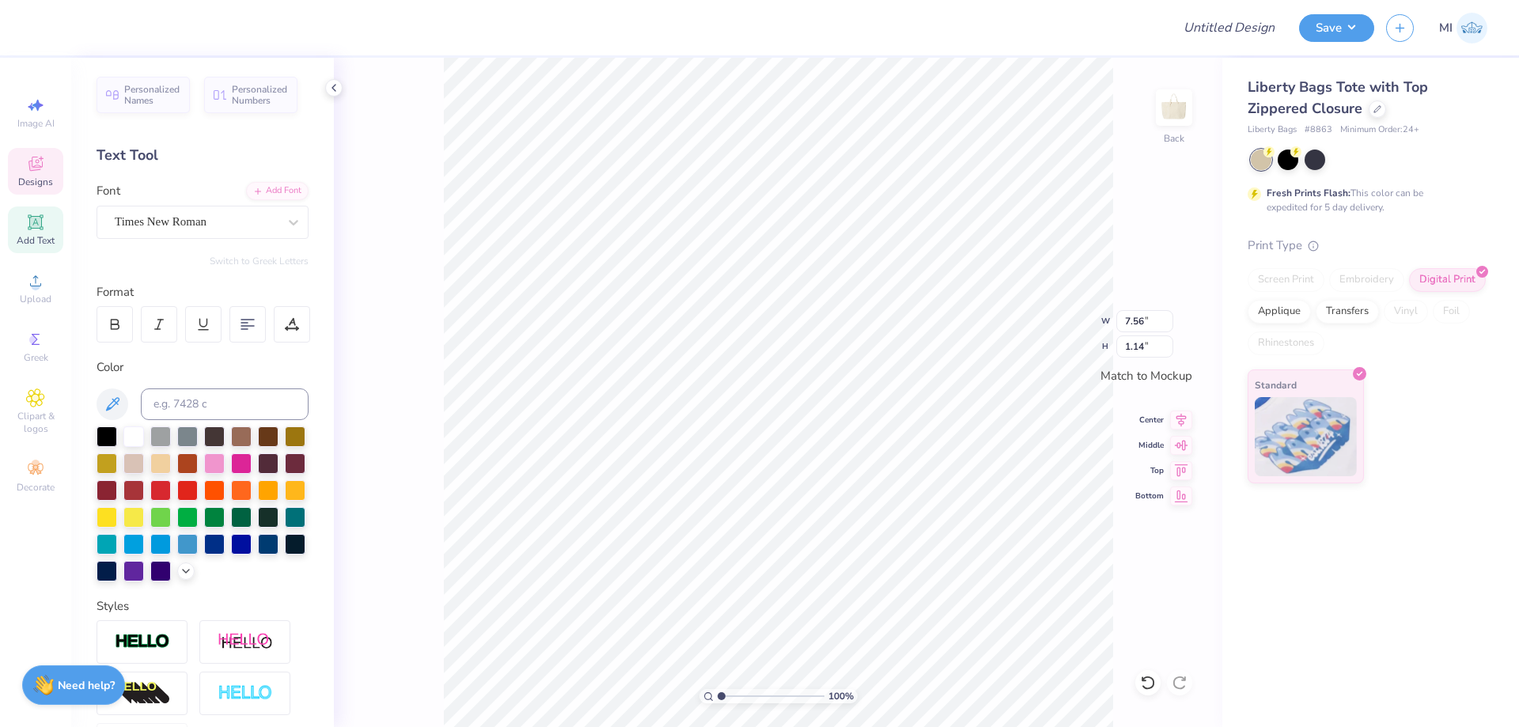
type input "5.64"
type input "1.33"
type input "7.56"
type input "1.14"
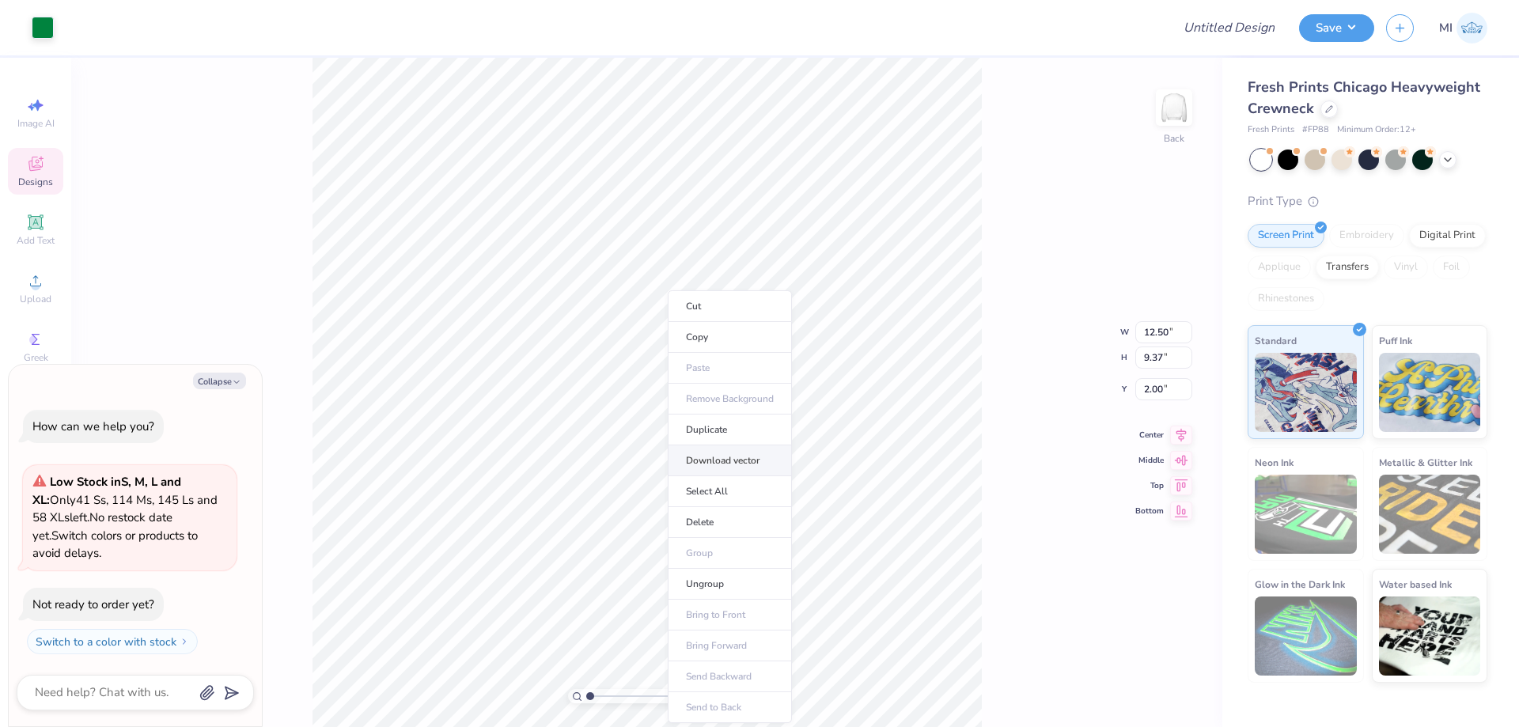
click at [769, 467] on li "Download vector" at bounding box center [730, 460] width 124 height 31
type textarea "x"
type input "6.69"
type textarea "x"
type input "6.10"
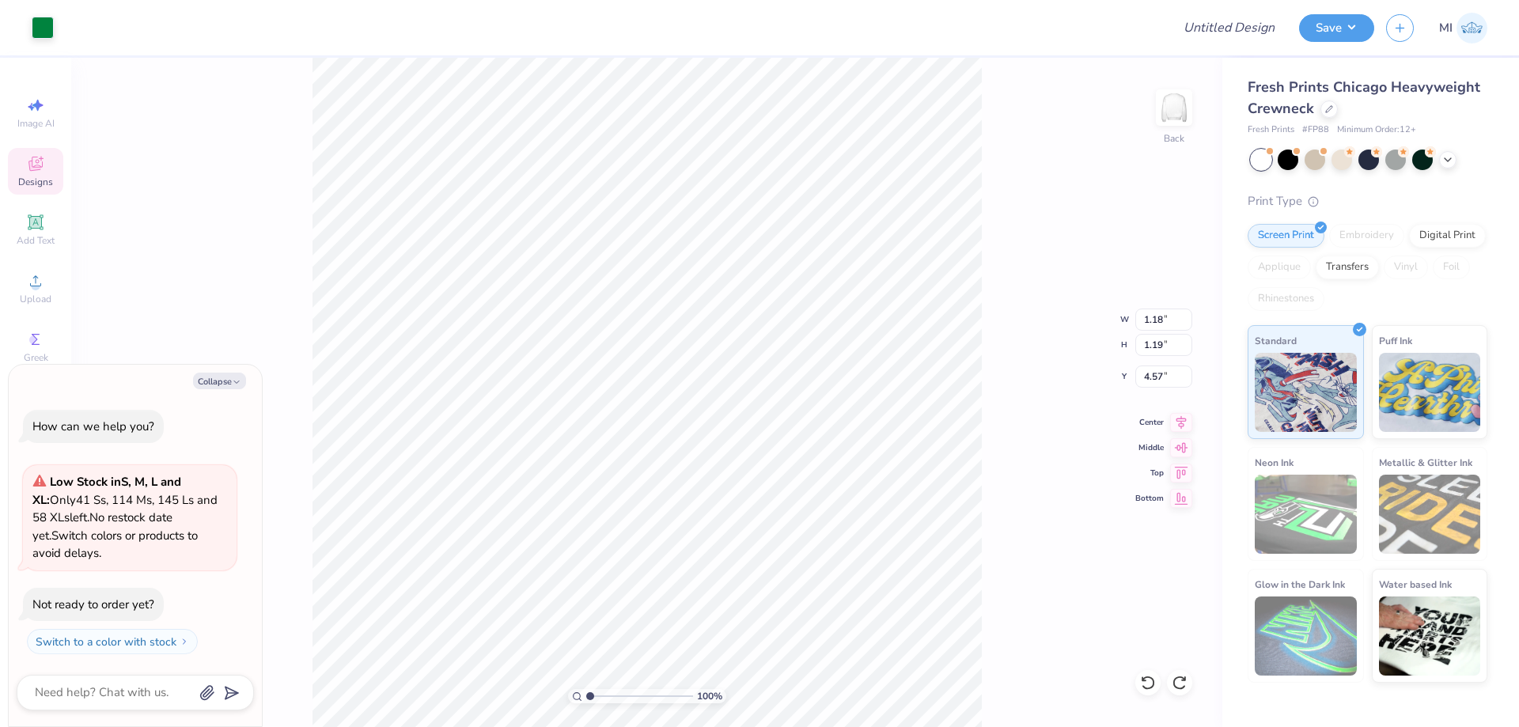
type input "5.45"
click at [755, 462] on li "Download vector" at bounding box center [734, 460] width 124 height 31
type textarea "x"
